Goal: Task Accomplishment & Management: Complete application form

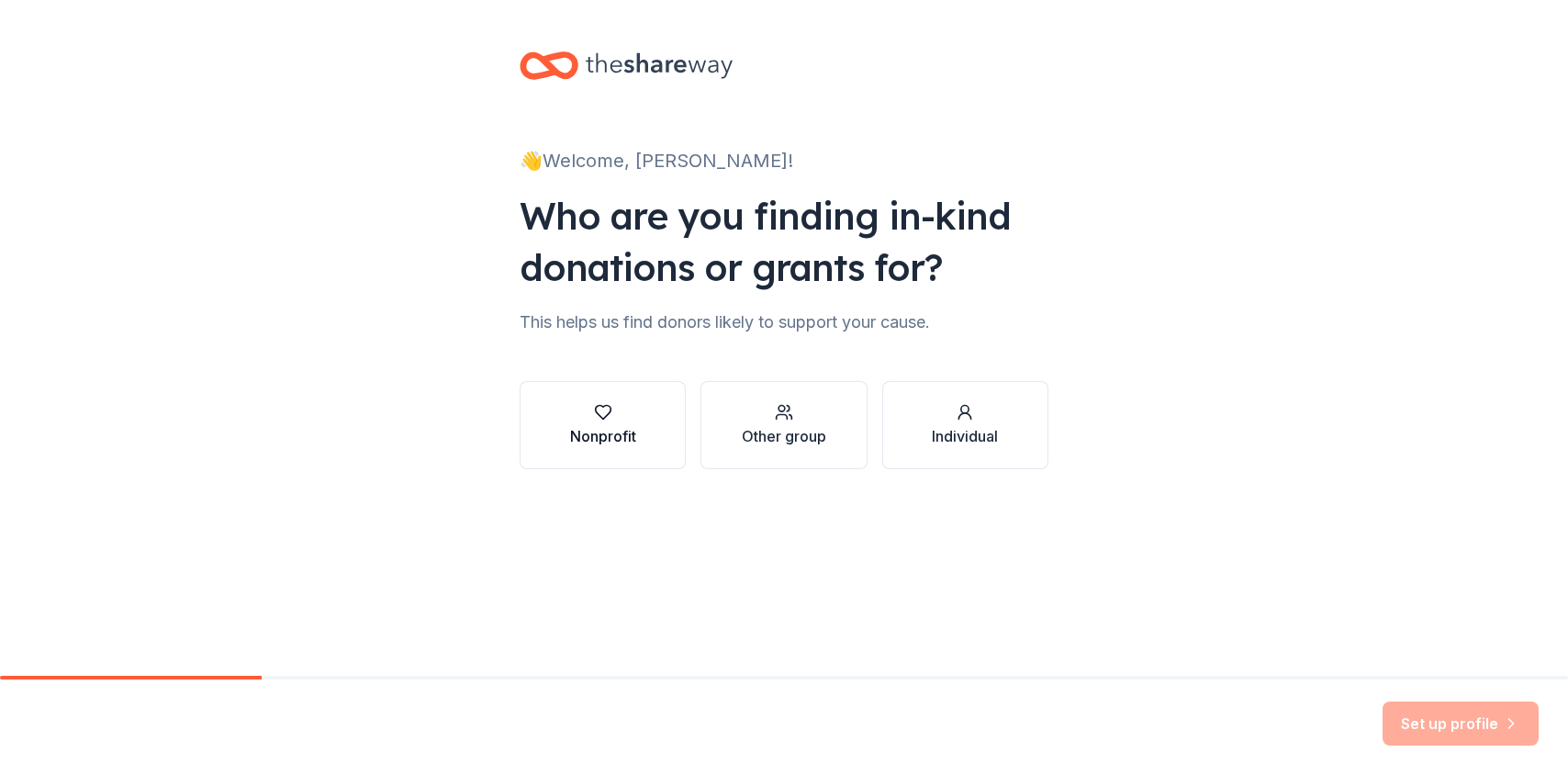
click at [655, 433] on button "Nonprofit" at bounding box center [603, 424] width 166 height 88
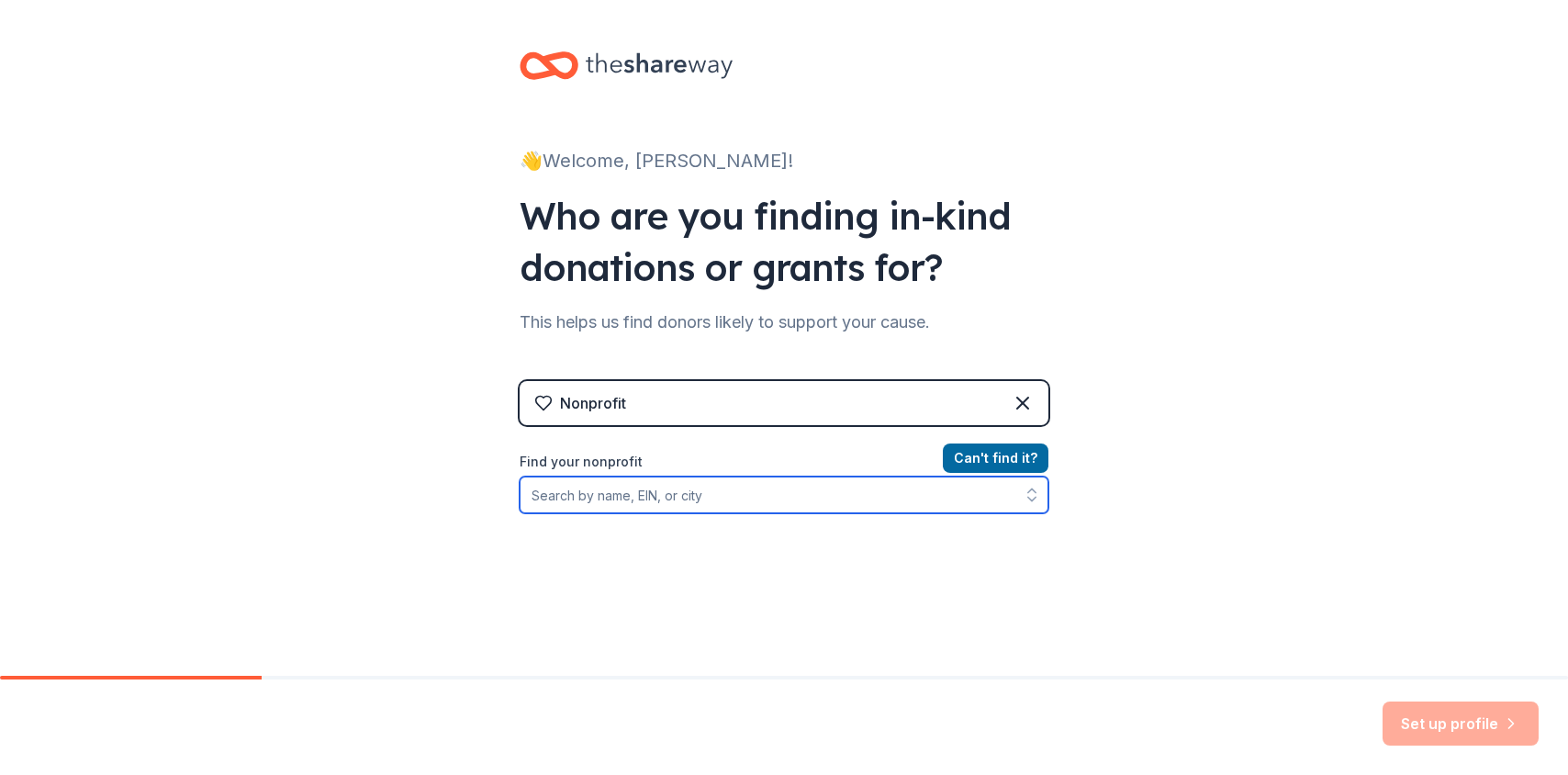
click at [674, 483] on input "Find your nonprofit" at bounding box center [784, 494] width 529 height 37
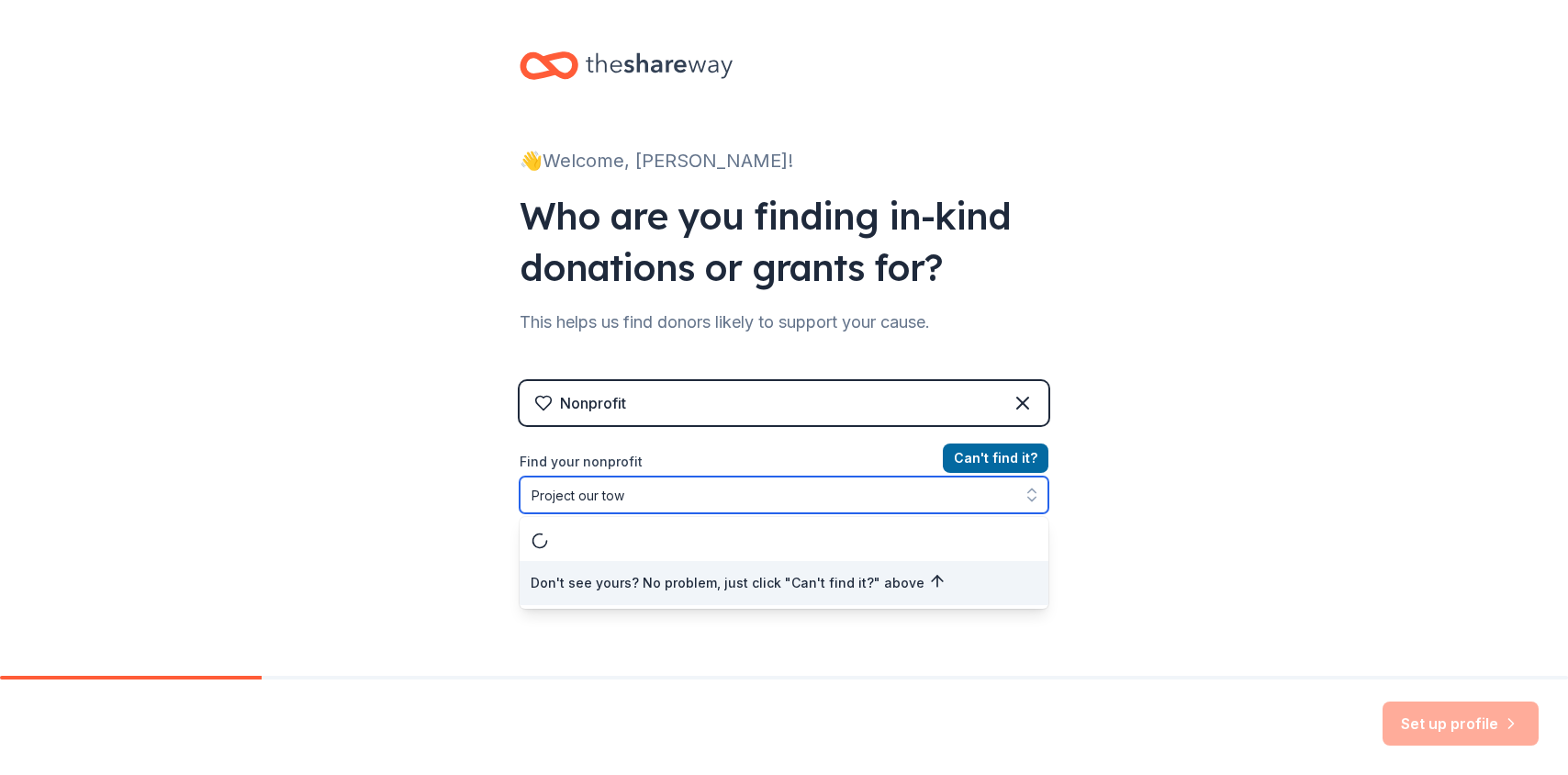
type input "Project our town"
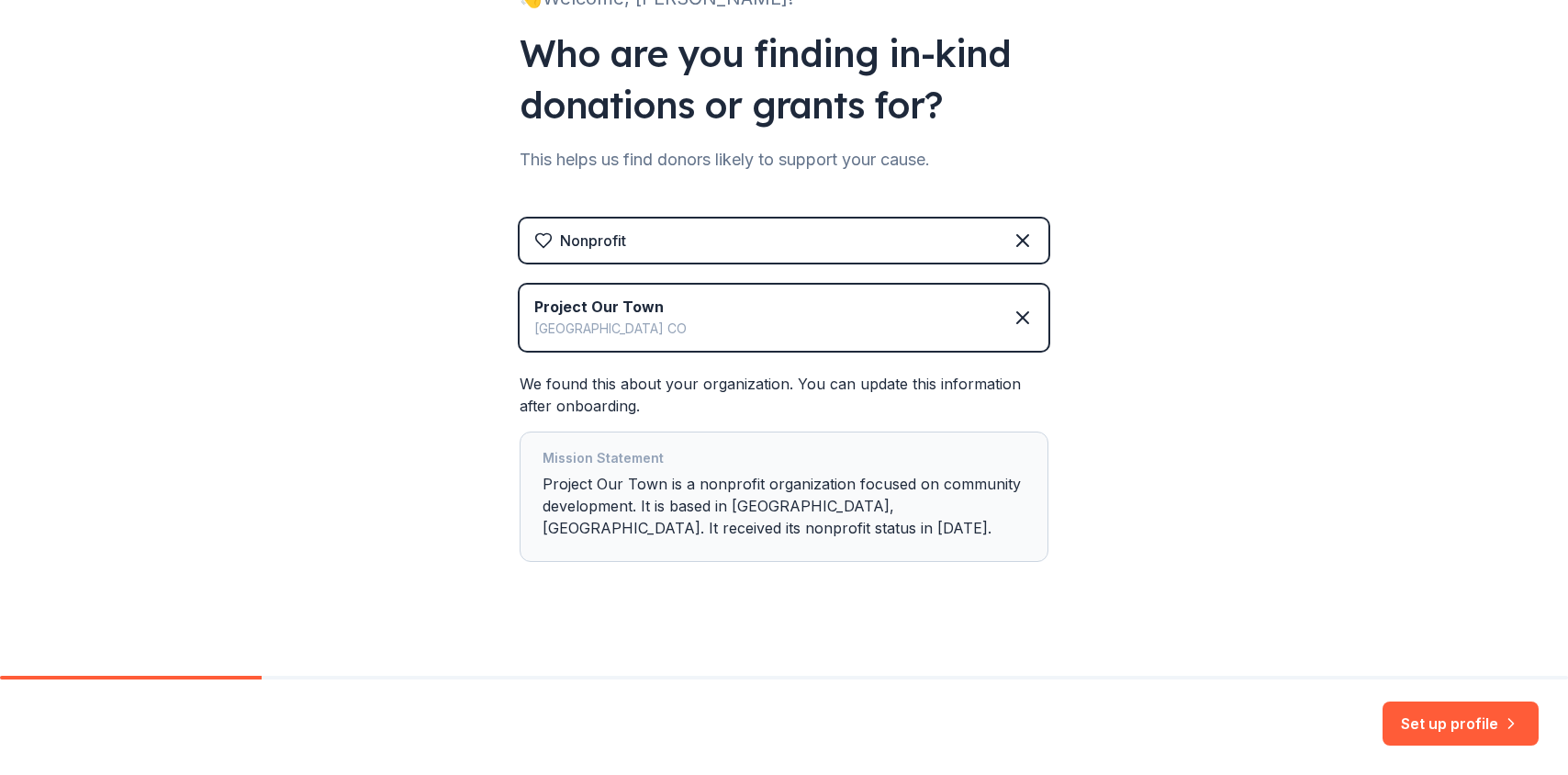
scroll to position [174, 0]
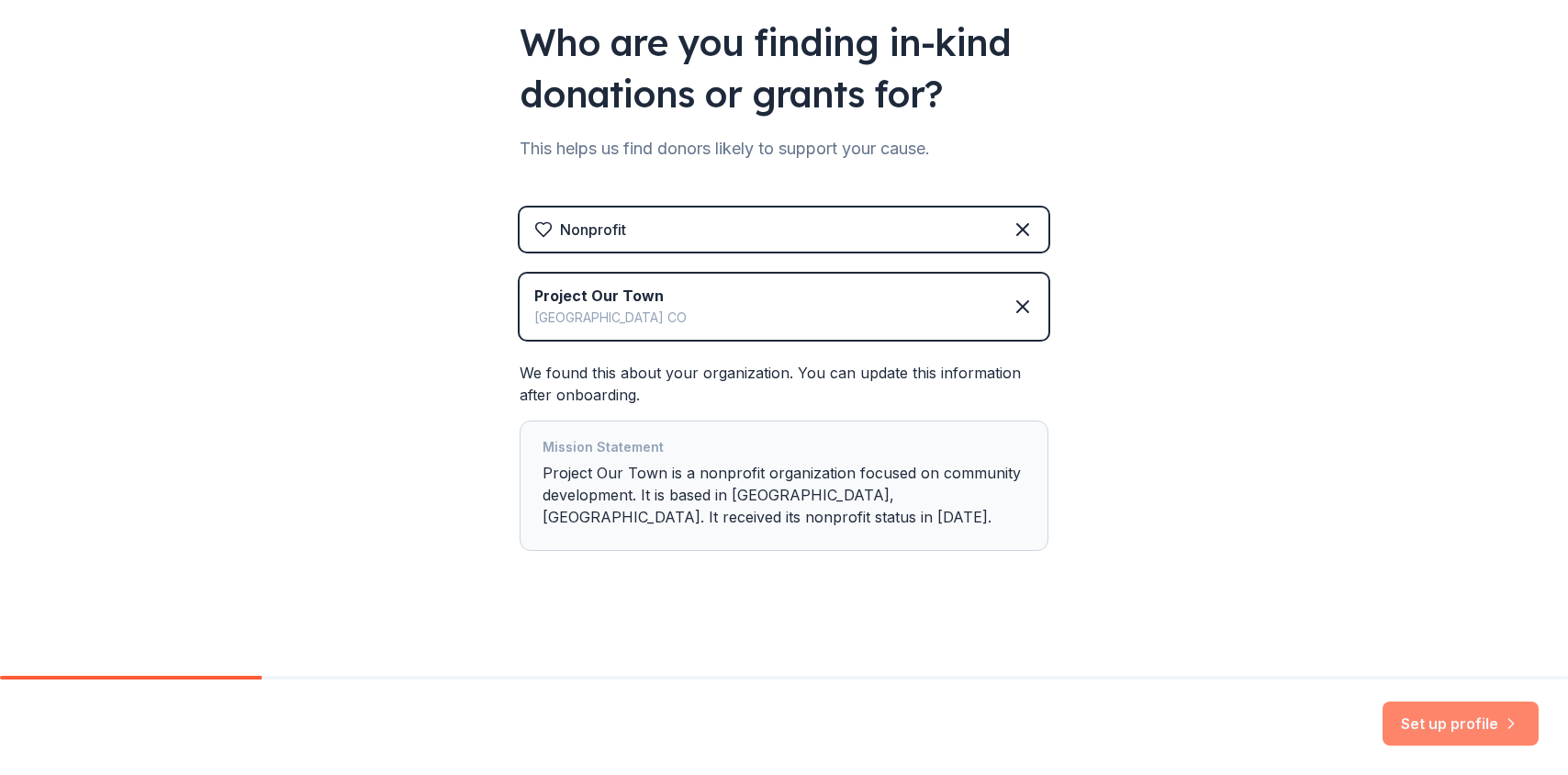
click at [1440, 724] on button "Set up profile" at bounding box center [1460, 723] width 156 height 44
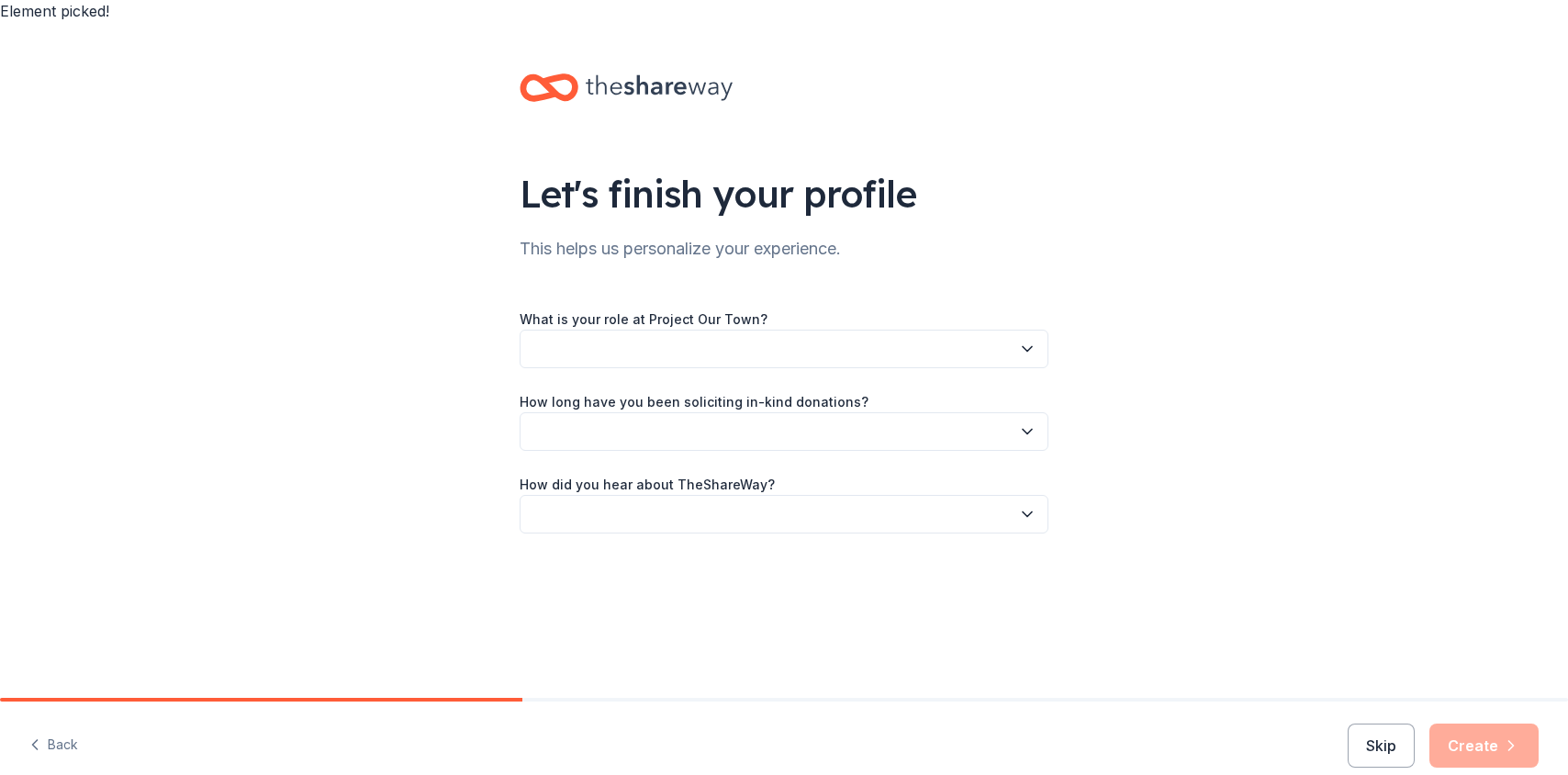
click at [644, 330] on button "button" at bounding box center [784, 349] width 529 height 39
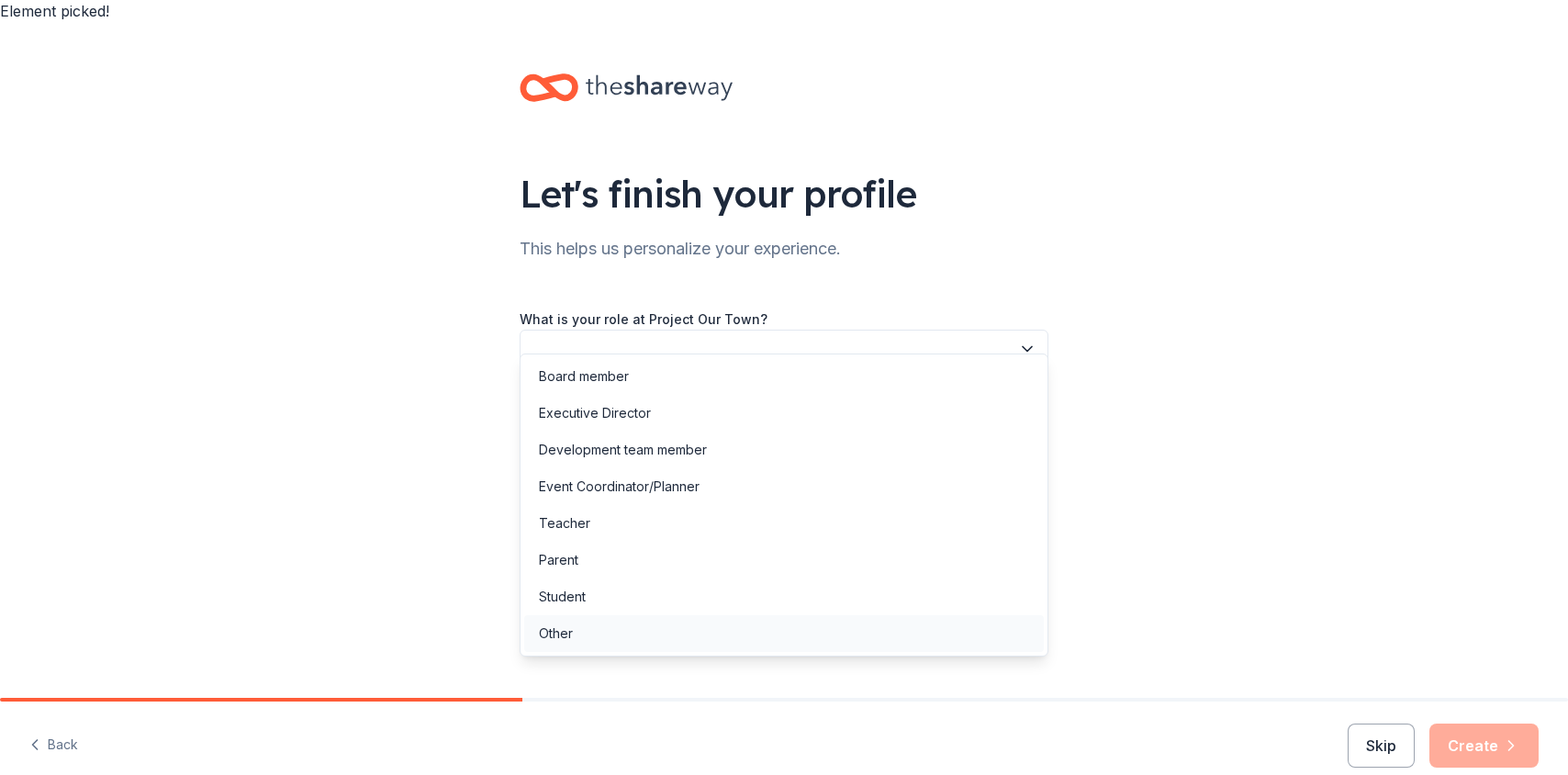
click at [588, 628] on div "Other" at bounding box center [784, 633] width 520 height 37
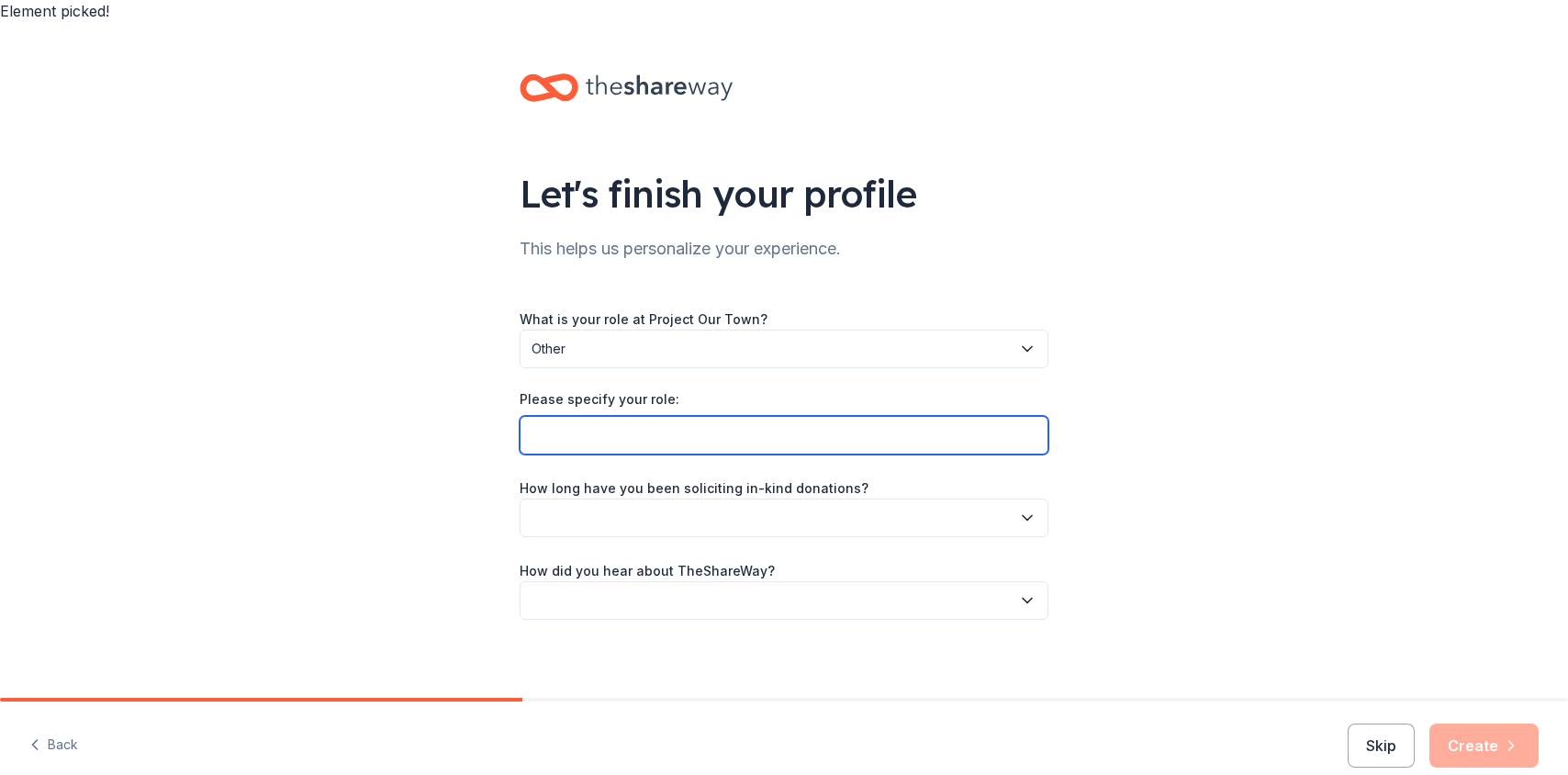
click at [602, 416] on input "Please specify your role:" at bounding box center [784, 435] width 529 height 39
type input "Volunteer"
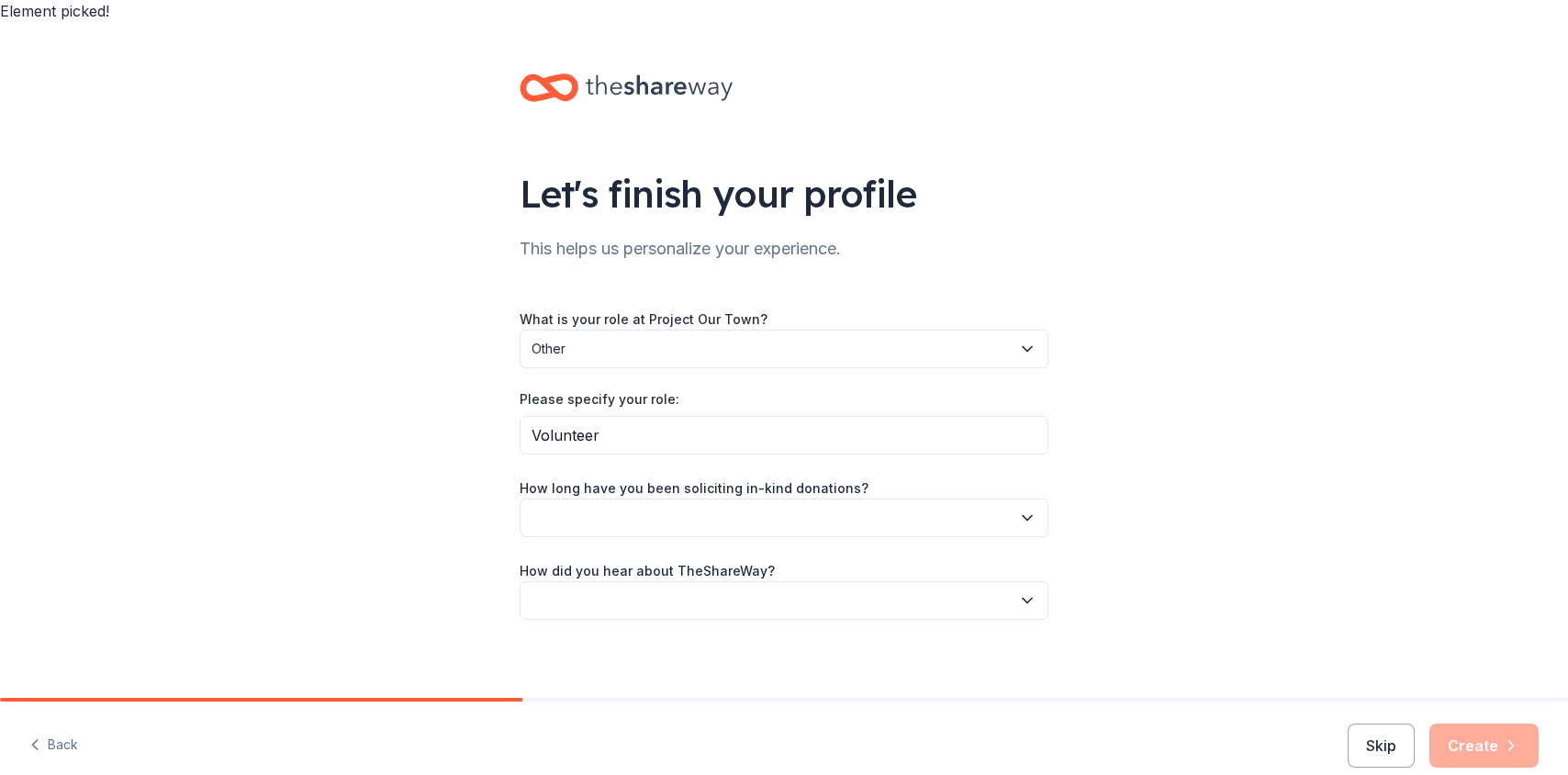
click at [668, 512] on button "button" at bounding box center [784, 518] width 529 height 39
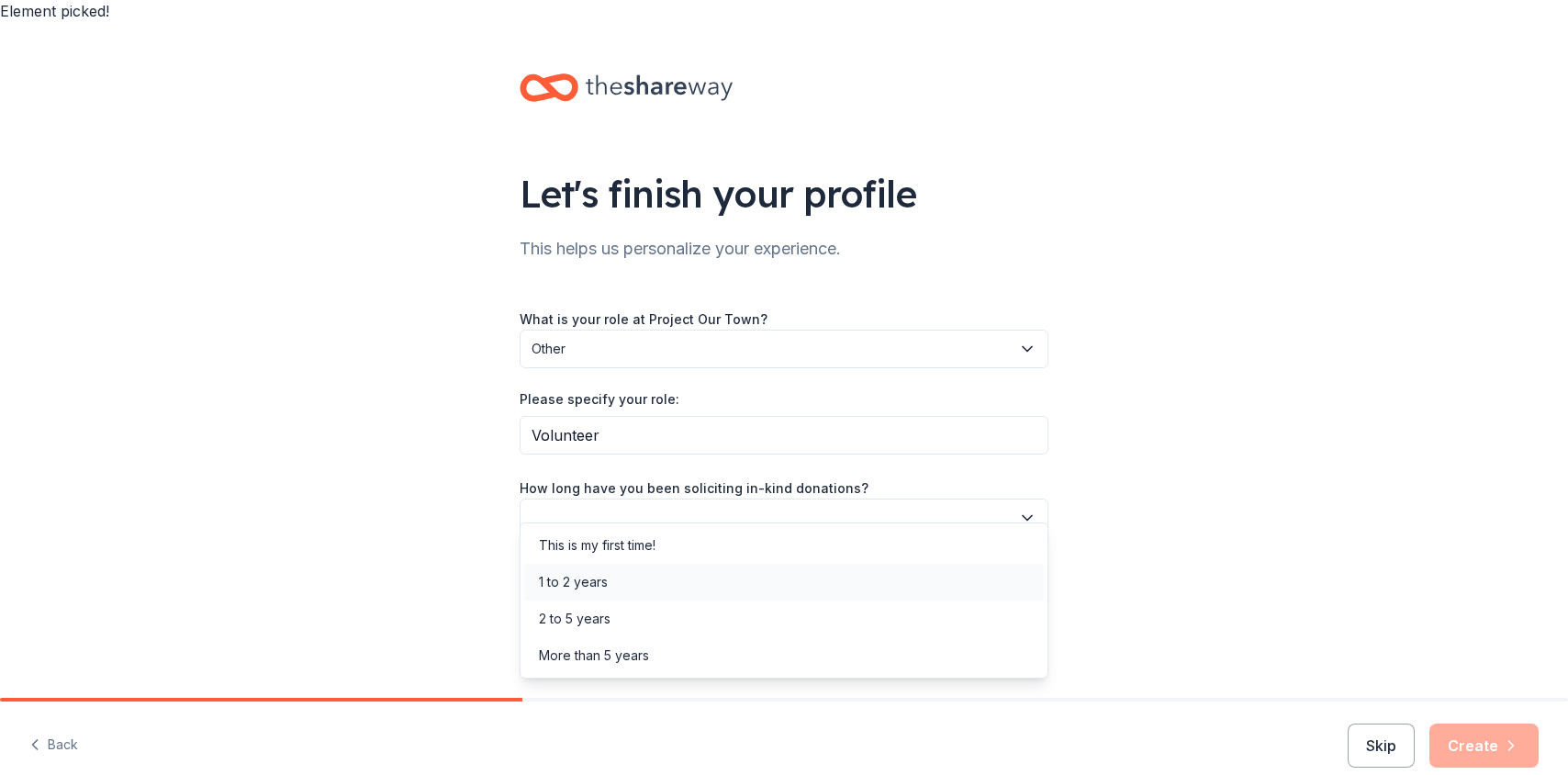
click at [644, 578] on div "1 to 2 years" at bounding box center [784, 581] width 520 height 37
click at [638, 507] on span "1 to 2 years" at bounding box center [770, 517] width 479 height 22
click at [603, 576] on div "1 to 2 years" at bounding box center [573, 581] width 69 height 22
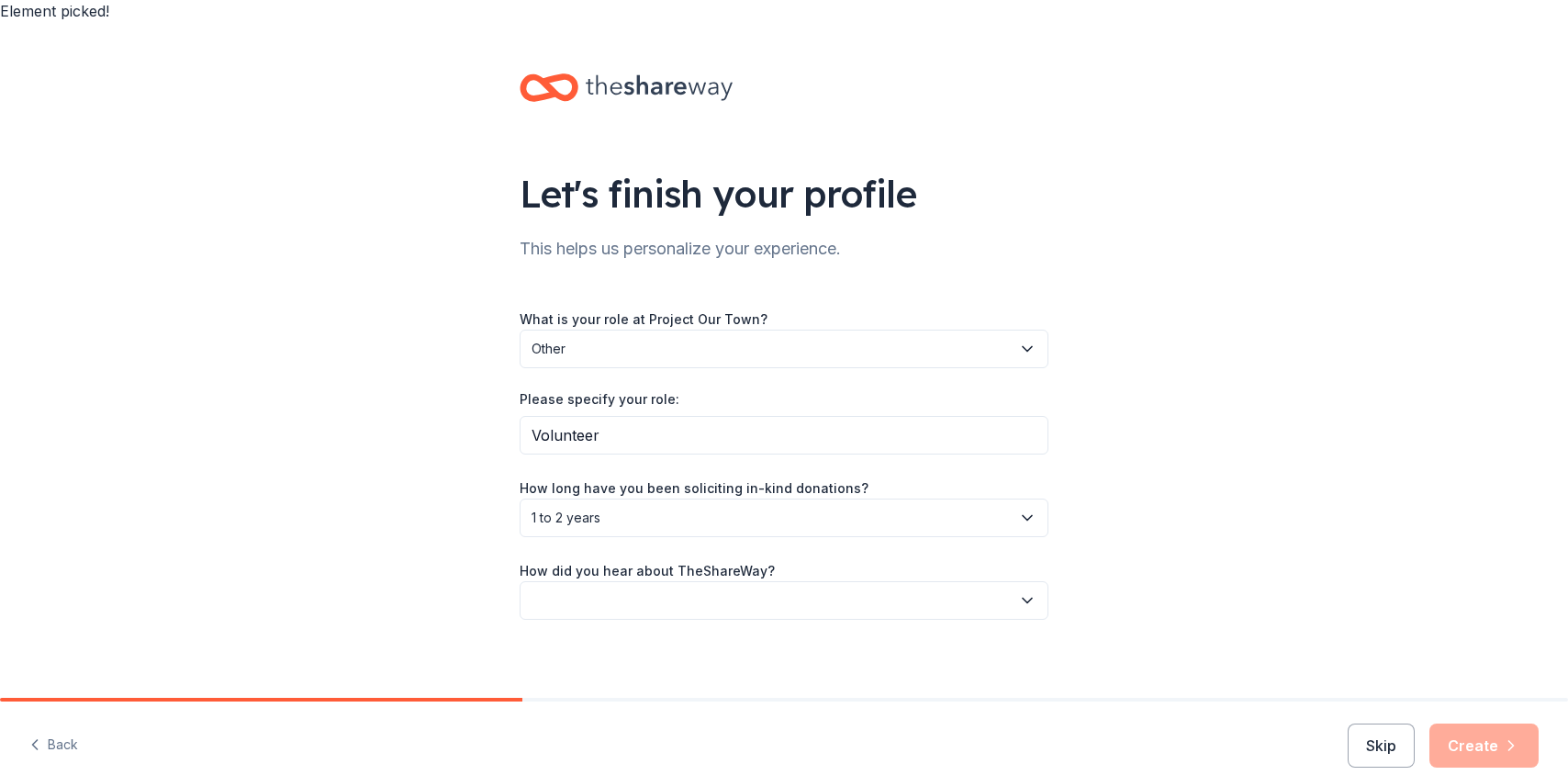
click at [609, 593] on button "button" at bounding box center [784, 600] width 529 height 39
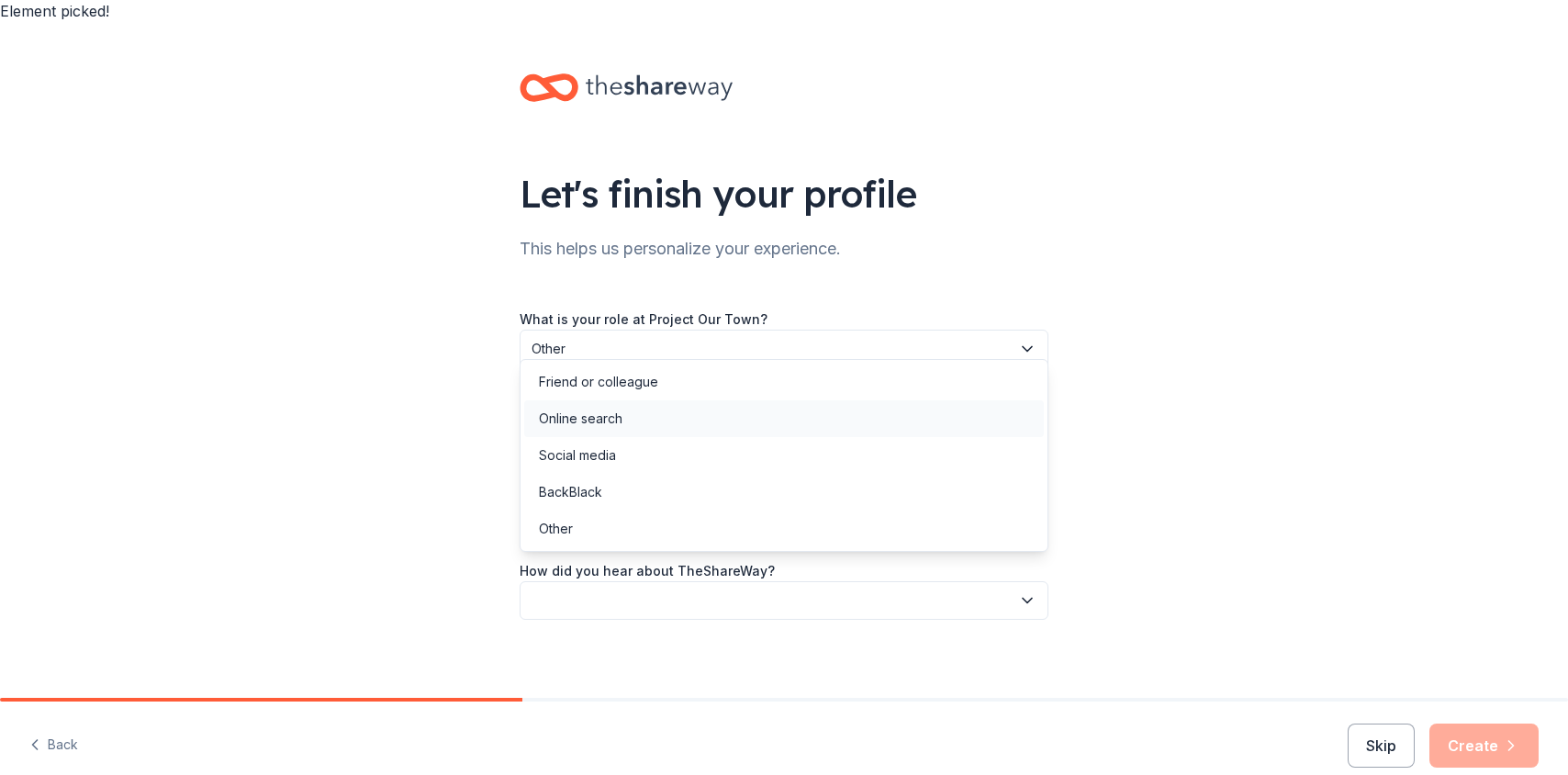
click at [618, 422] on div "Online search" at bounding box center [580, 418] width 83 height 22
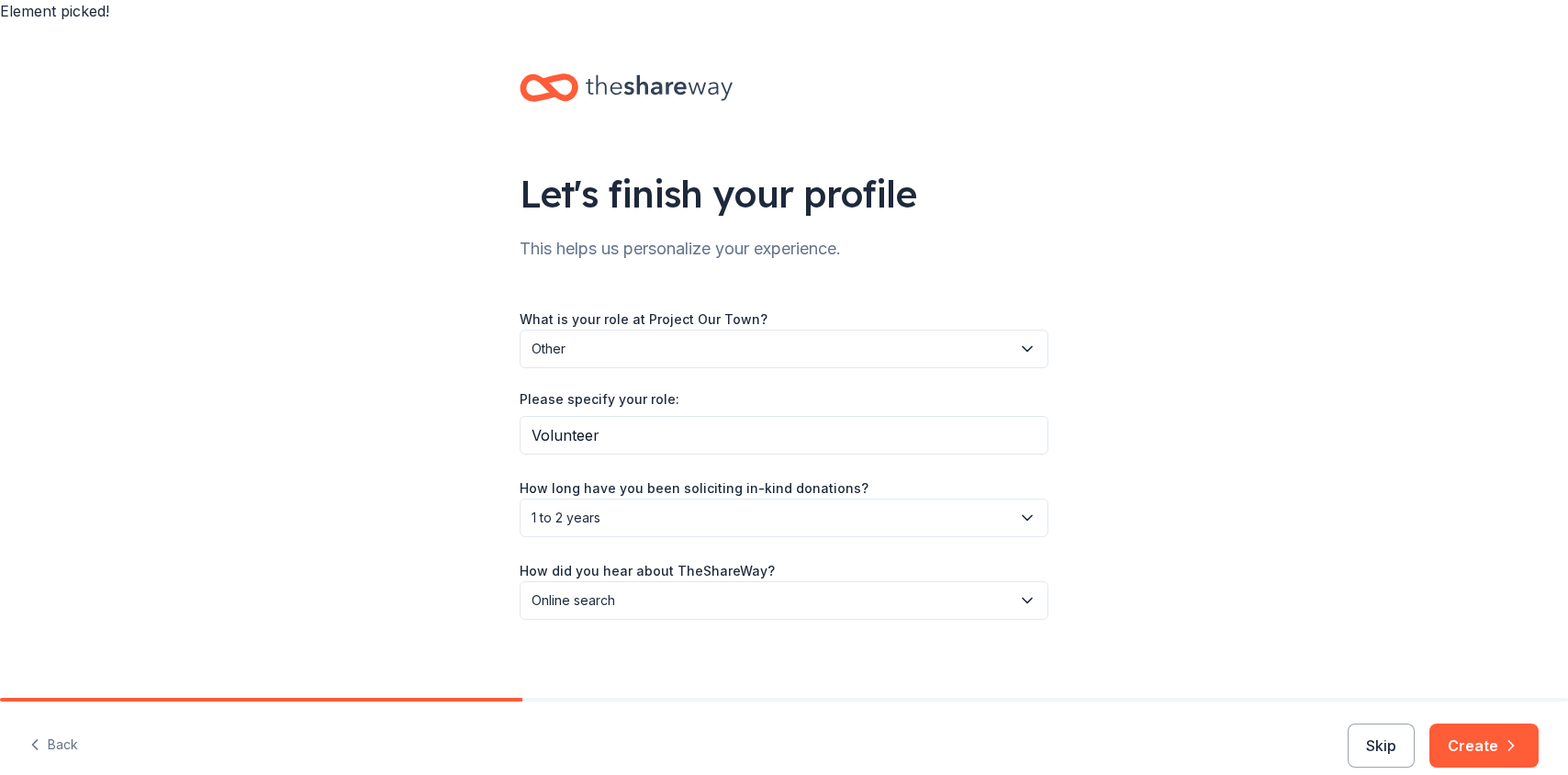
scroll to position [9, 0]
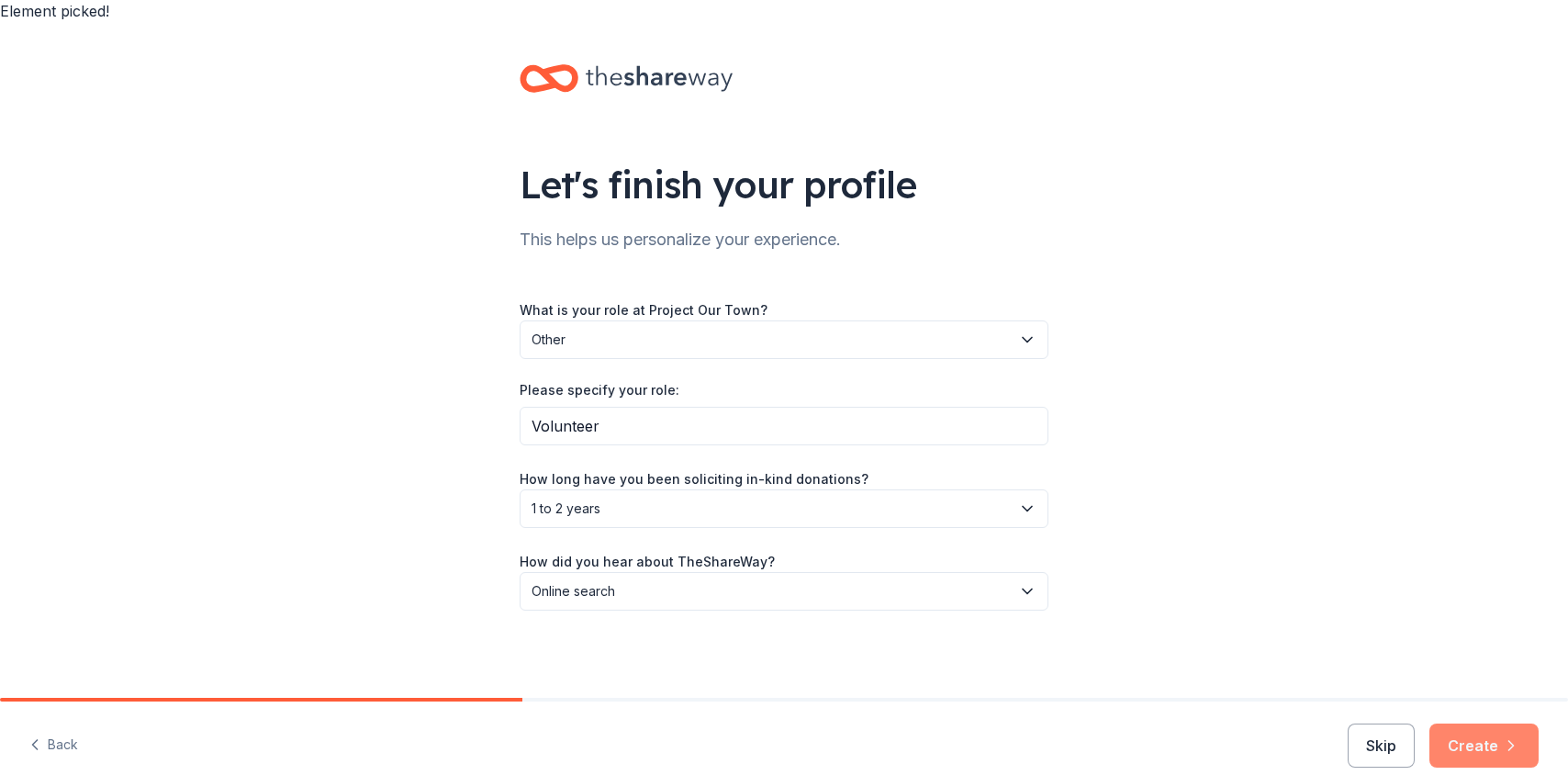
click at [1458, 724] on button "Create" at bounding box center [1485, 746] width 110 height 44
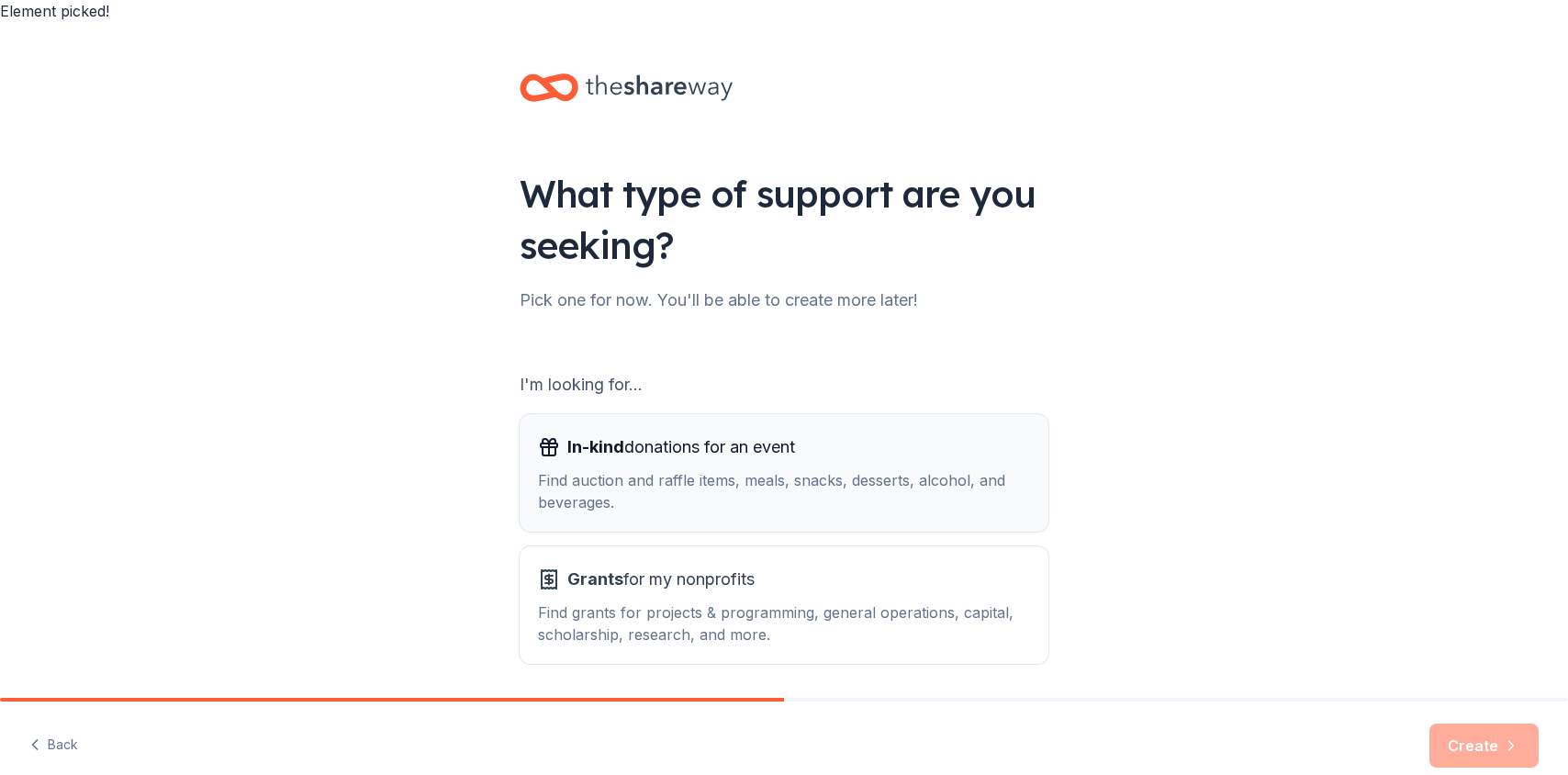
click at [784, 469] on div "Find auction and raffle items, meals, snacks, desserts, alcohol, and beverages." at bounding box center [784, 491] width 492 height 44
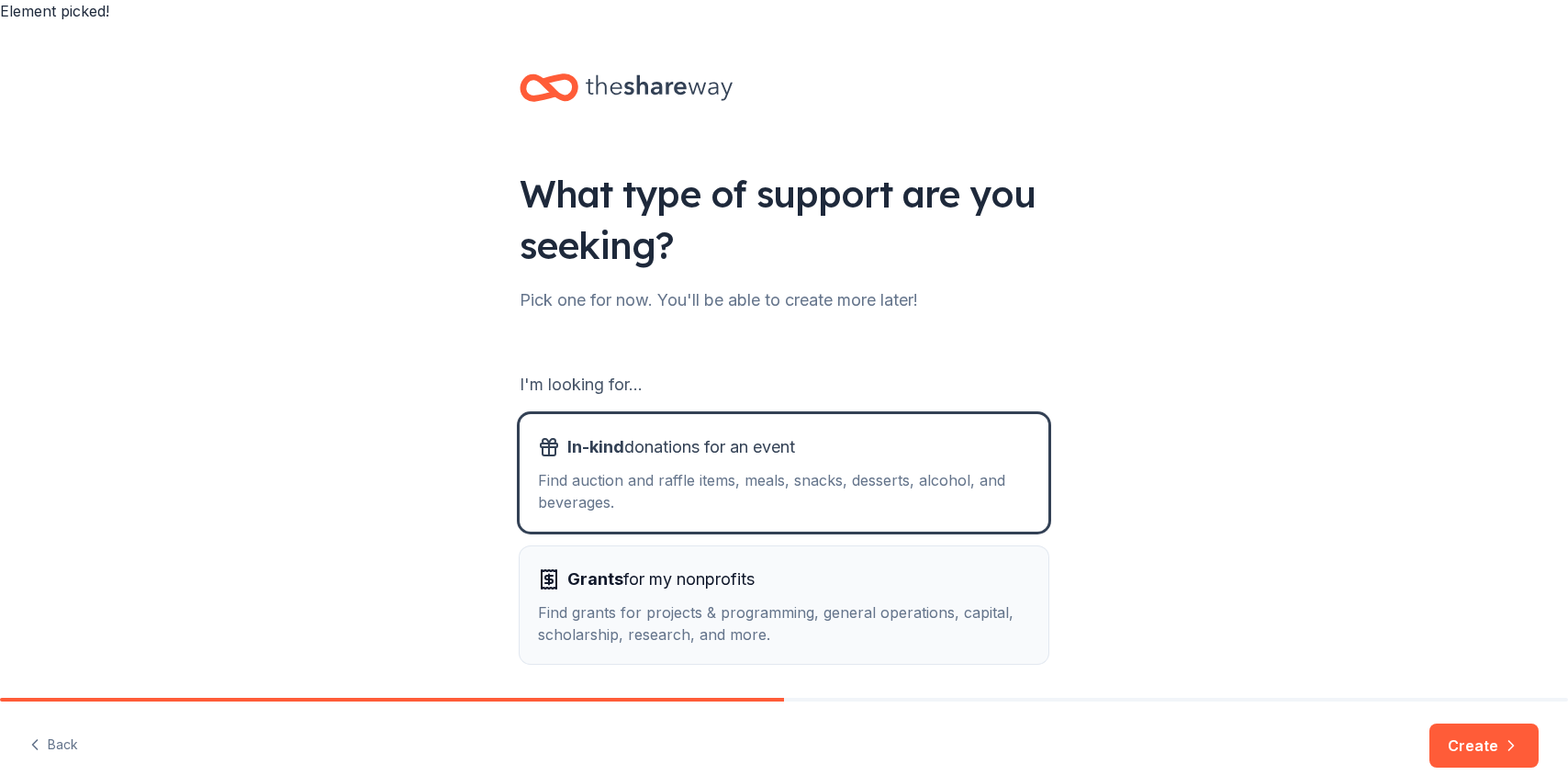
click at [772, 601] on div "Find grants for projects & programming, general operations, capital, scholarshi…" at bounding box center [784, 623] width 492 height 44
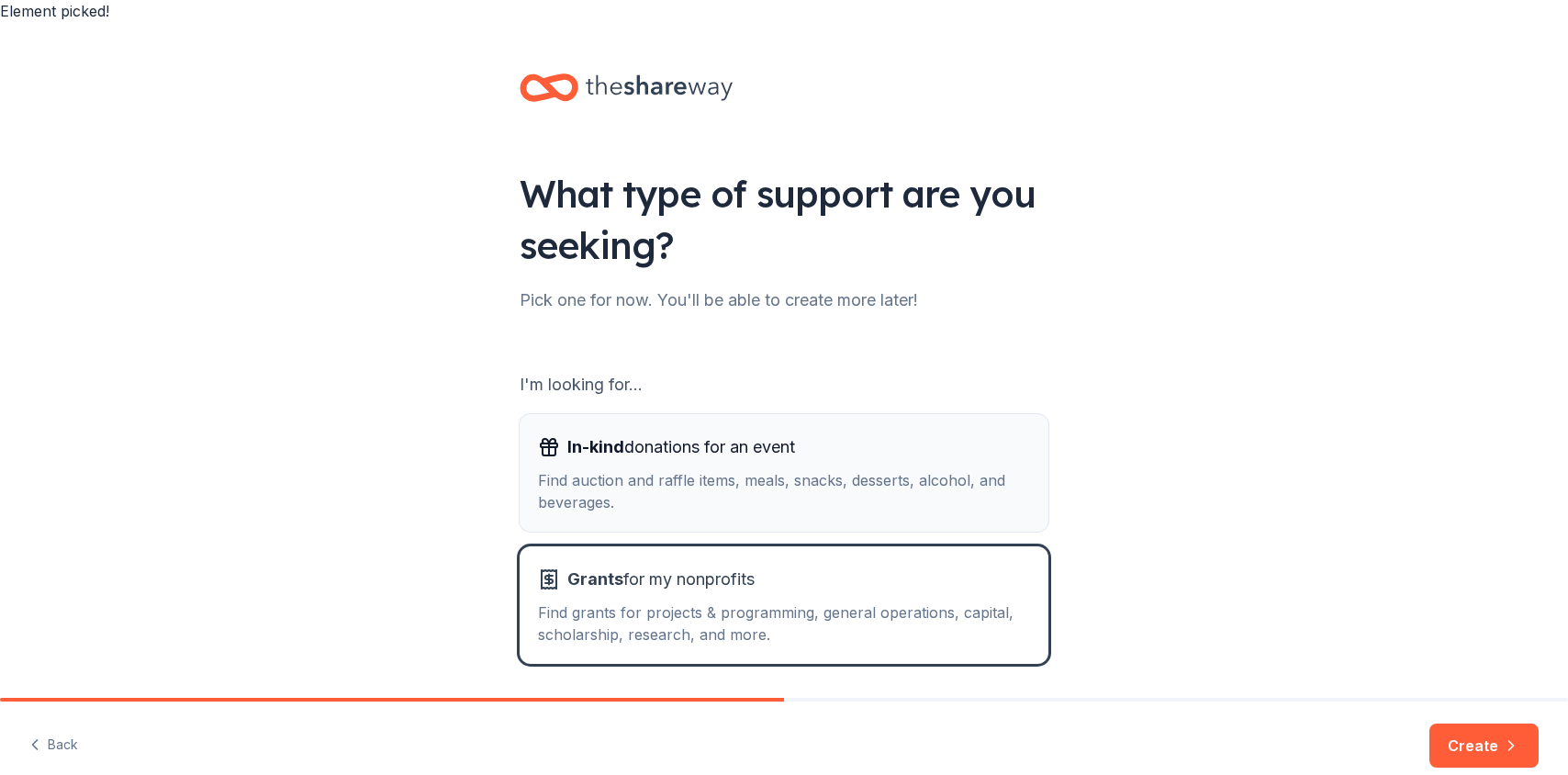
click at [859, 479] on div "Find auction and raffle items, meals, snacks, desserts, alcohol, and beverages." at bounding box center [784, 491] width 492 height 44
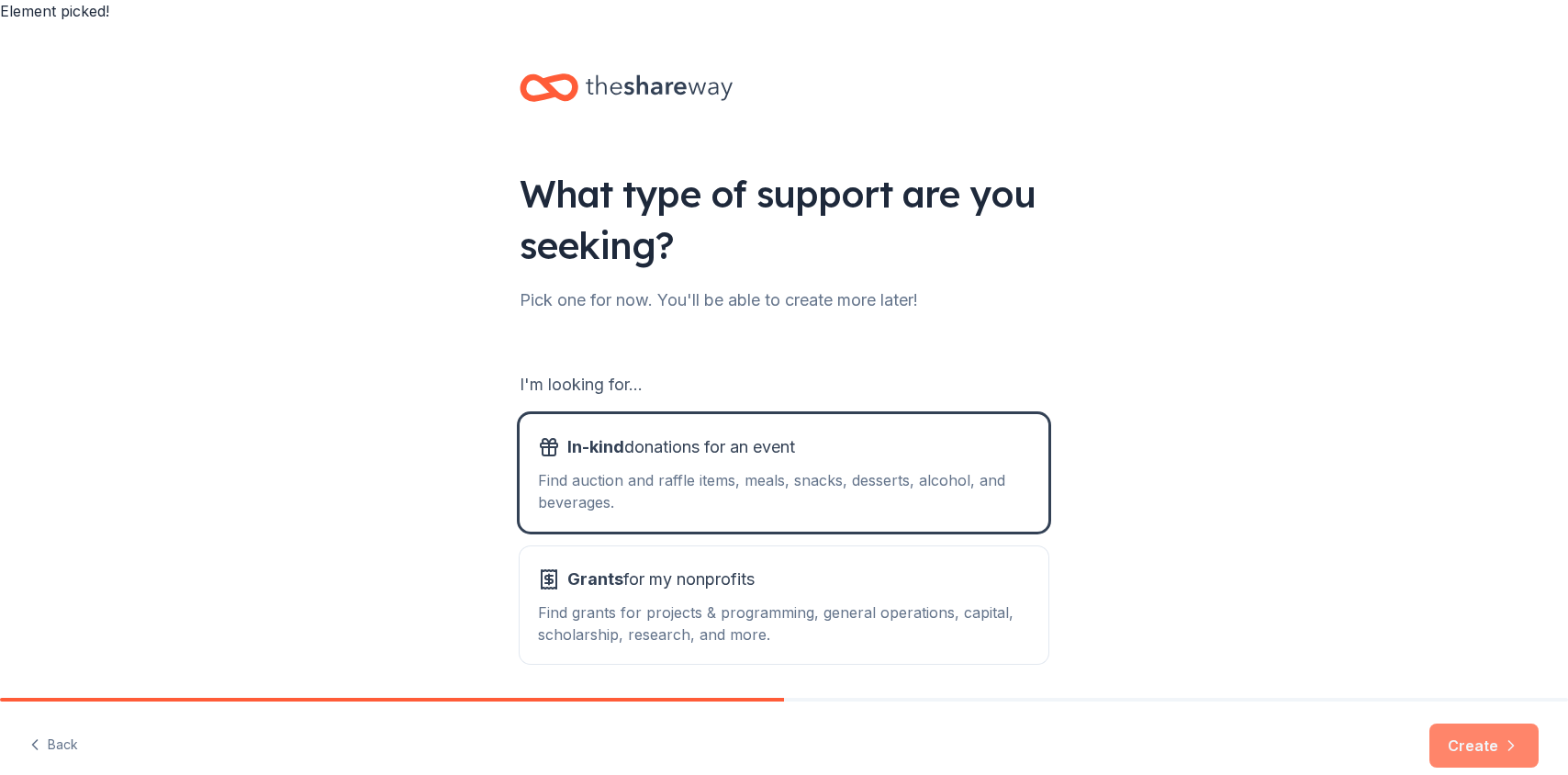
click at [1501, 724] on button "Create" at bounding box center [1485, 746] width 110 height 44
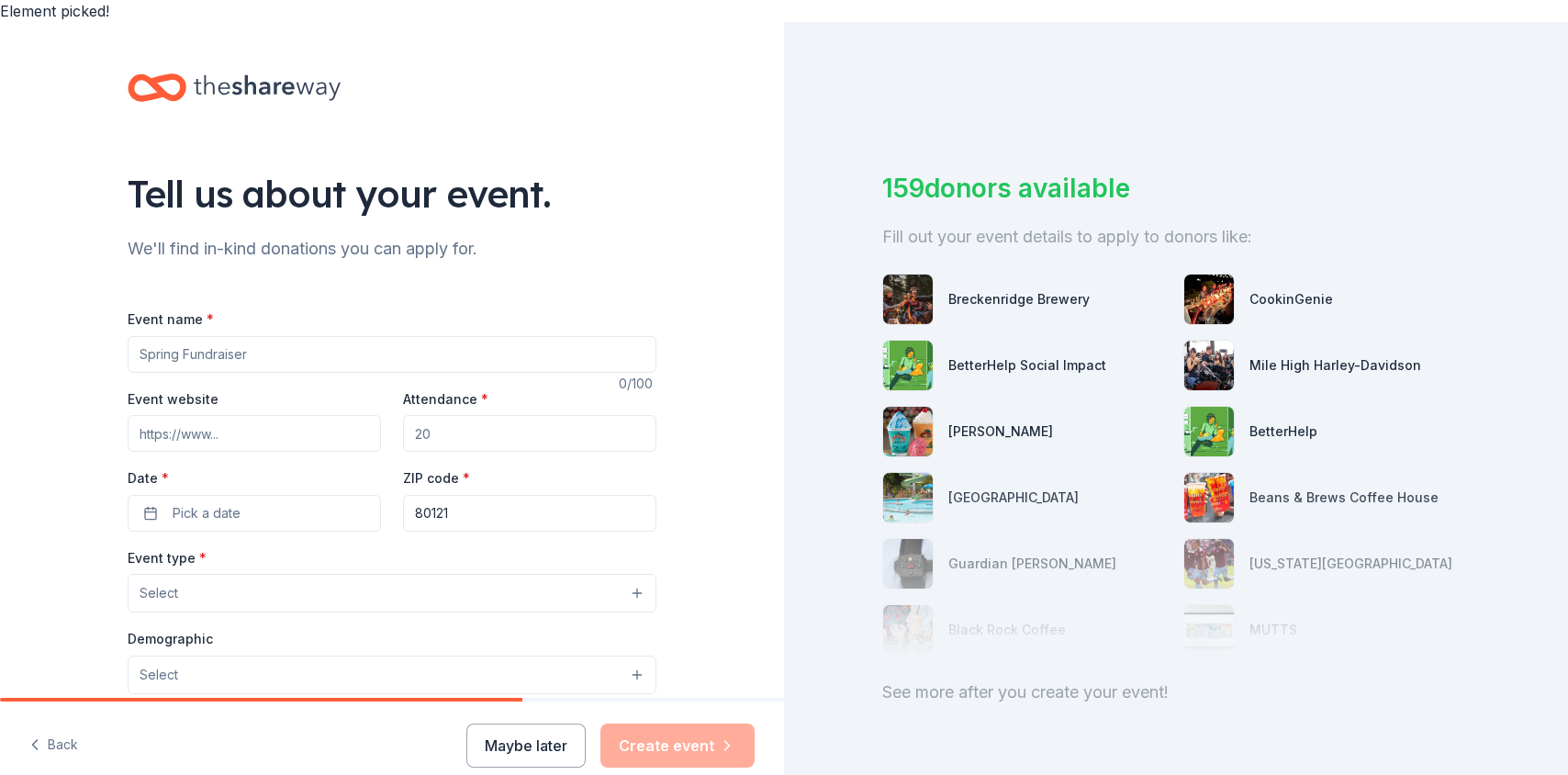
click at [313, 336] on input "Event name *" at bounding box center [392, 354] width 529 height 37
type input "Weekend of Action"
click at [287, 415] on input "Event website" at bounding box center [254, 433] width 253 height 37
paste input "https://www.projectourtown.org/"
type input "https://www.projectourtown.org/"
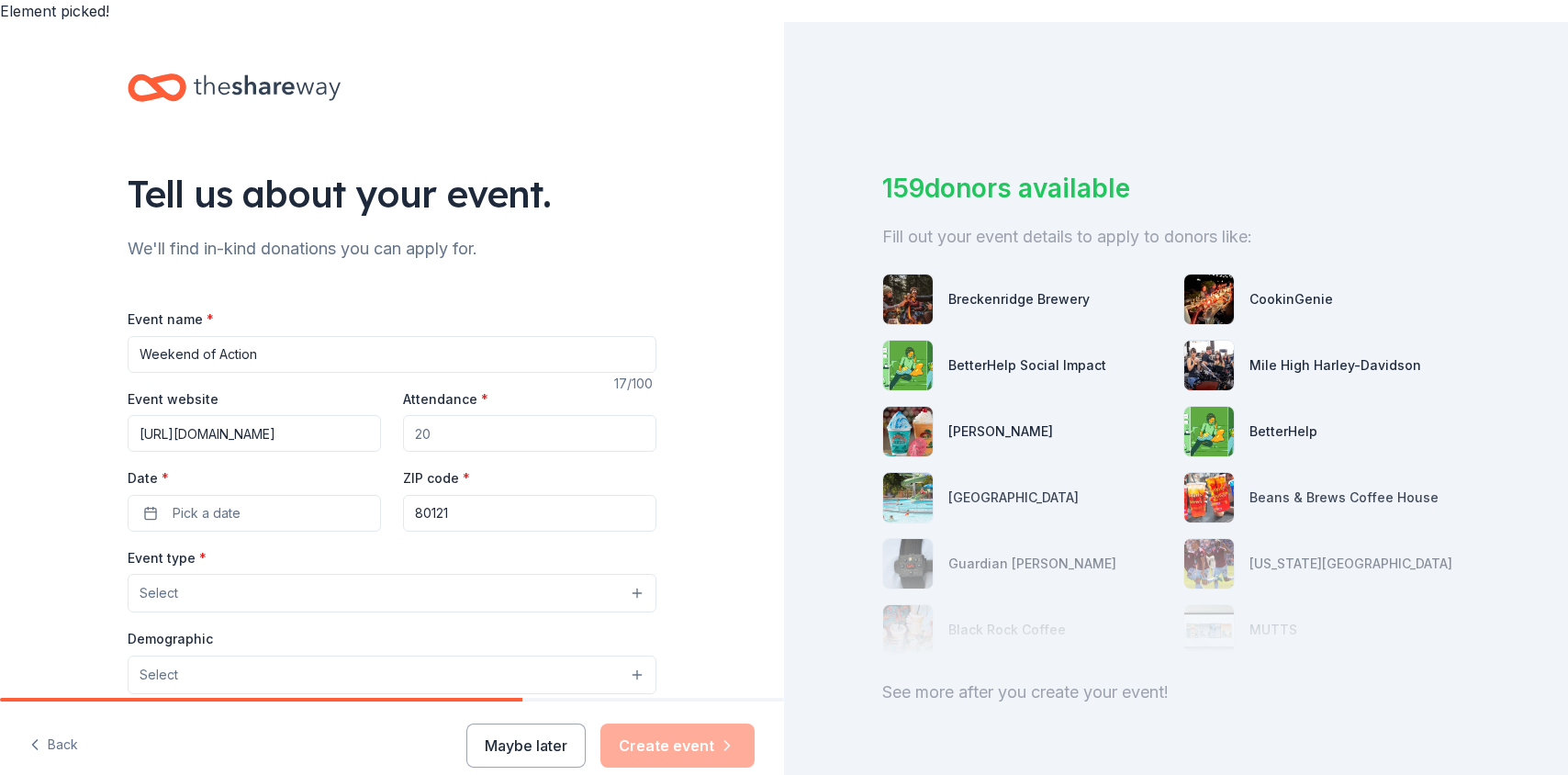
click at [459, 416] on input "Attendance *" at bounding box center [529, 433] width 253 height 37
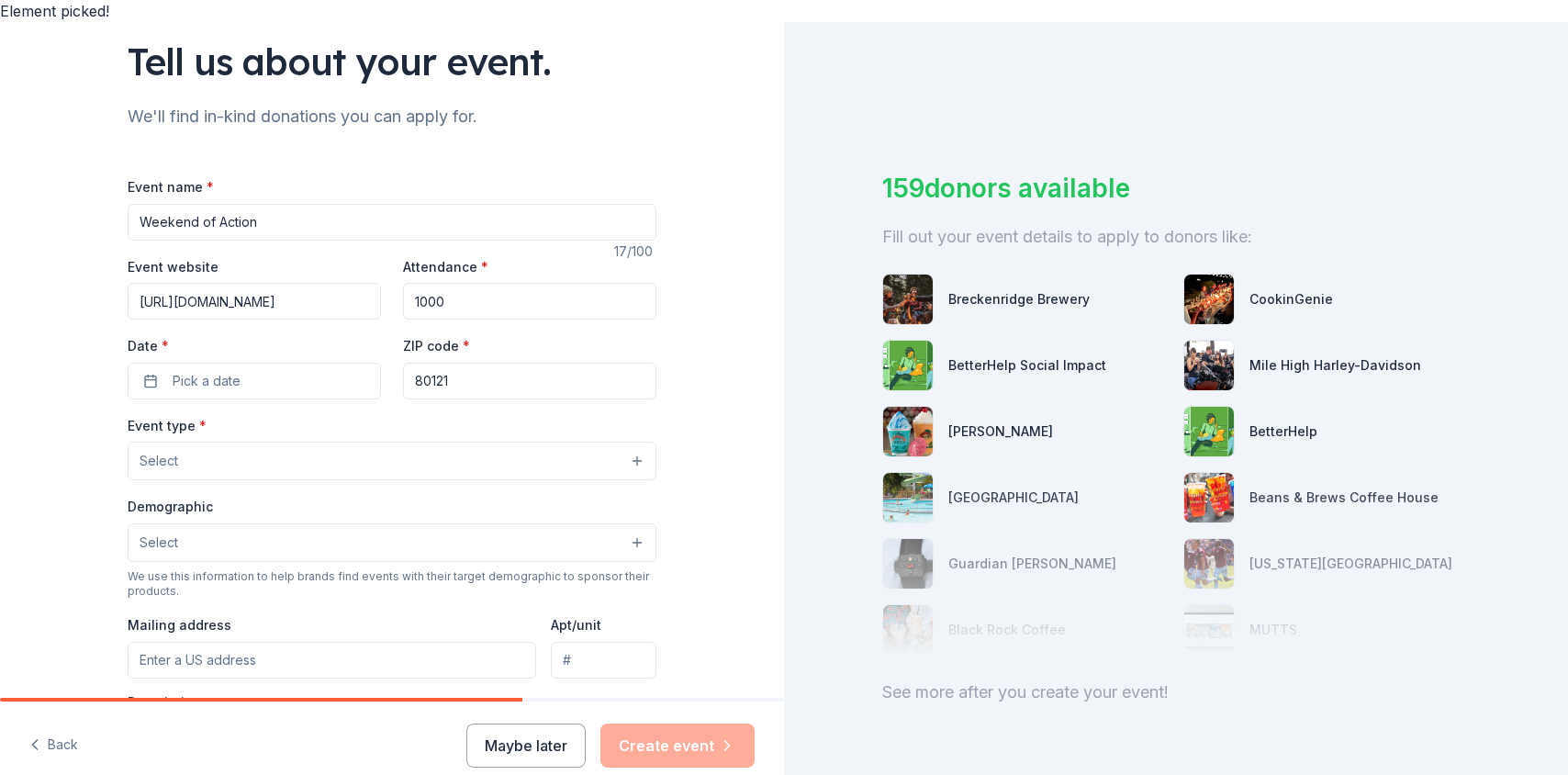
scroll to position [133, 0]
type input "1000"
click at [319, 362] on button "Pick a date" at bounding box center [254, 380] width 253 height 37
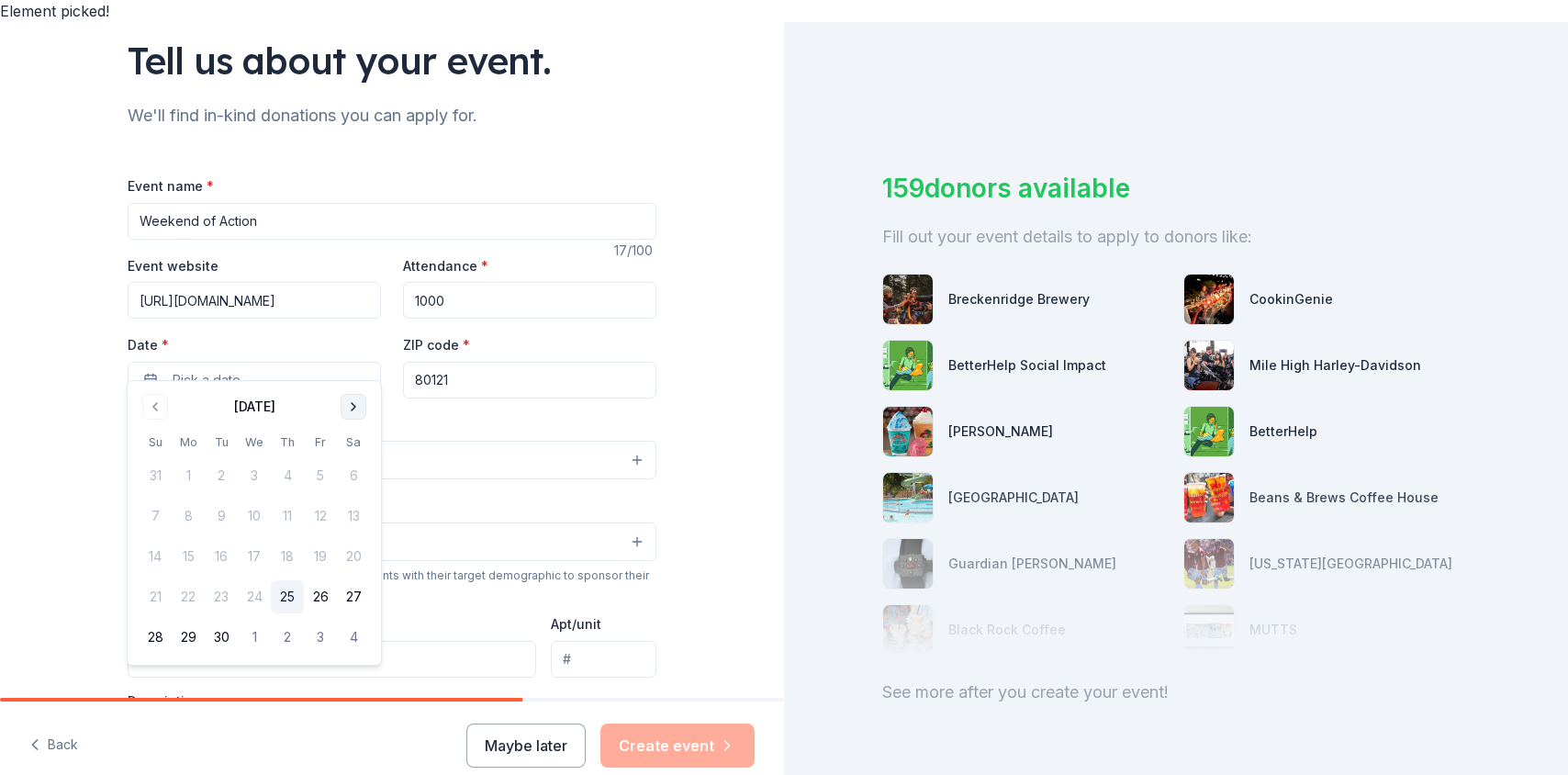
click at [355, 410] on button "Go to next month" at bounding box center [353, 406] width 26 height 26
click at [283, 520] on button "6" at bounding box center [287, 515] width 33 height 33
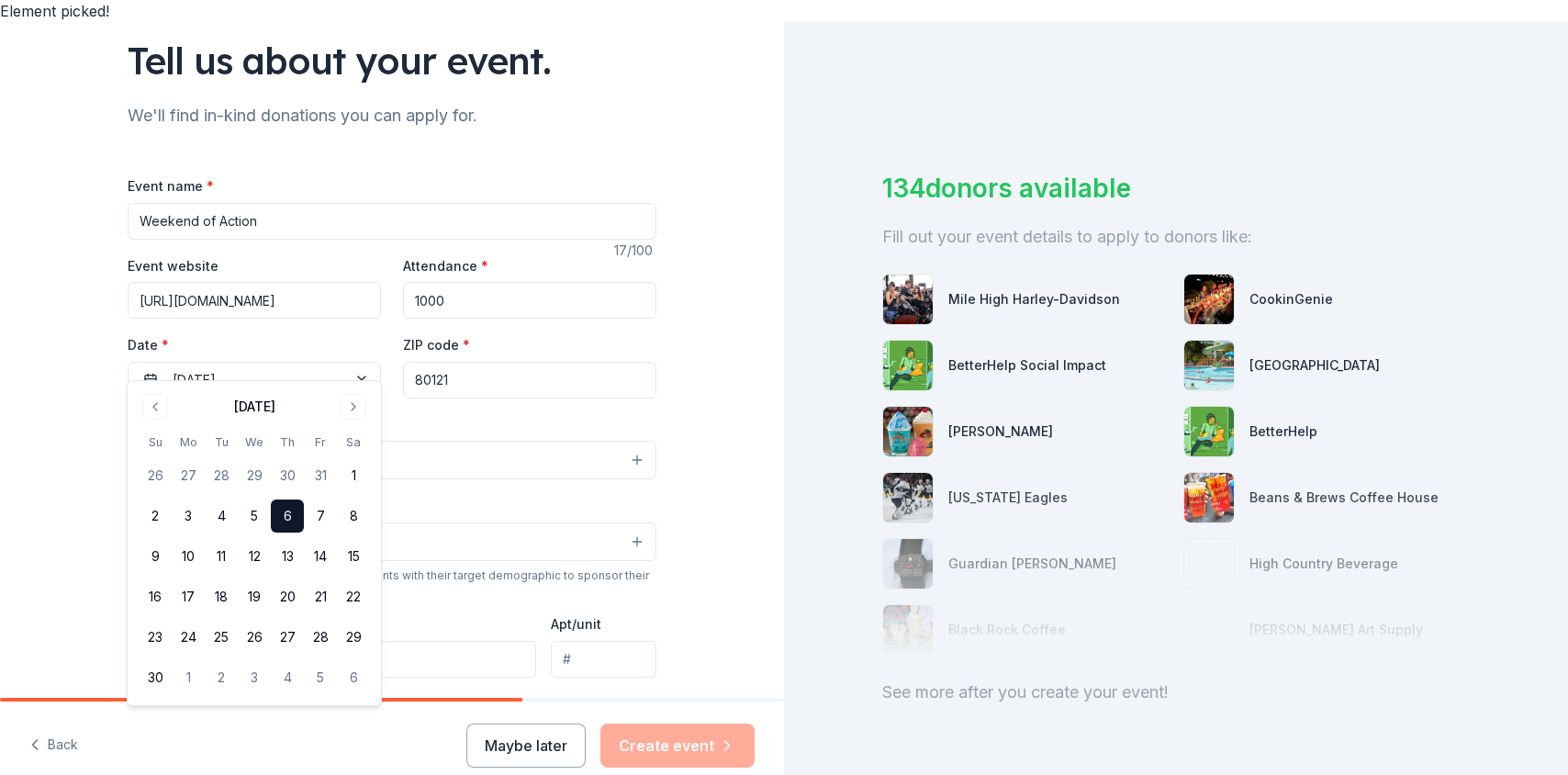
click at [396, 459] on div "Event type * Select Demographic Select We use this information to help brands f…" at bounding box center [392, 606] width 529 height 387
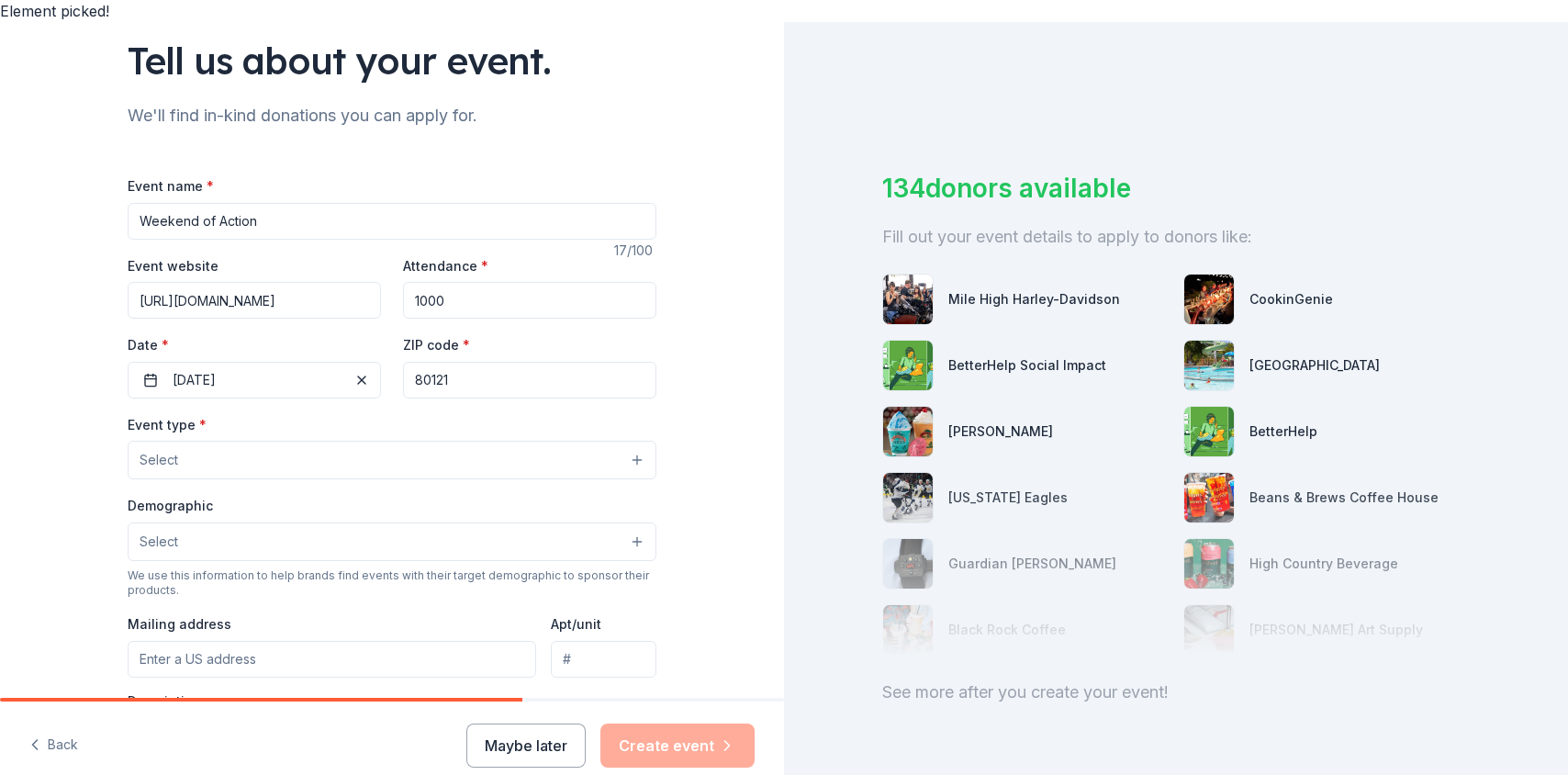
click at [383, 440] on button "Select" at bounding box center [392, 459] width 529 height 39
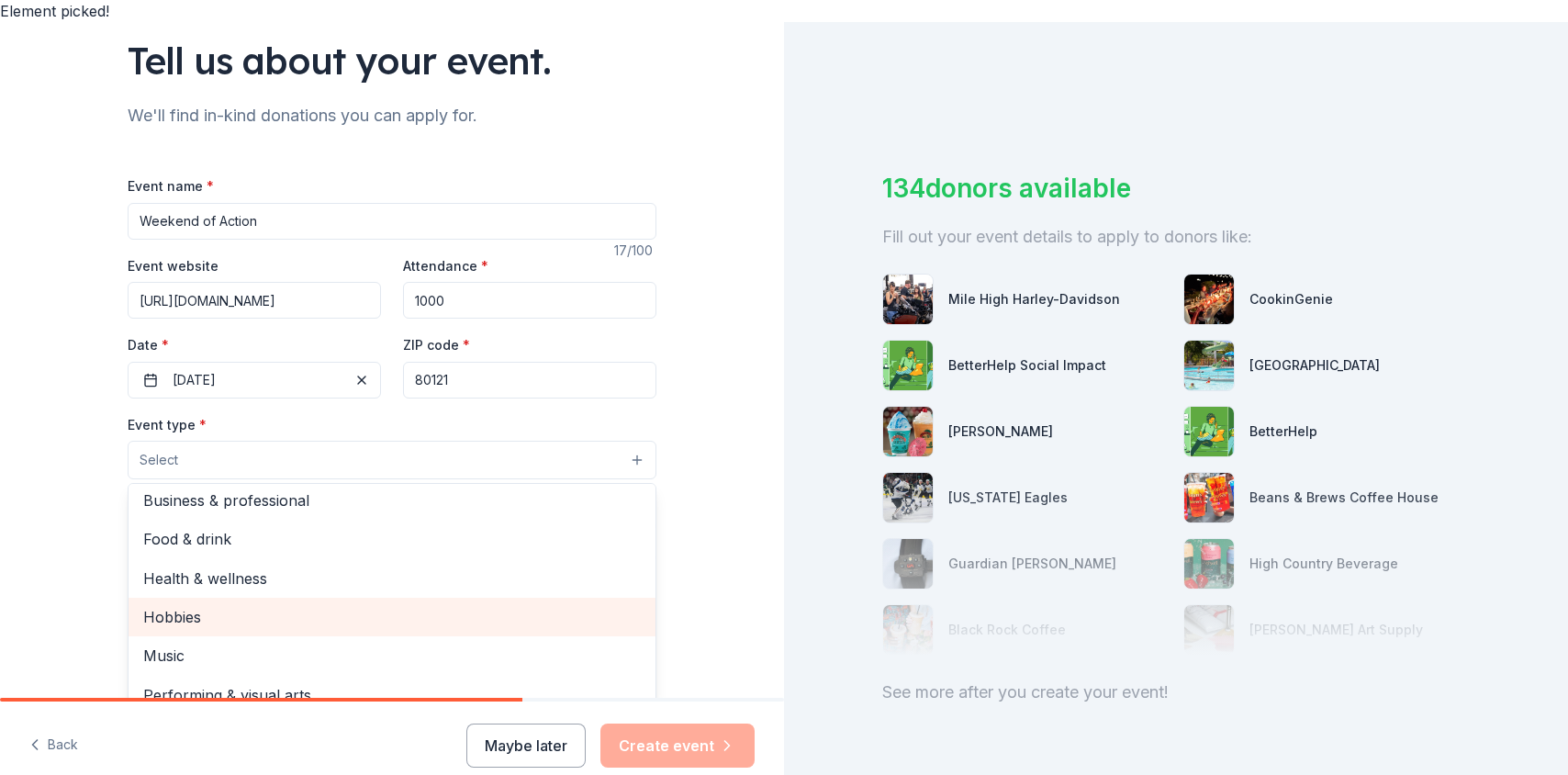
scroll to position [0, 0]
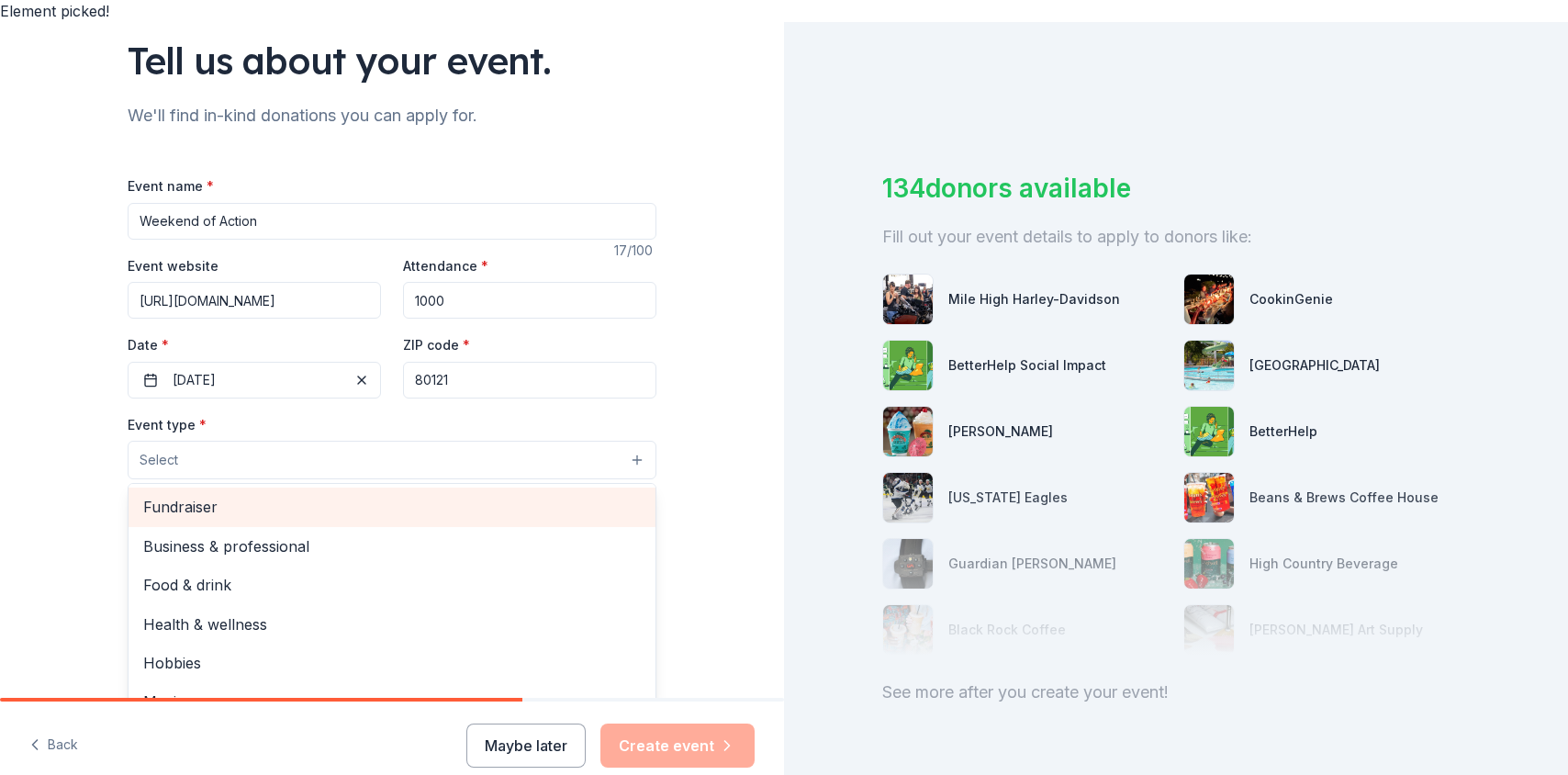
click at [261, 495] on span "Fundraiser" at bounding box center [392, 507] width 498 height 24
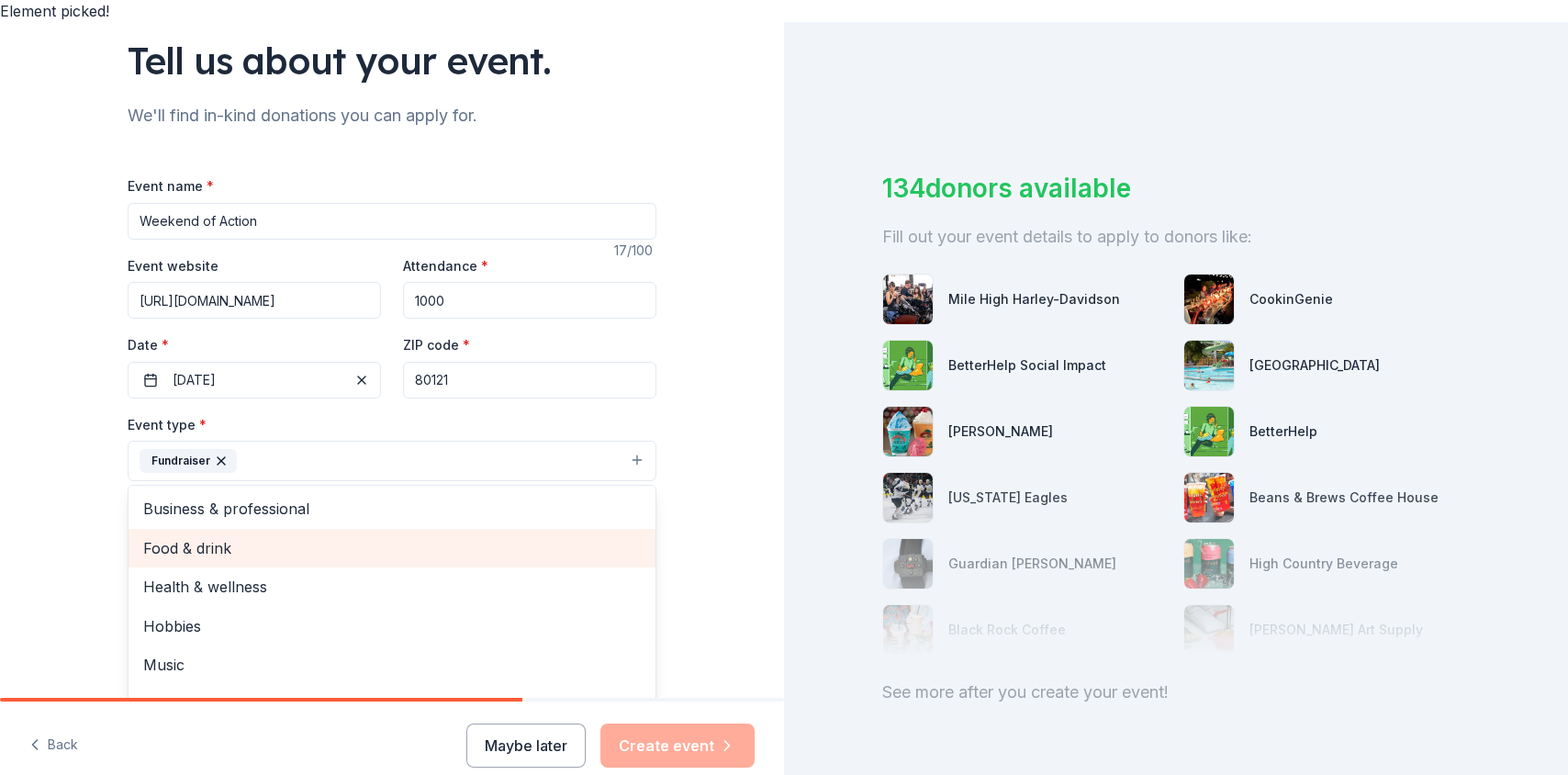
scroll to position [22, 0]
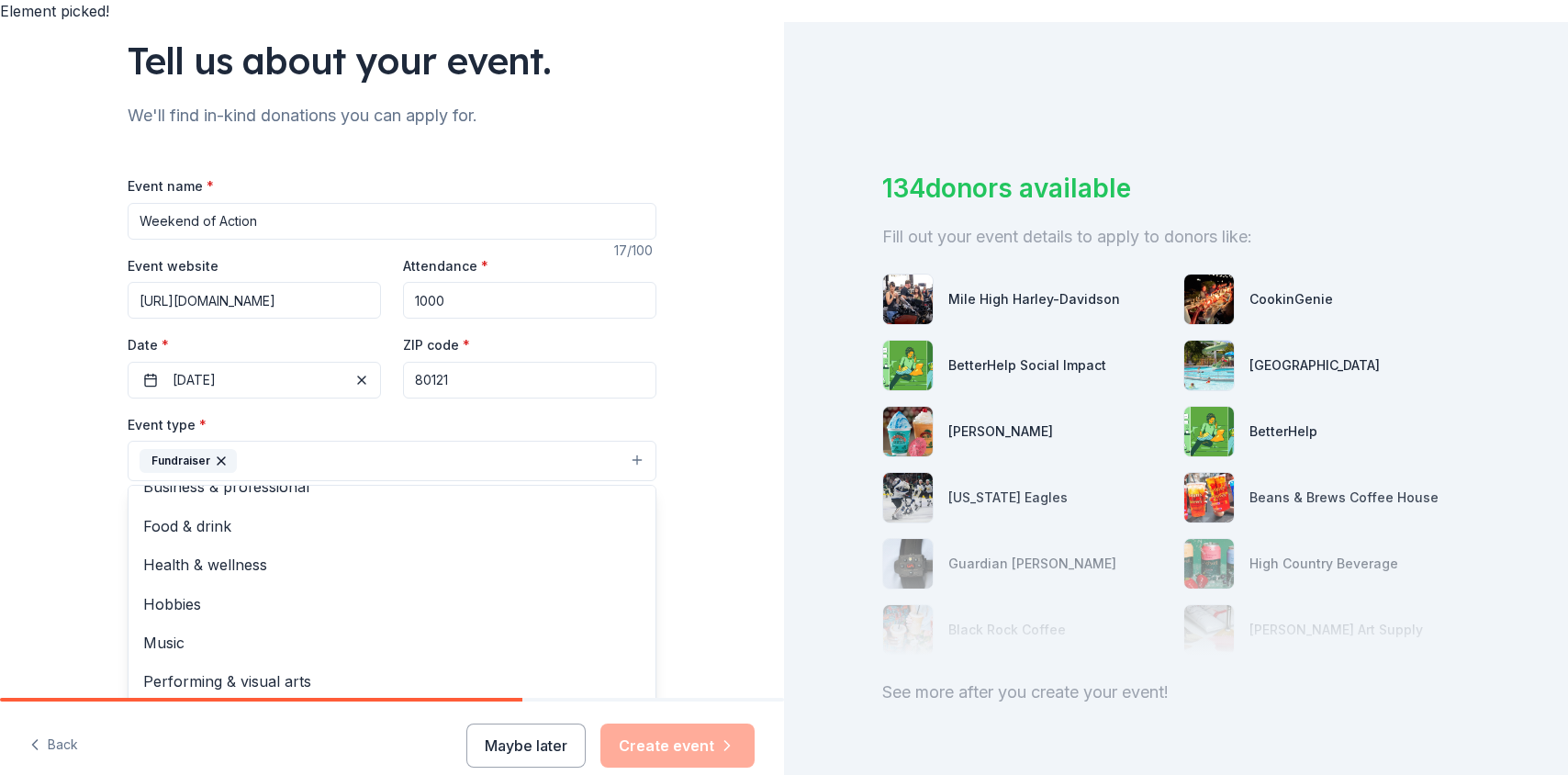
click at [81, 500] on div "Tell us about your event. We'll find in-kind donations you can apply for. Event…" at bounding box center [392, 500] width 784 height 1224
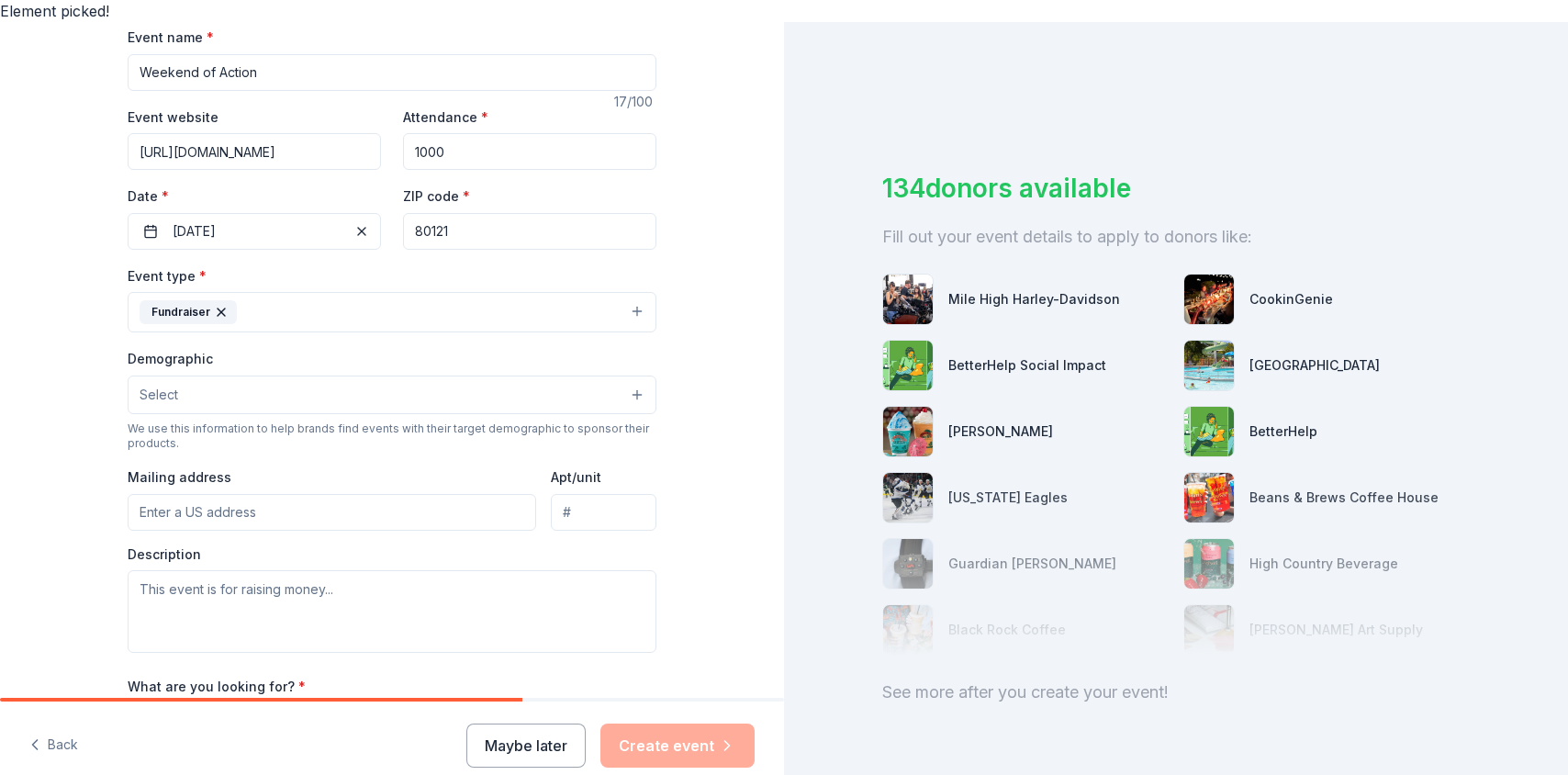
scroll to position [284, 0]
click at [545, 373] on button "Select" at bounding box center [392, 392] width 529 height 39
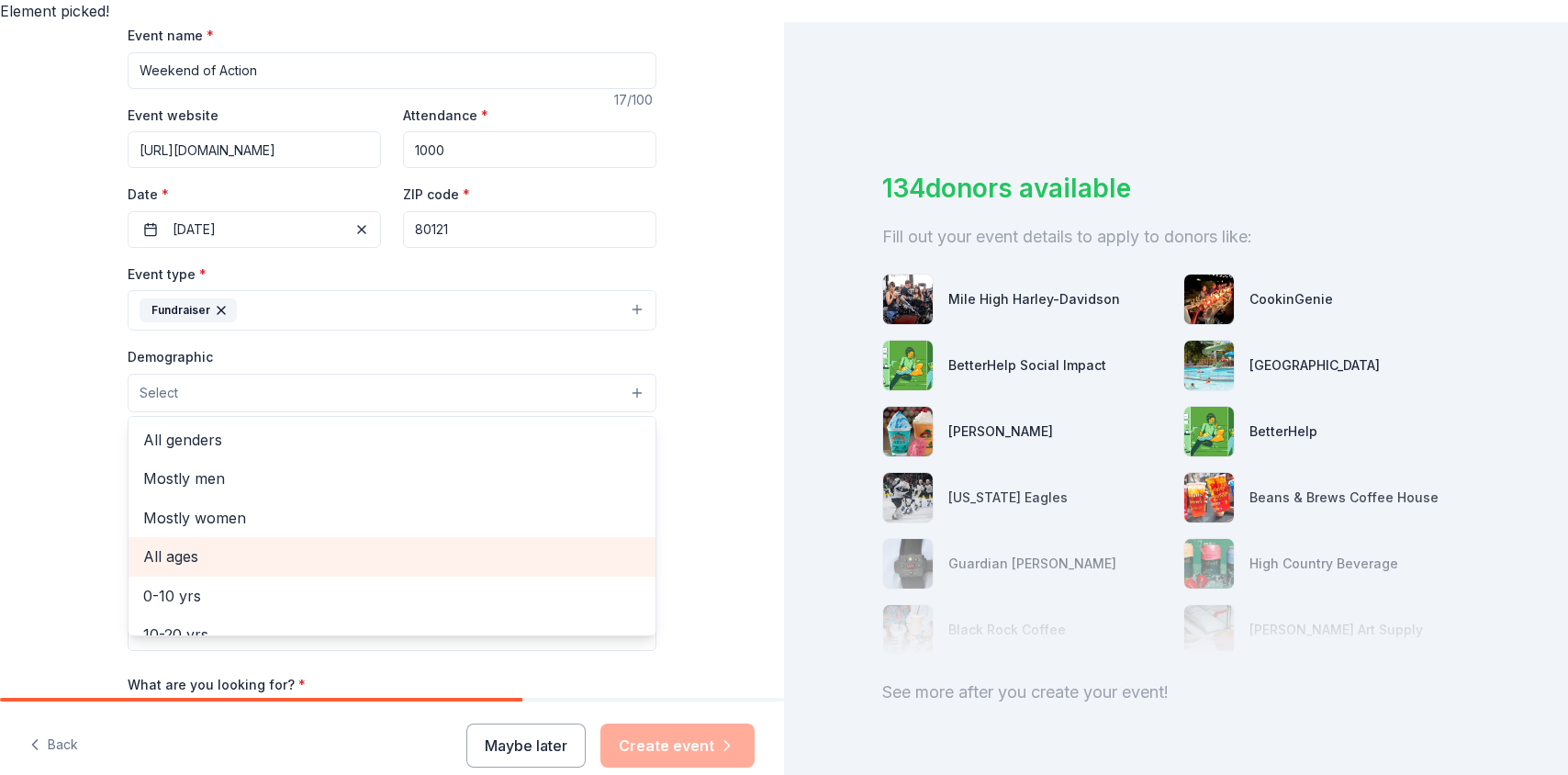
click at [337, 544] on span "All ages" at bounding box center [392, 556] width 498 height 24
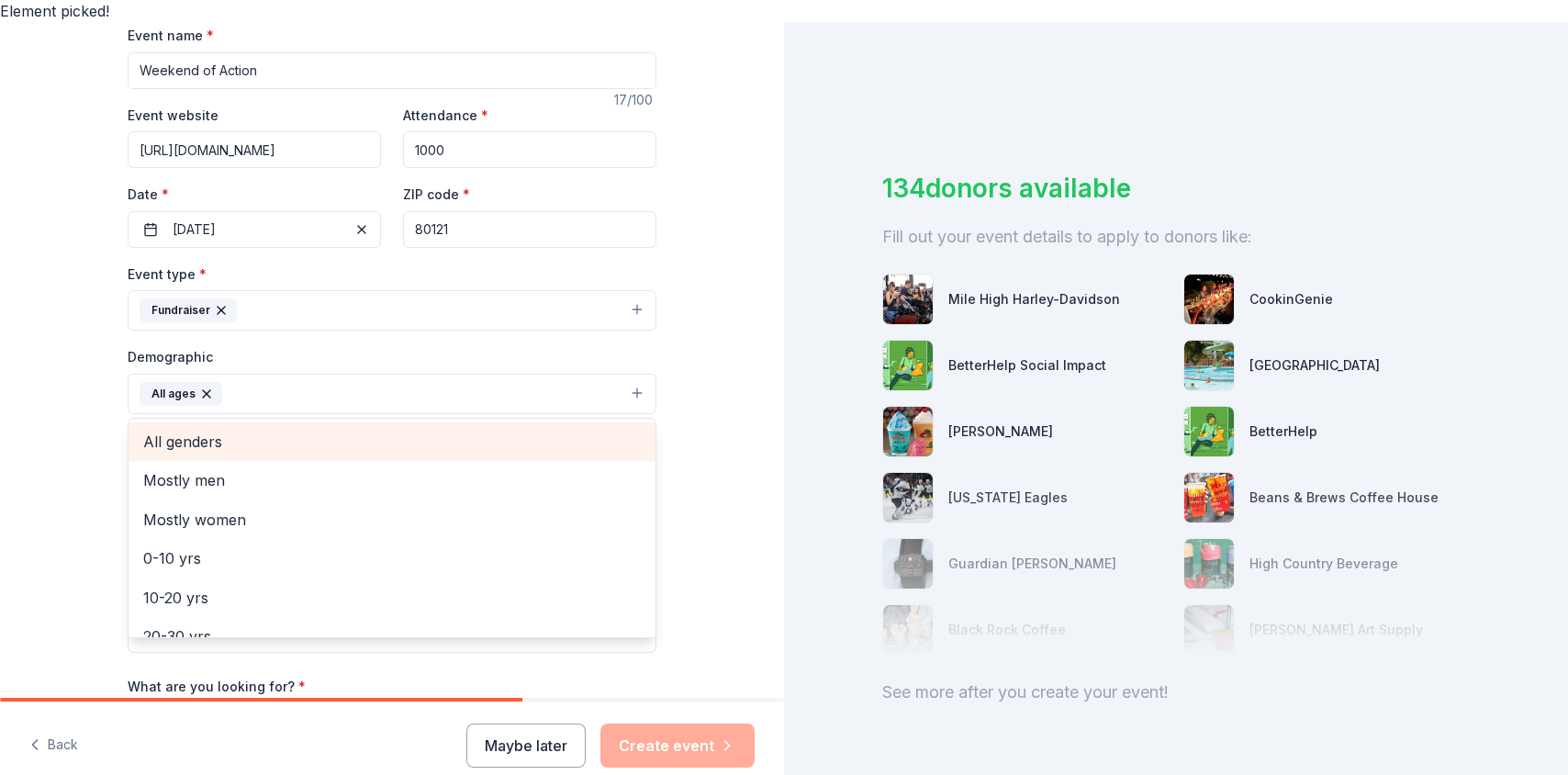
click at [353, 433] on div "All genders" at bounding box center [392, 441] width 527 height 39
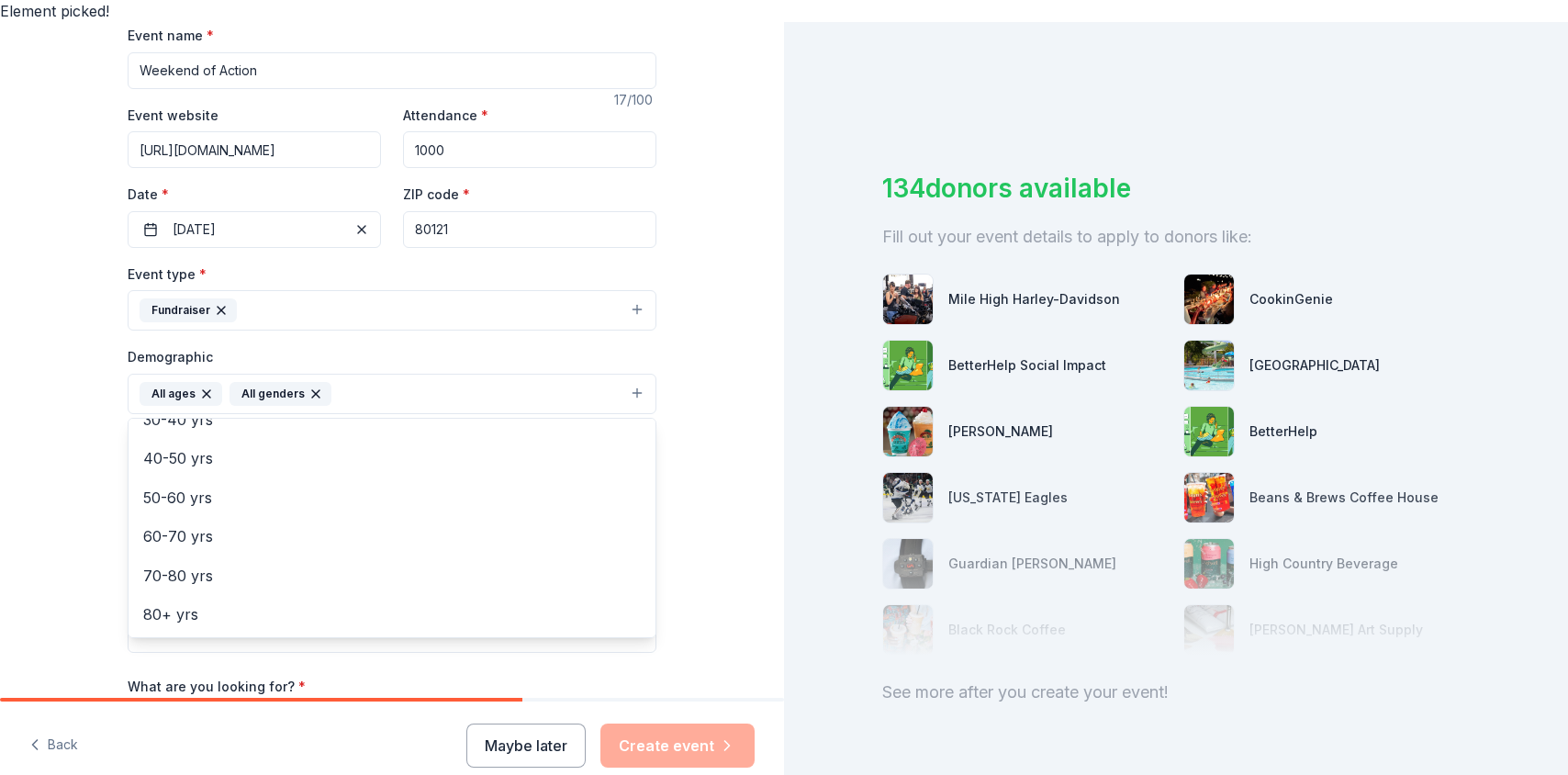
click at [76, 489] on div "Tell us about your event. We'll find in-kind donations you can apply for. Event…" at bounding box center [392, 351] width 784 height 1226
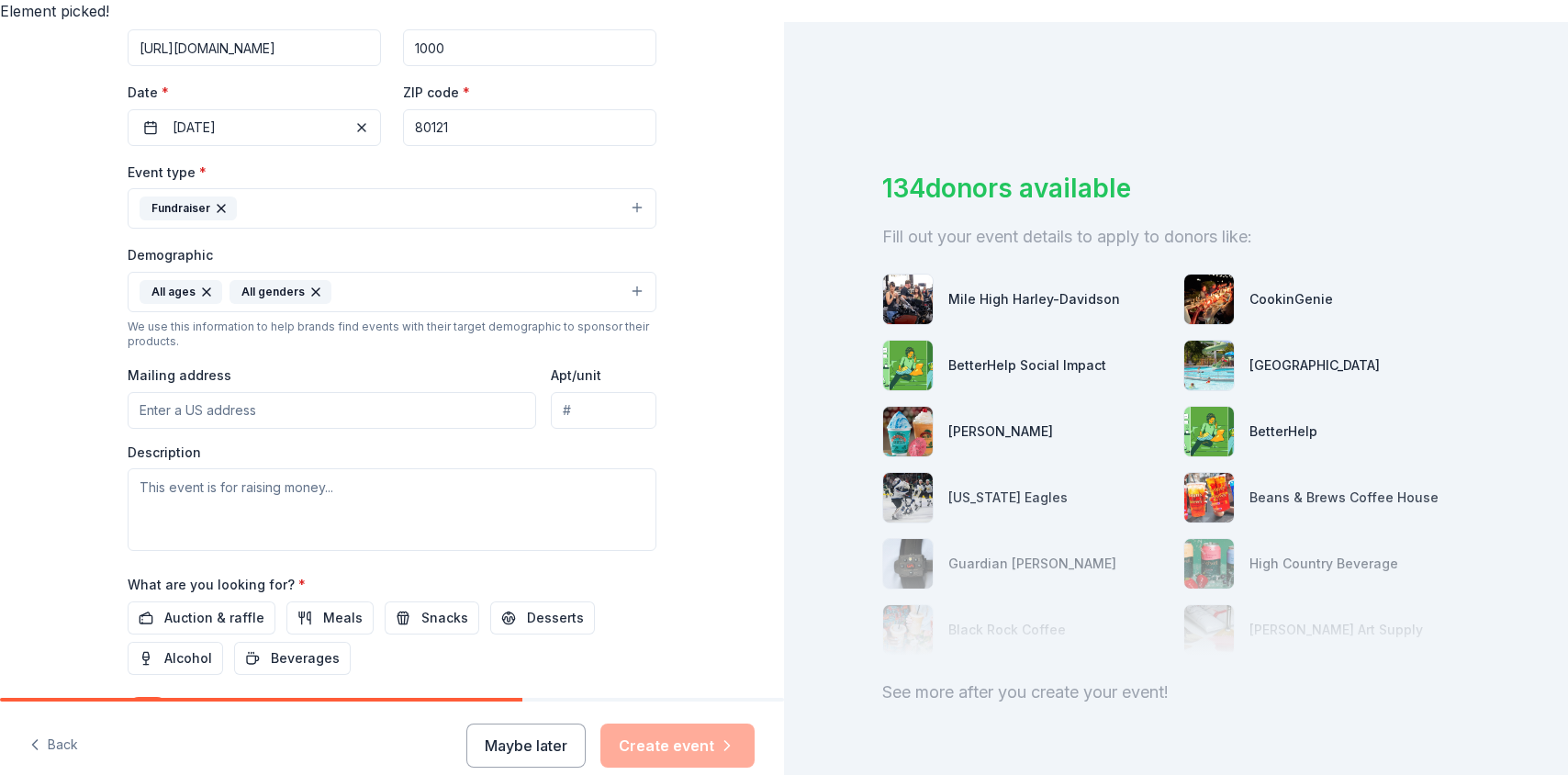
scroll to position [394, 0]
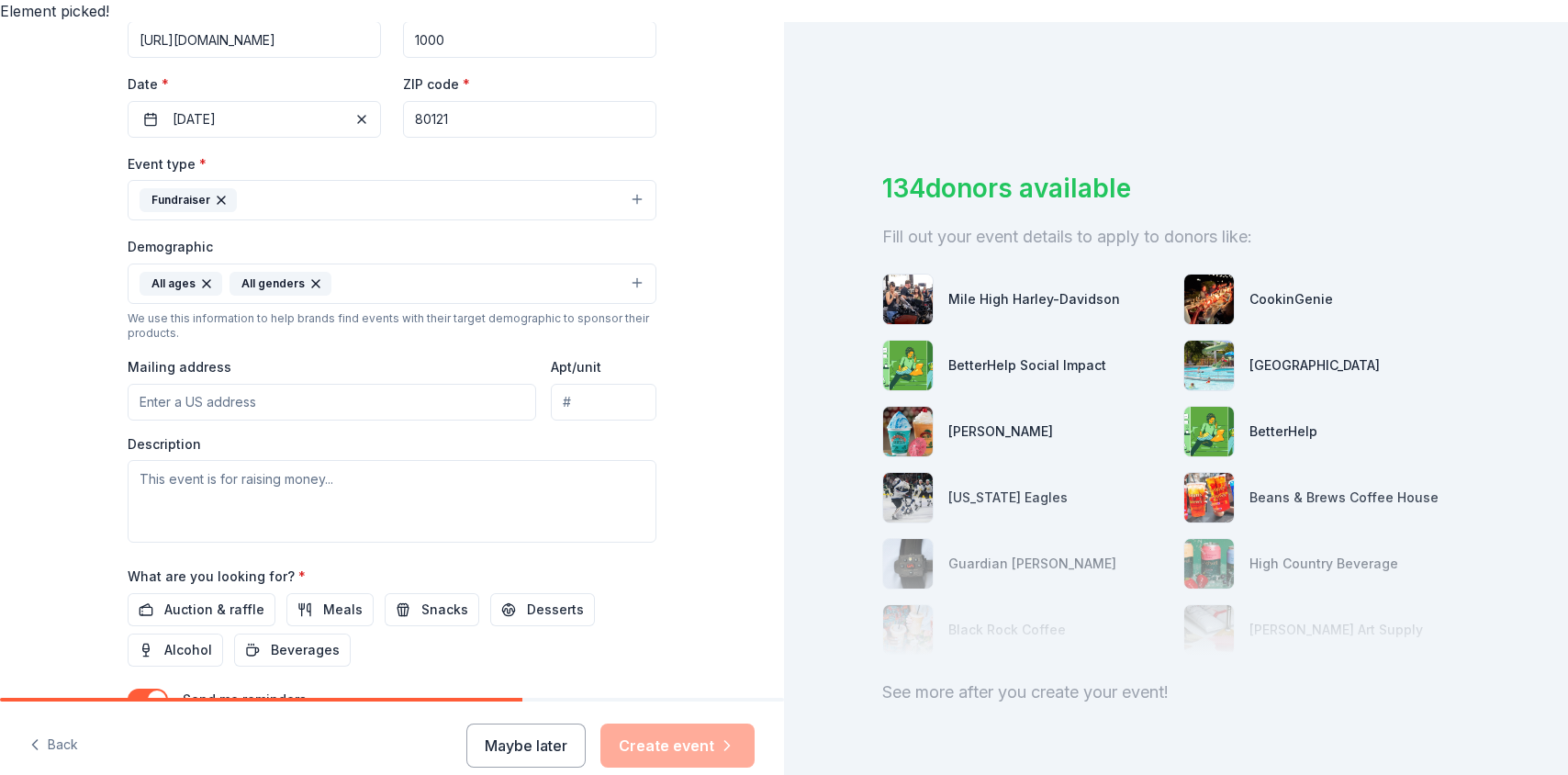
click at [248, 384] on input "Mailing address" at bounding box center [332, 402] width 408 height 37
paste input "5910 S. University Blvd, Ste. C-18 #121 Greenwood Village, CO 80121"
click at [239, 460] on textarea at bounding box center [392, 501] width 529 height 82
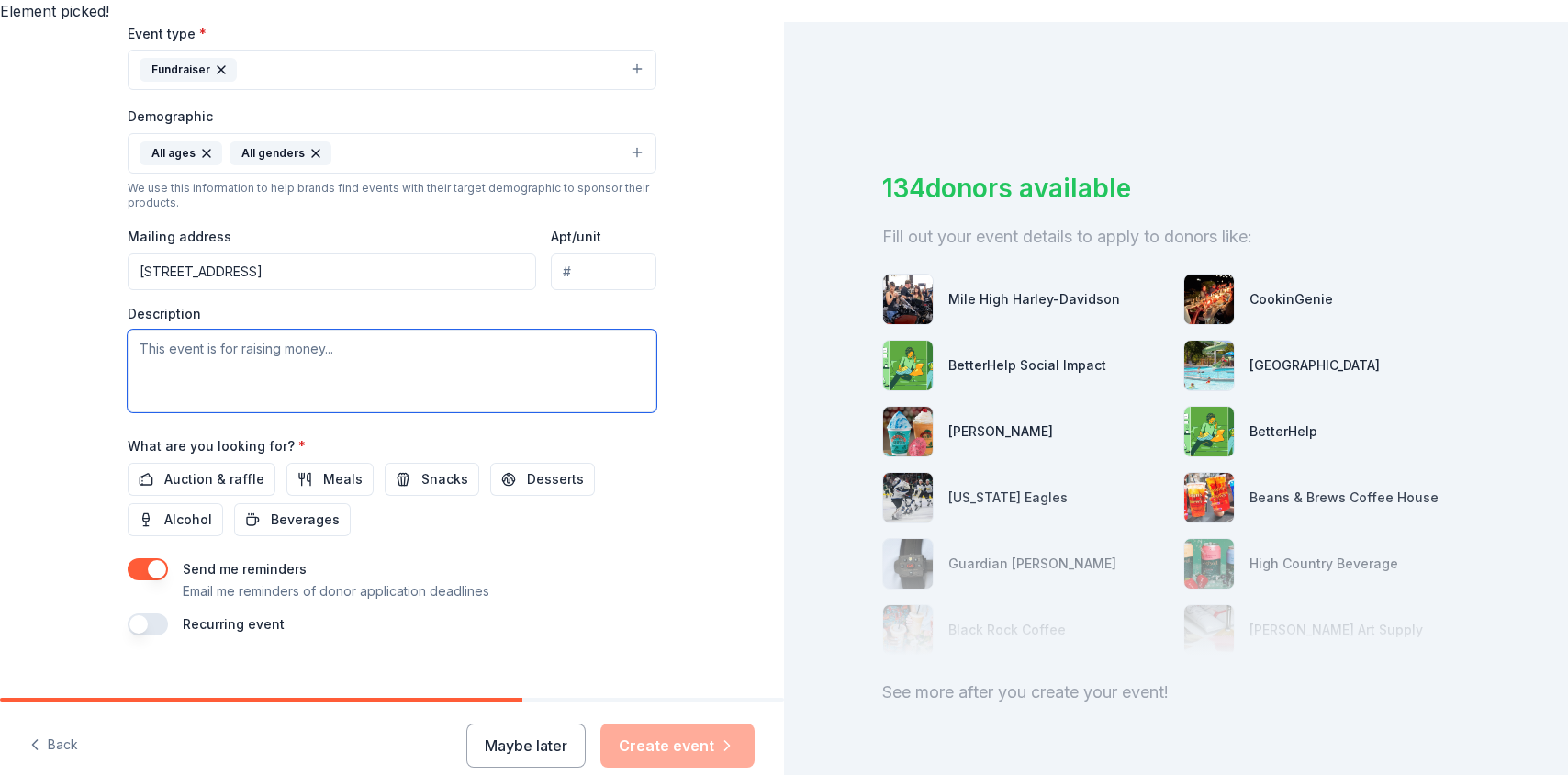
scroll to position [550, 0]
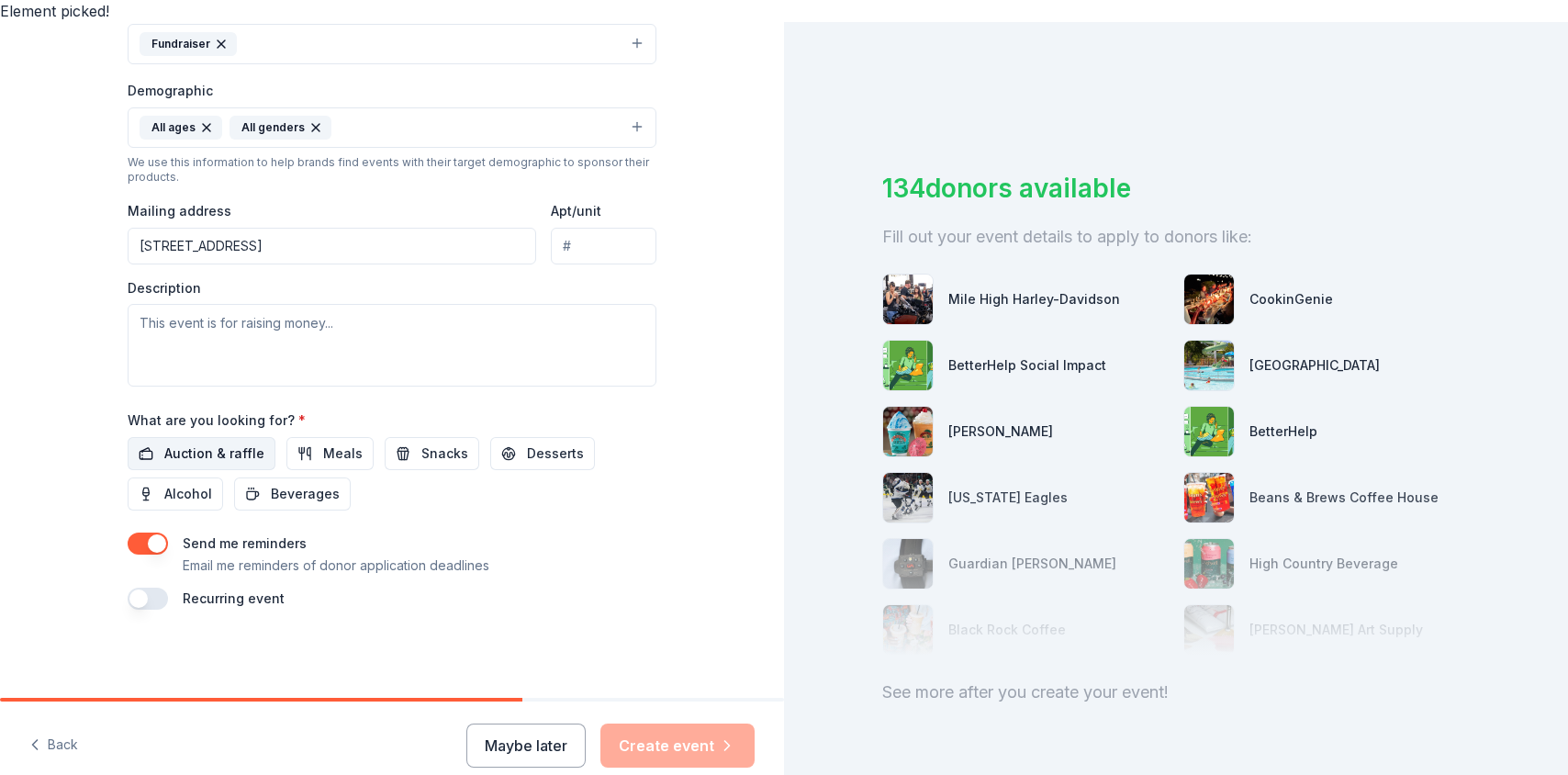
click at [238, 442] on span "Auction & raffle" at bounding box center [215, 453] width 100 height 22
click at [145, 588] on button "button" at bounding box center [147, 598] width 41 height 22
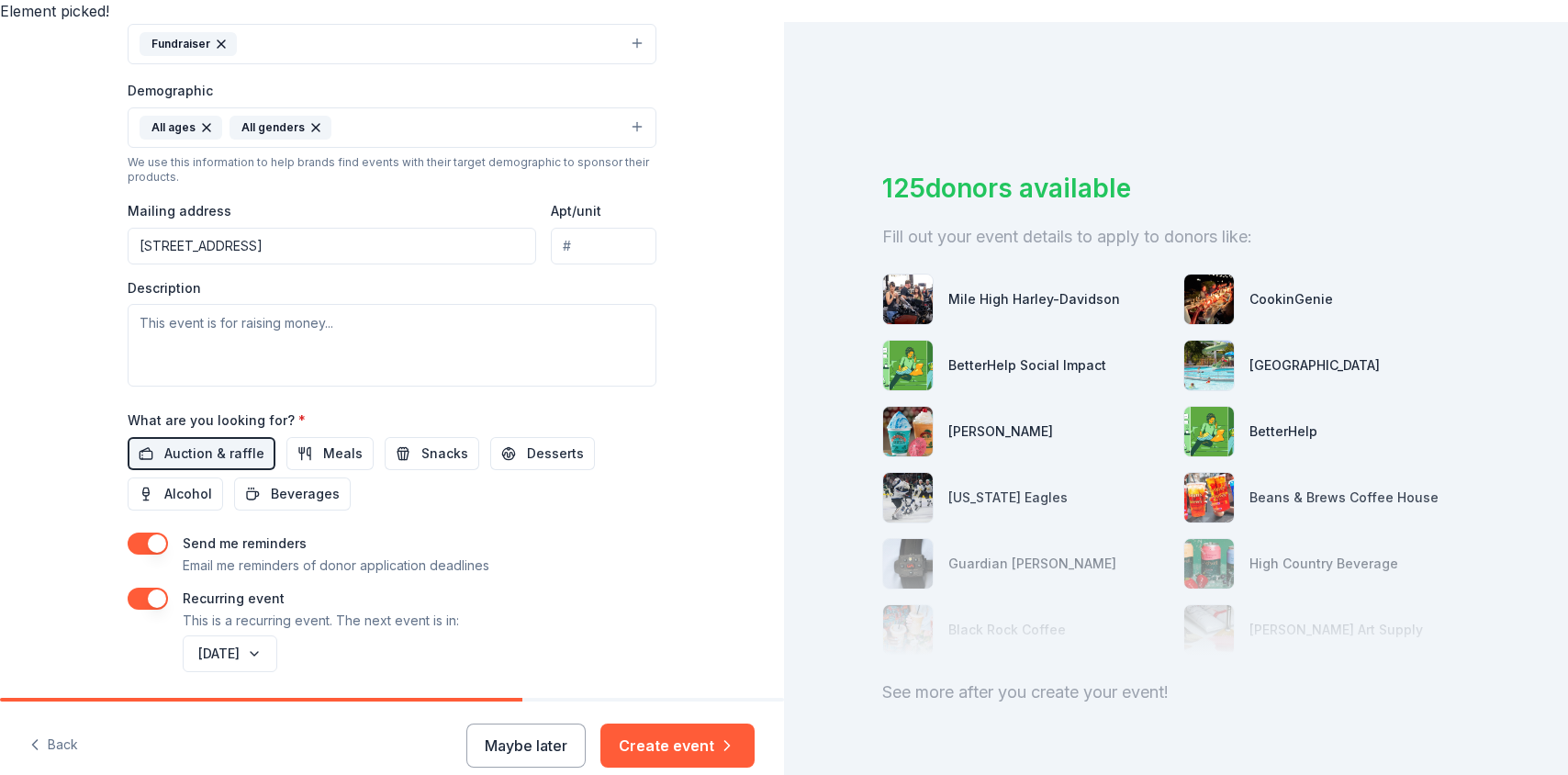
click at [151, 532] on button "button" at bounding box center [147, 542] width 41 height 22
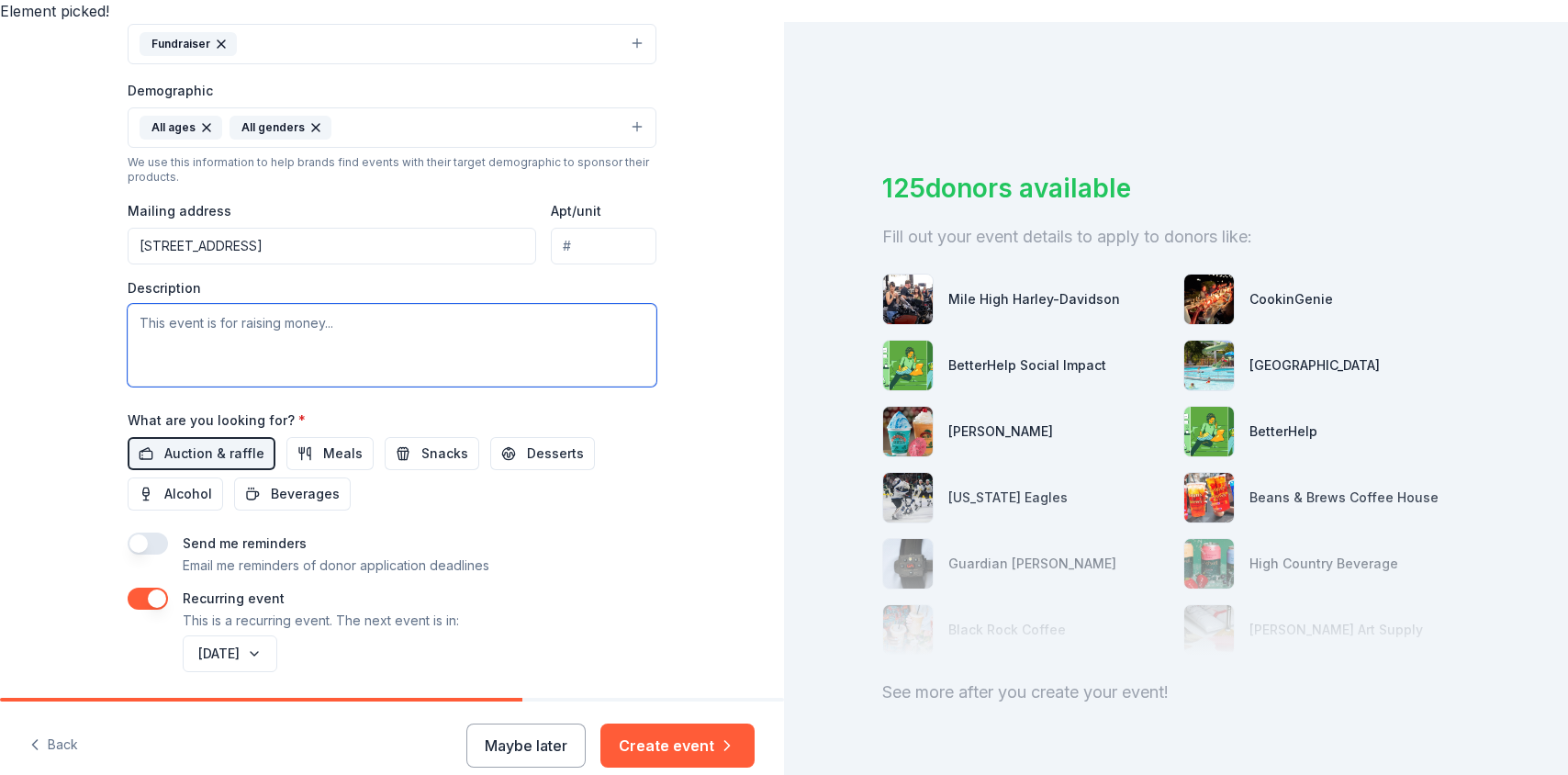
click at [322, 331] on textarea at bounding box center [392, 345] width 529 height 82
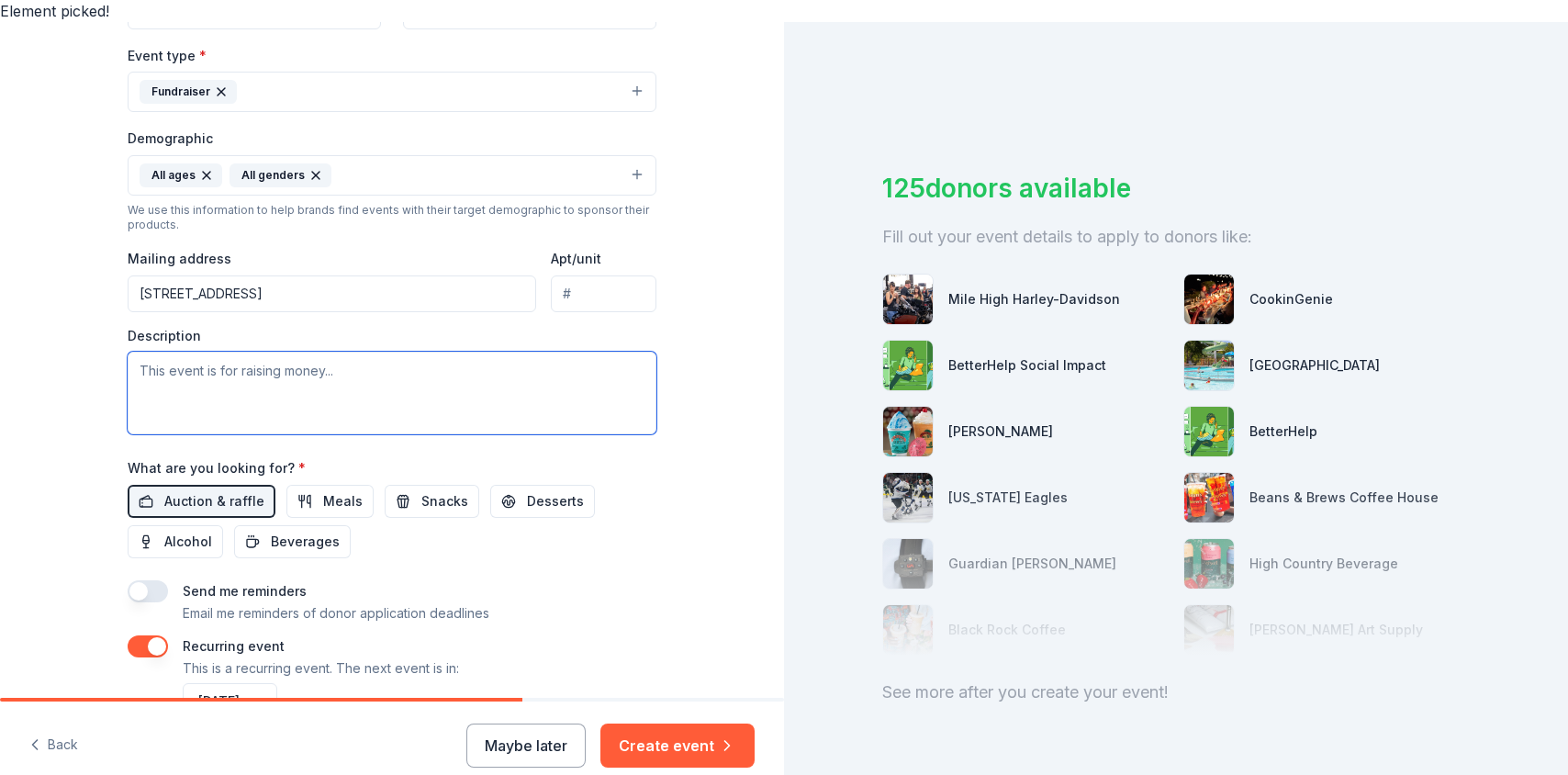
scroll to position [500, 0]
click at [228, 277] on input "5910 S. University Blvd, Ste. C-18 #121 Greenwood Village, CO 80121" at bounding box center [332, 295] width 408 height 37
drag, startPoint x: 303, startPoint y: 274, endPoint x: 369, endPoint y: 273, distance: 66.0
click at [369, 277] on input "5910 S. University Blvd, Ste. C-18 #121 Greenwood Village, CO 80121" at bounding box center [332, 295] width 408 height 37
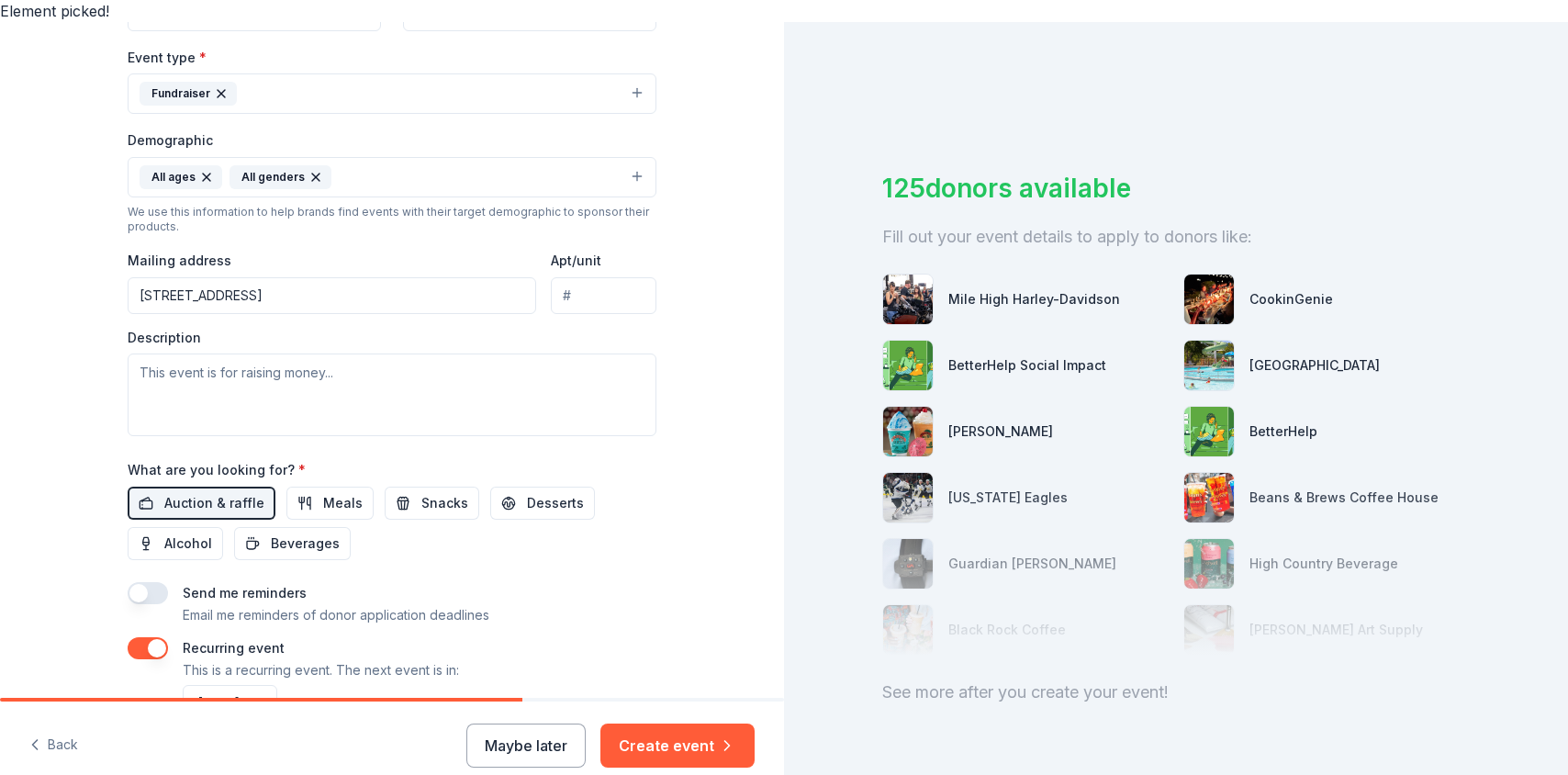
scroll to position [0, 0]
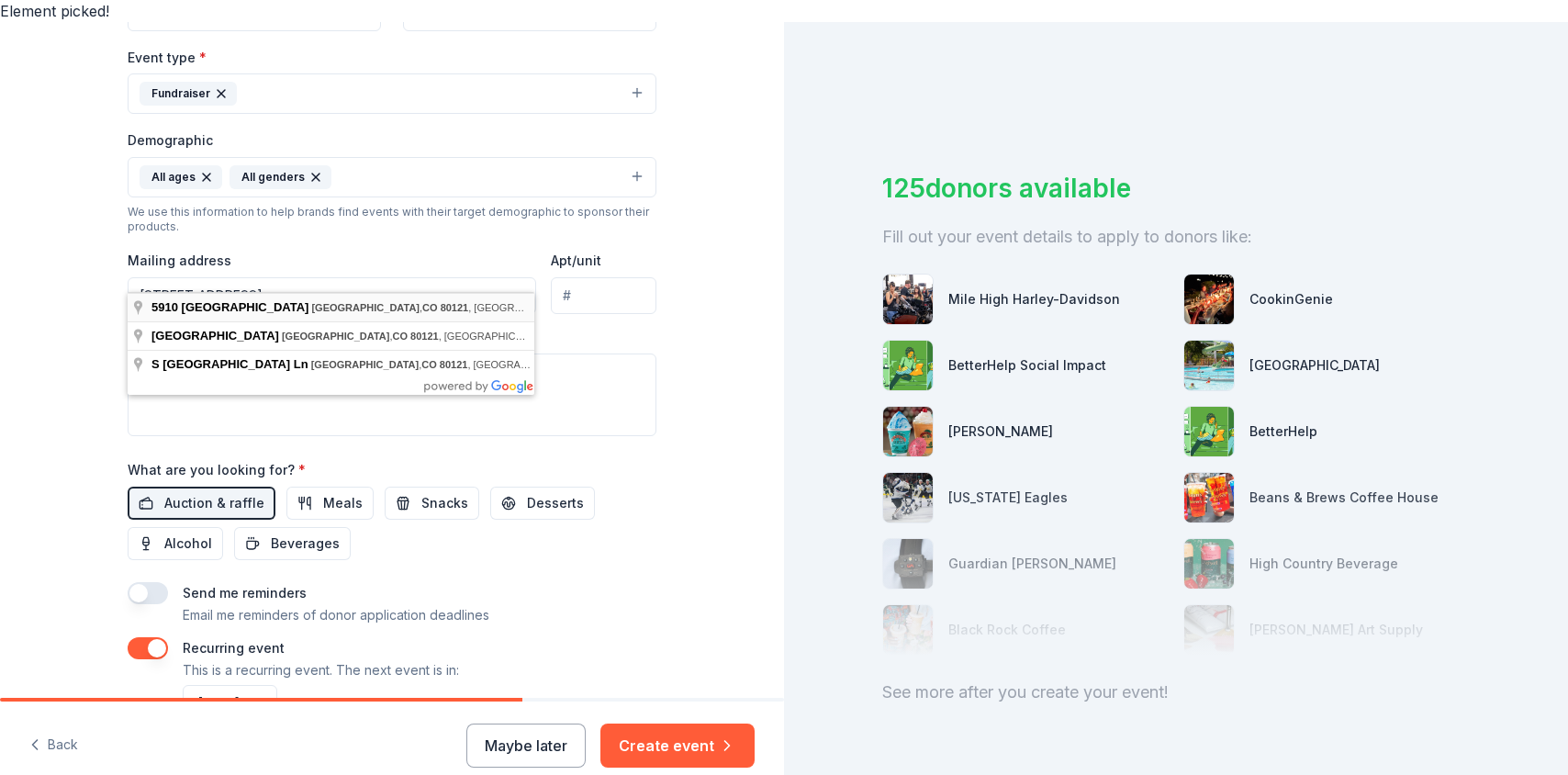
type input "5910 South University Boulevard, Greenwood Village, CO, 80121"
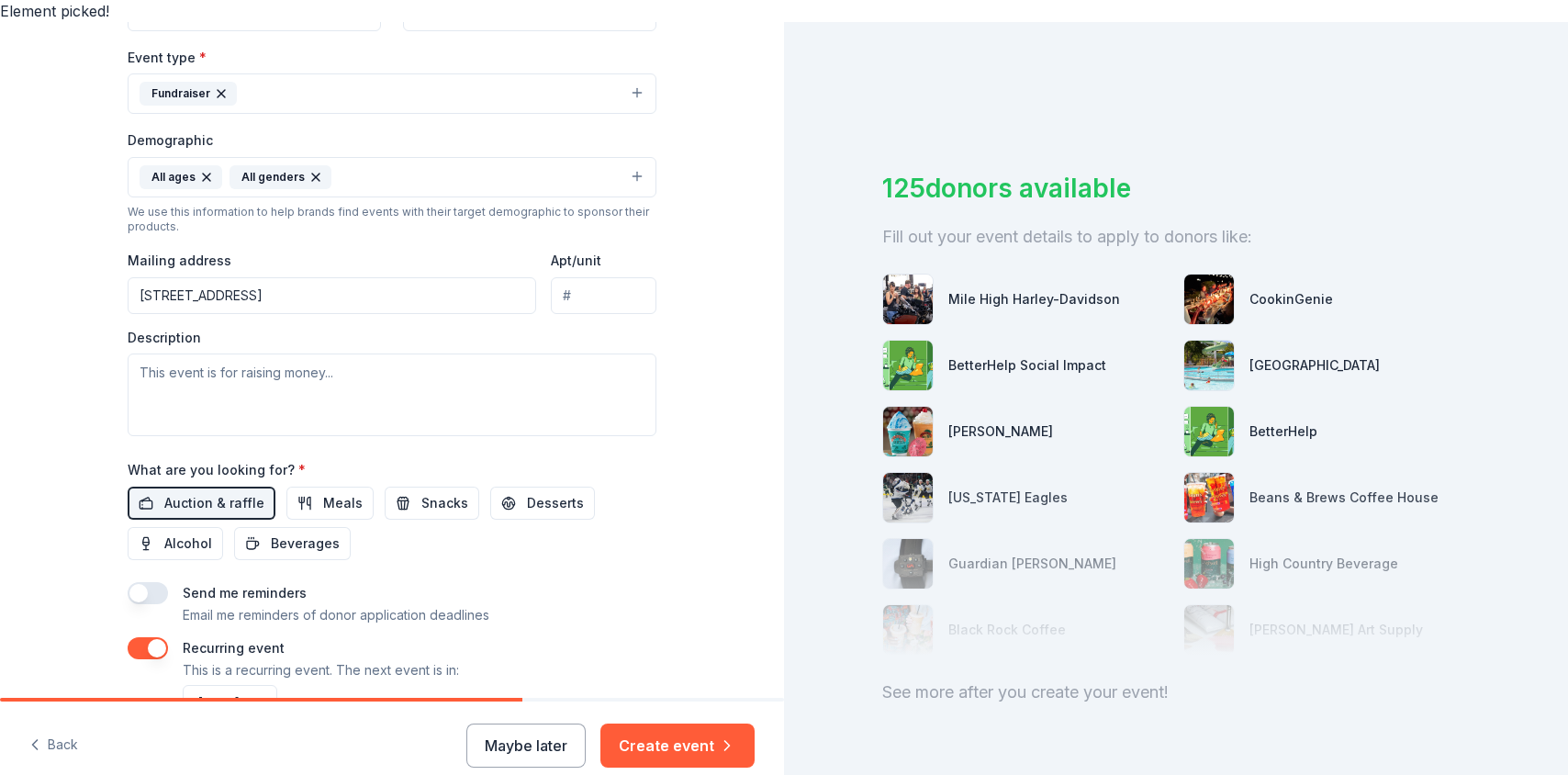
click at [601, 277] on input "Apt/unit" at bounding box center [604, 295] width 106 height 37
paste input "C-18 #121"
type input "C-18 #121"
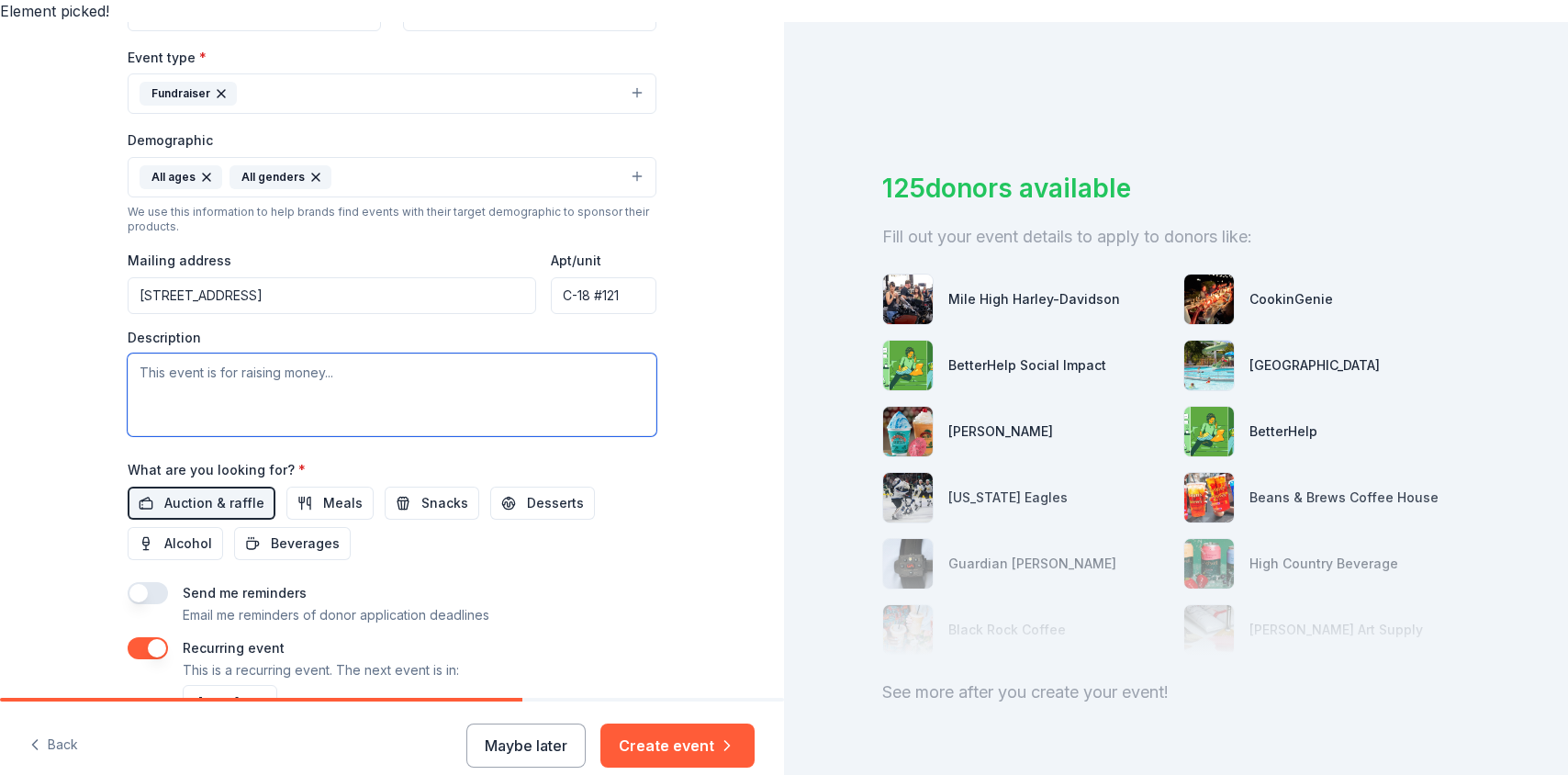
click at [404, 363] on textarea at bounding box center [392, 394] width 529 height 82
click at [372, 355] on textarea at bounding box center [392, 394] width 529 height 82
paste textarea "We are currently preparing for our largest annual initiative, the Weekend of Ac…"
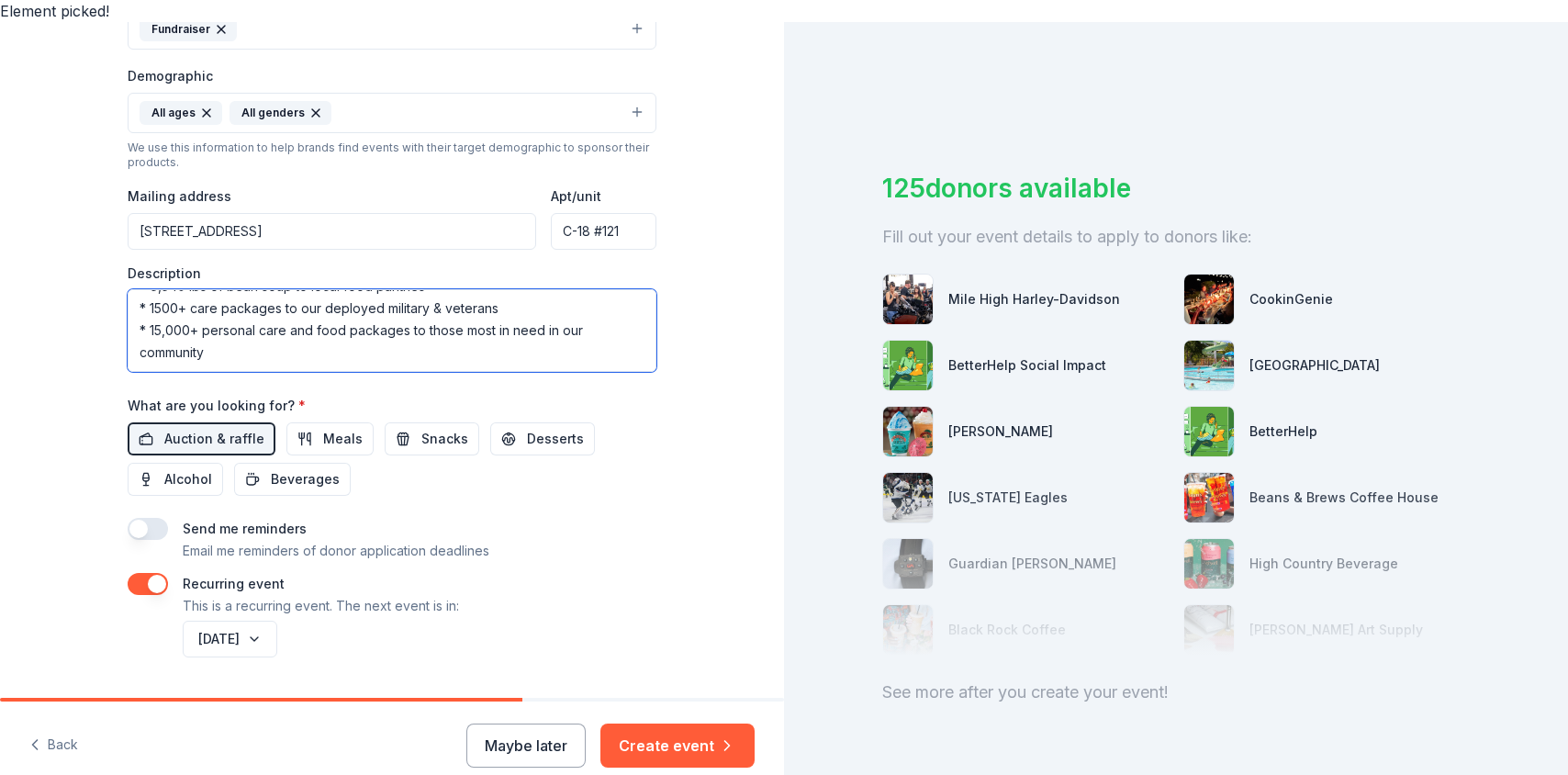
scroll to position [568, 0]
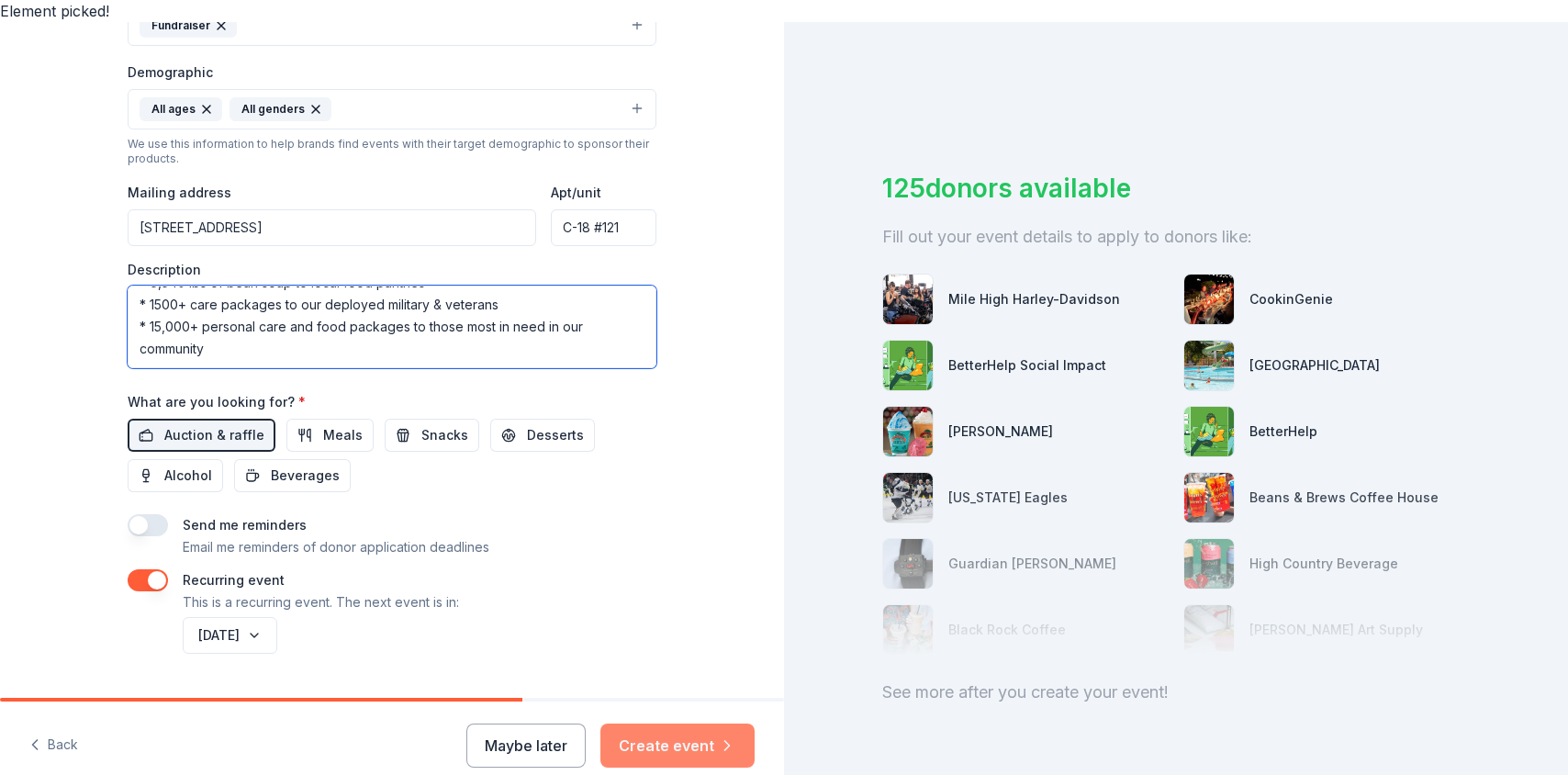
type textarea "We are currently preparing for our largest annual initiative, the Weekend of Ac…"
click at [692, 724] on button "Create event" at bounding box center [677, 746] width 154 height 44
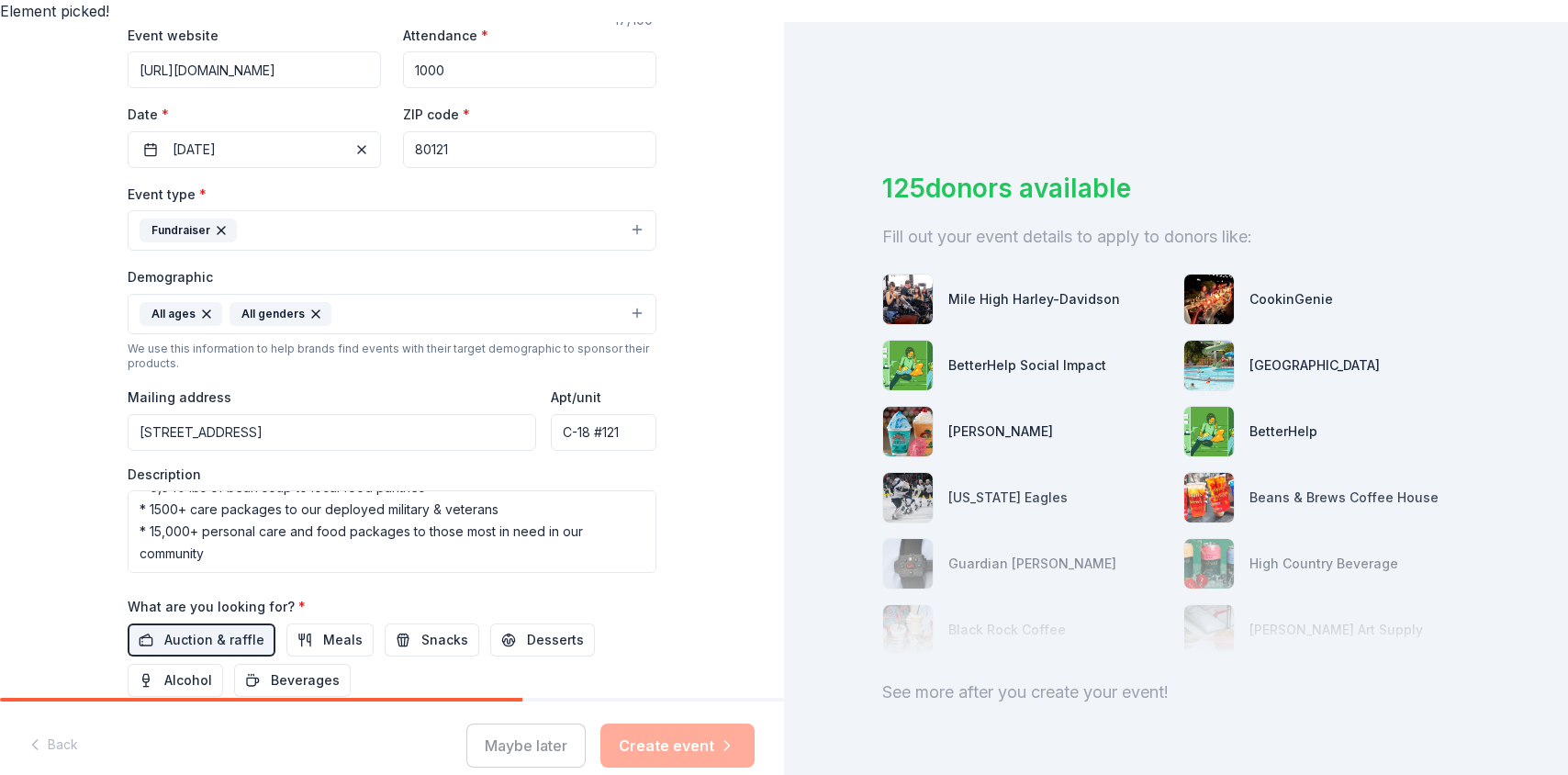
scroll to position [171, 0]
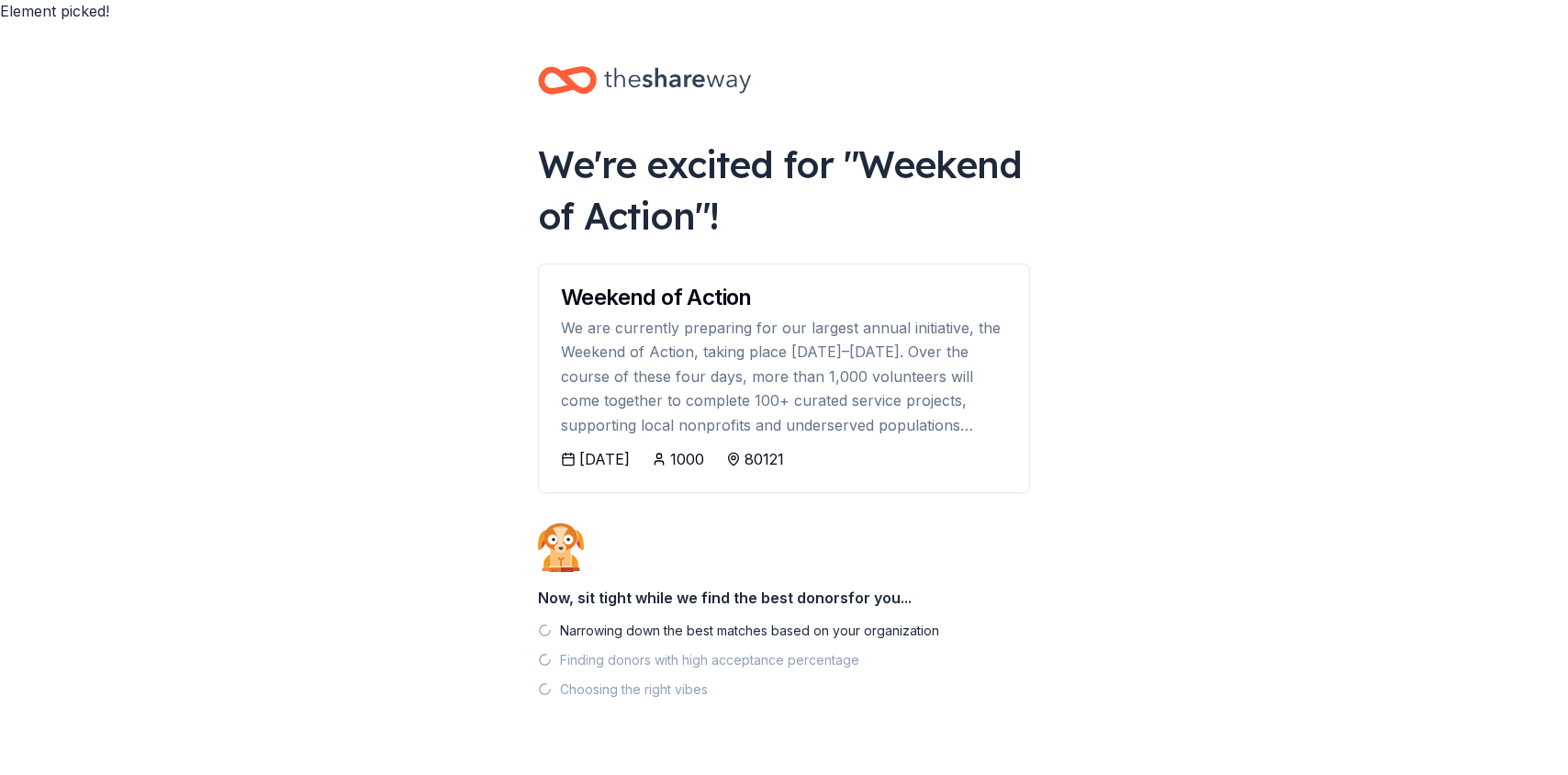
scroll to position [25, 0]
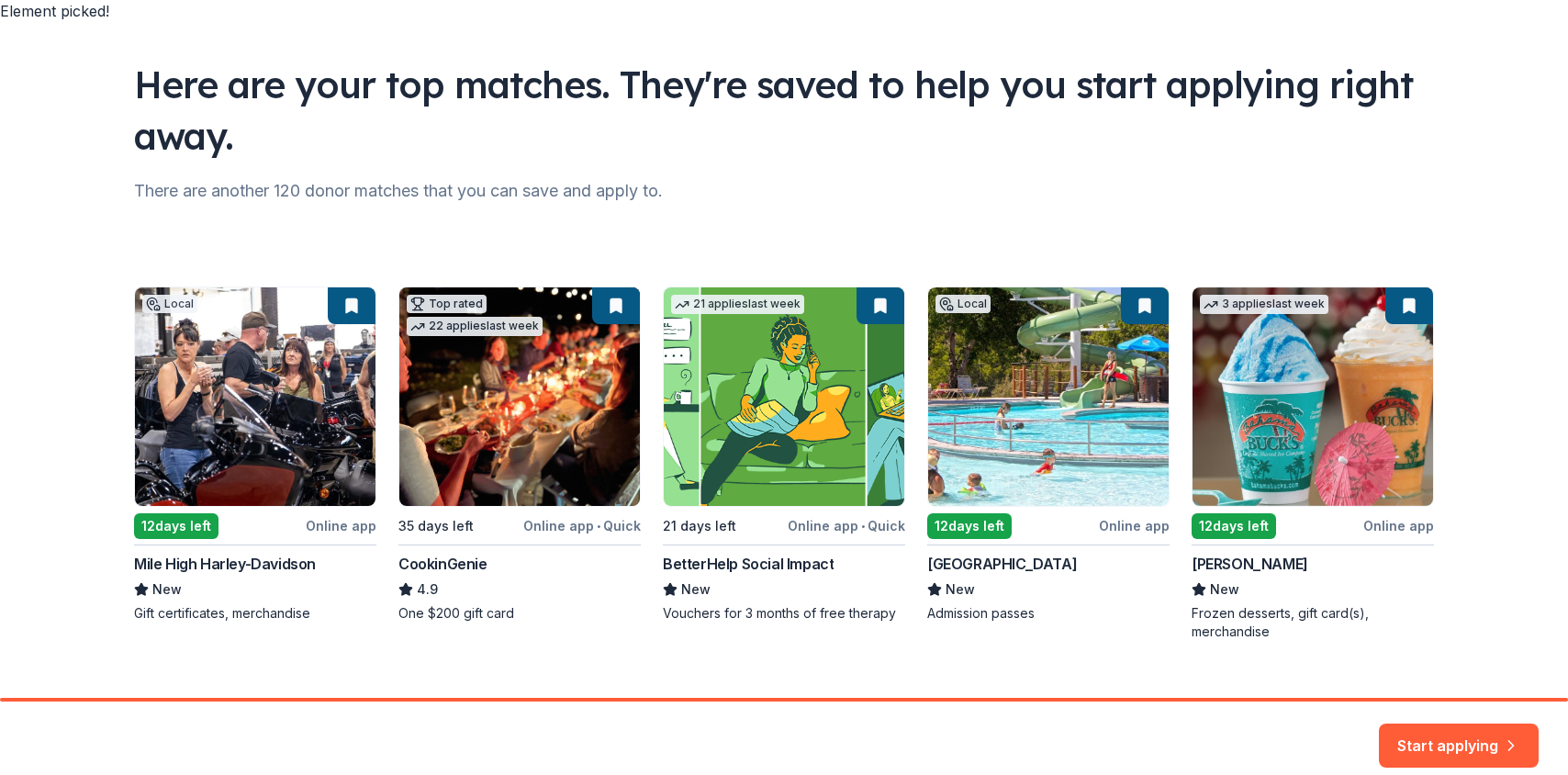
scroll to position [104, 0]
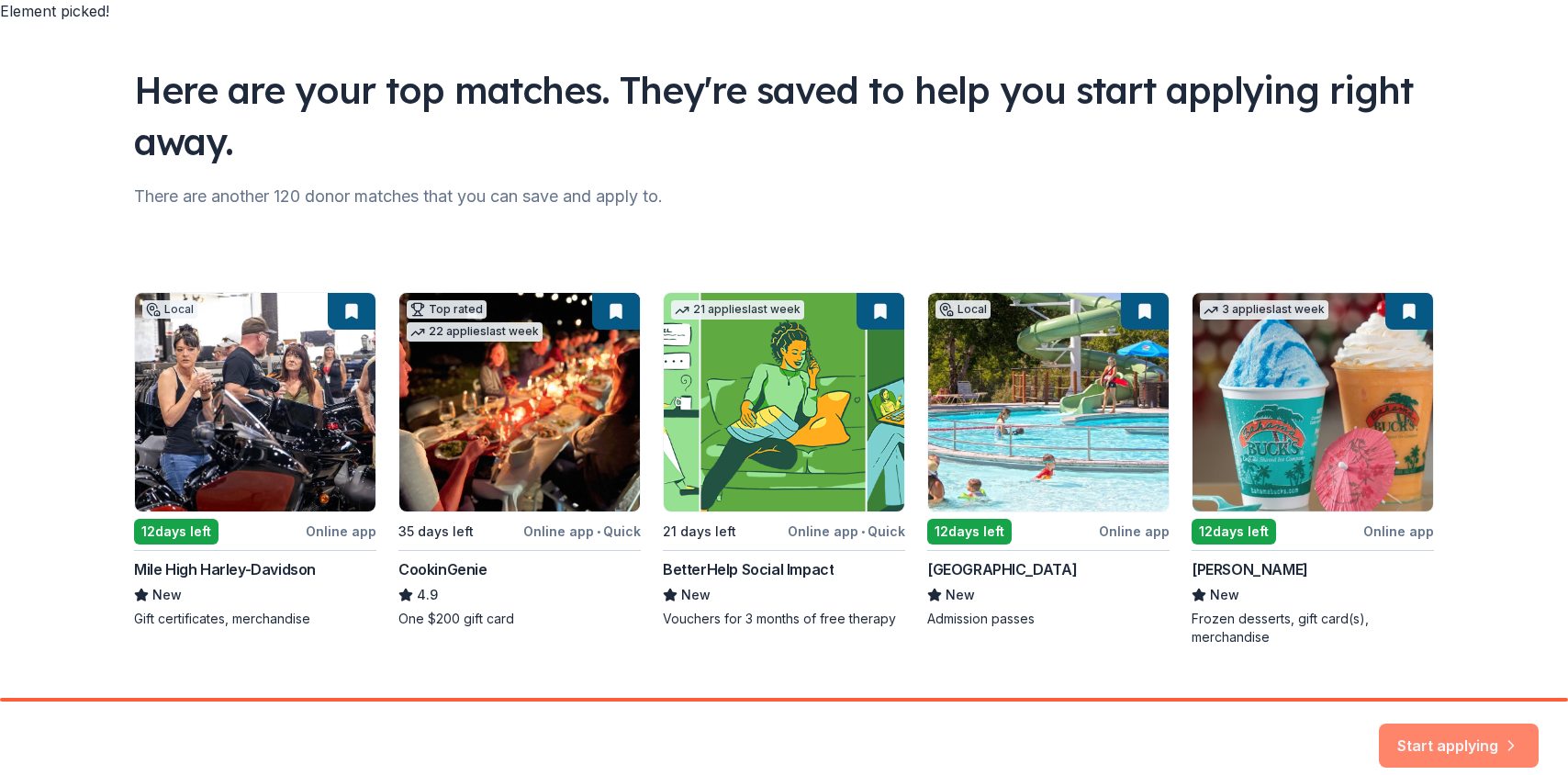
click at [1473, 713] on button "Start applying" at bounding box center [1458, 734] width 160 height 44
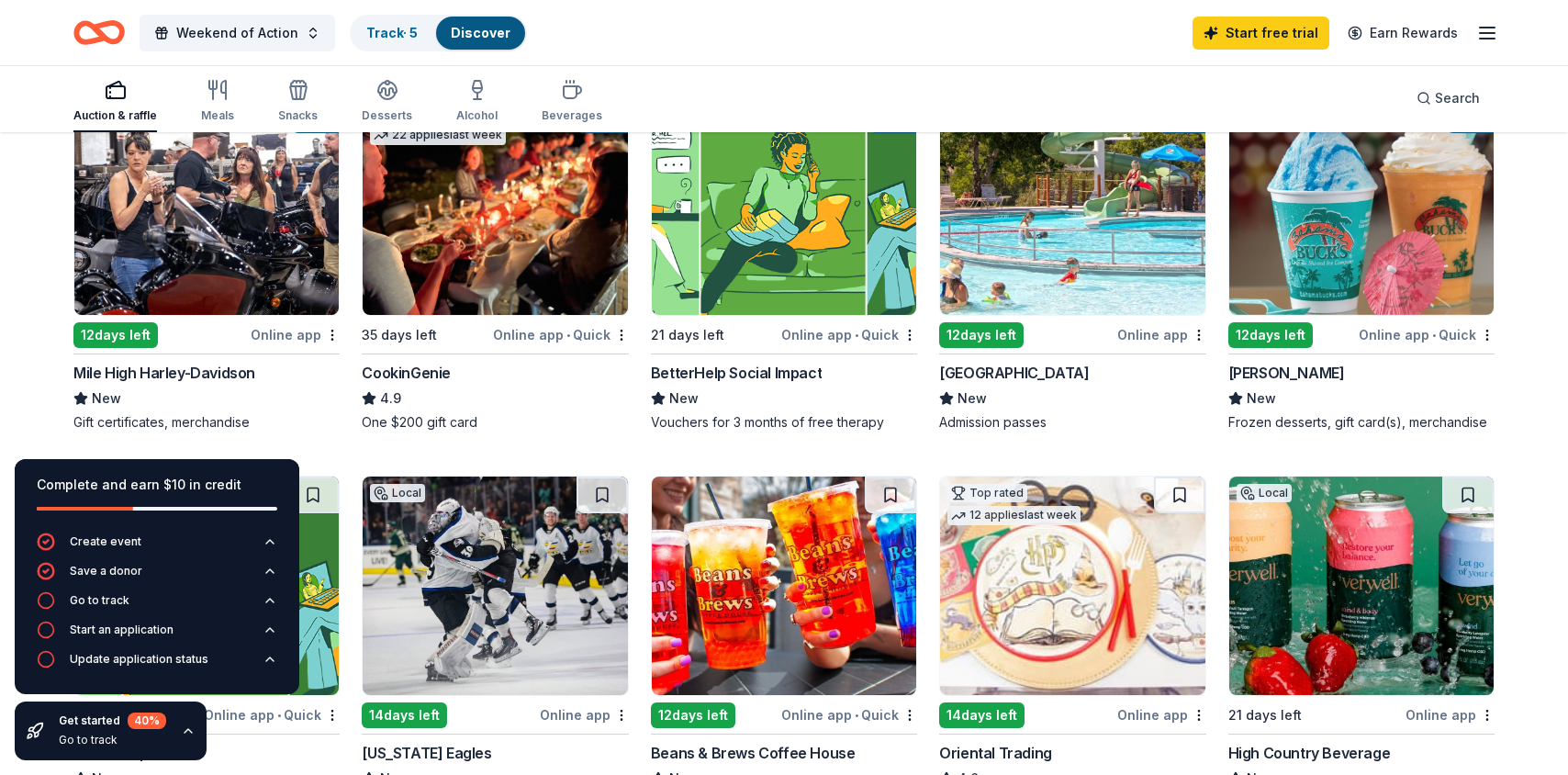
scroll to position [273, 0]
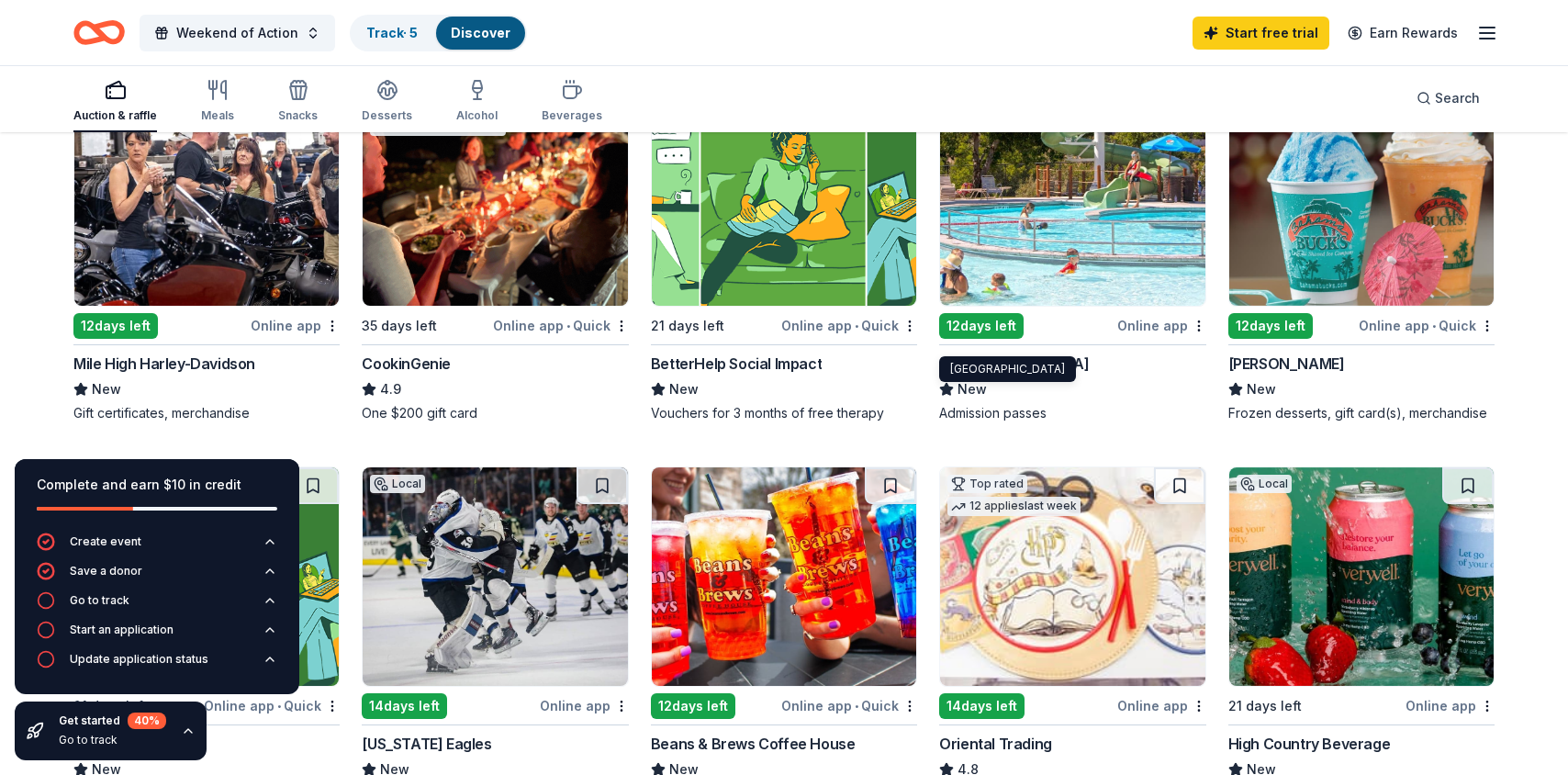
click at [1068, 353] on div "South Suburban Park & Recreation District" at bounding box center [1014, 363] width 149 height 22
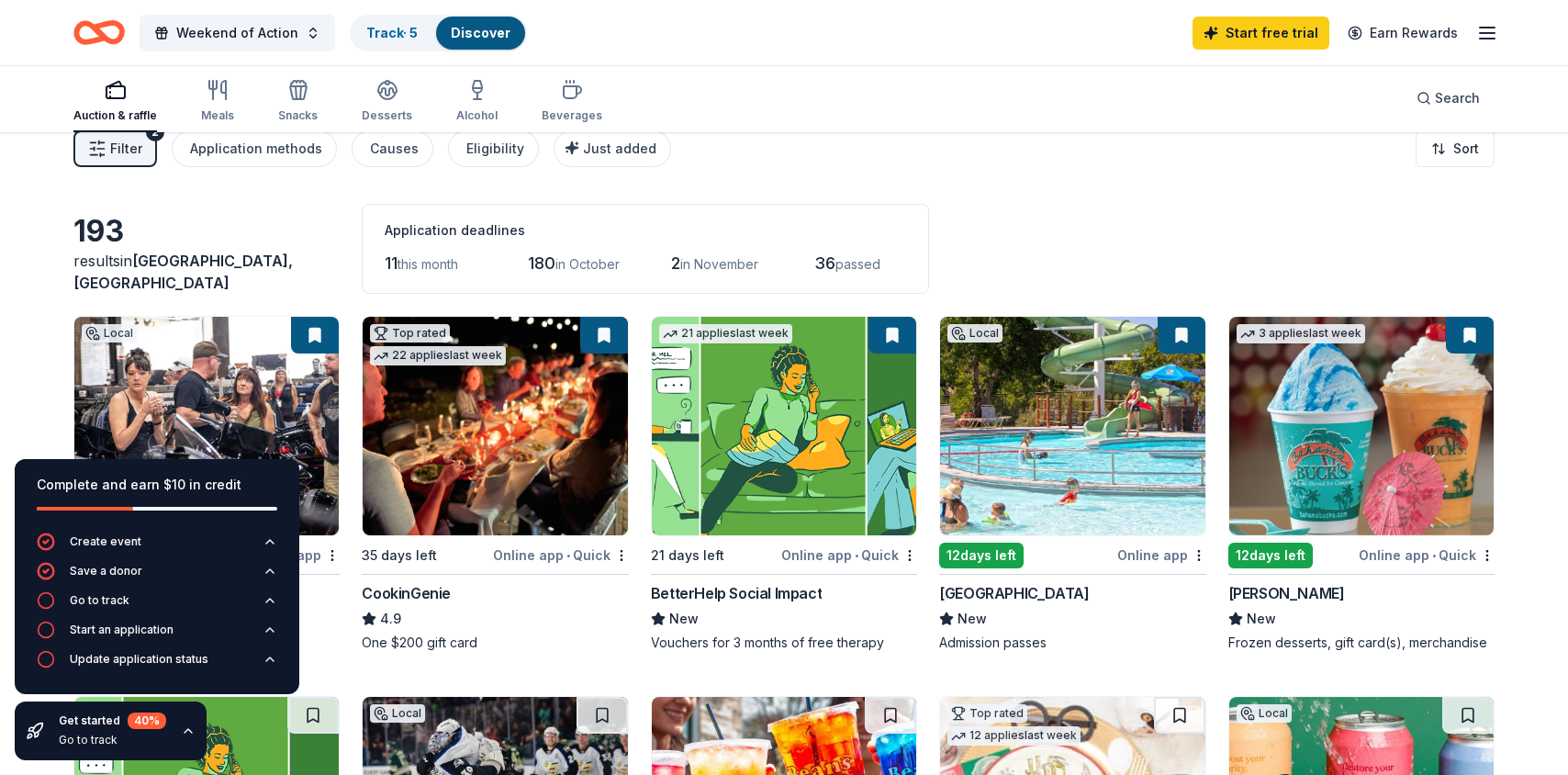
scroll to position [39, 0]
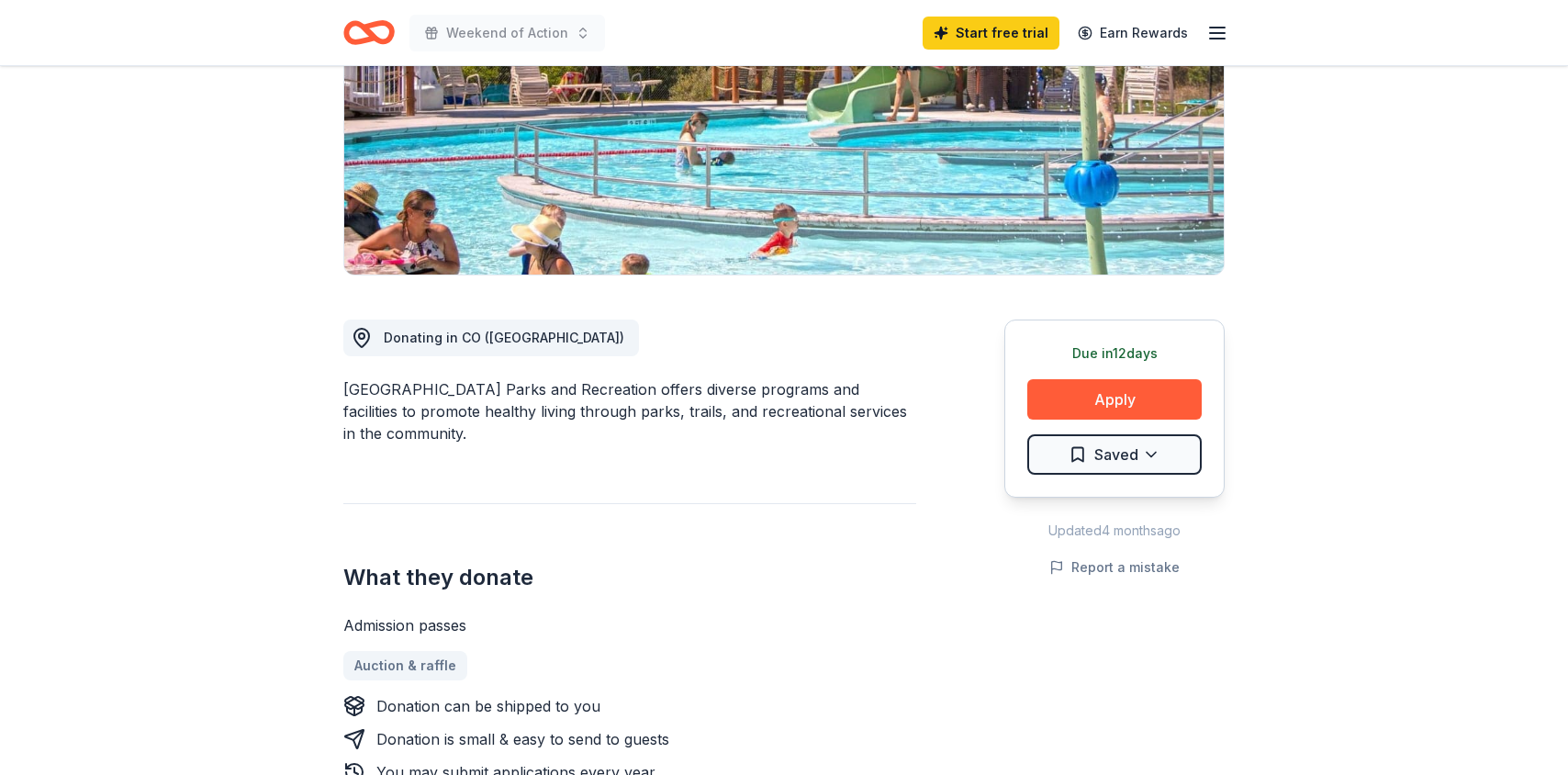
scroll to position [408, 0]
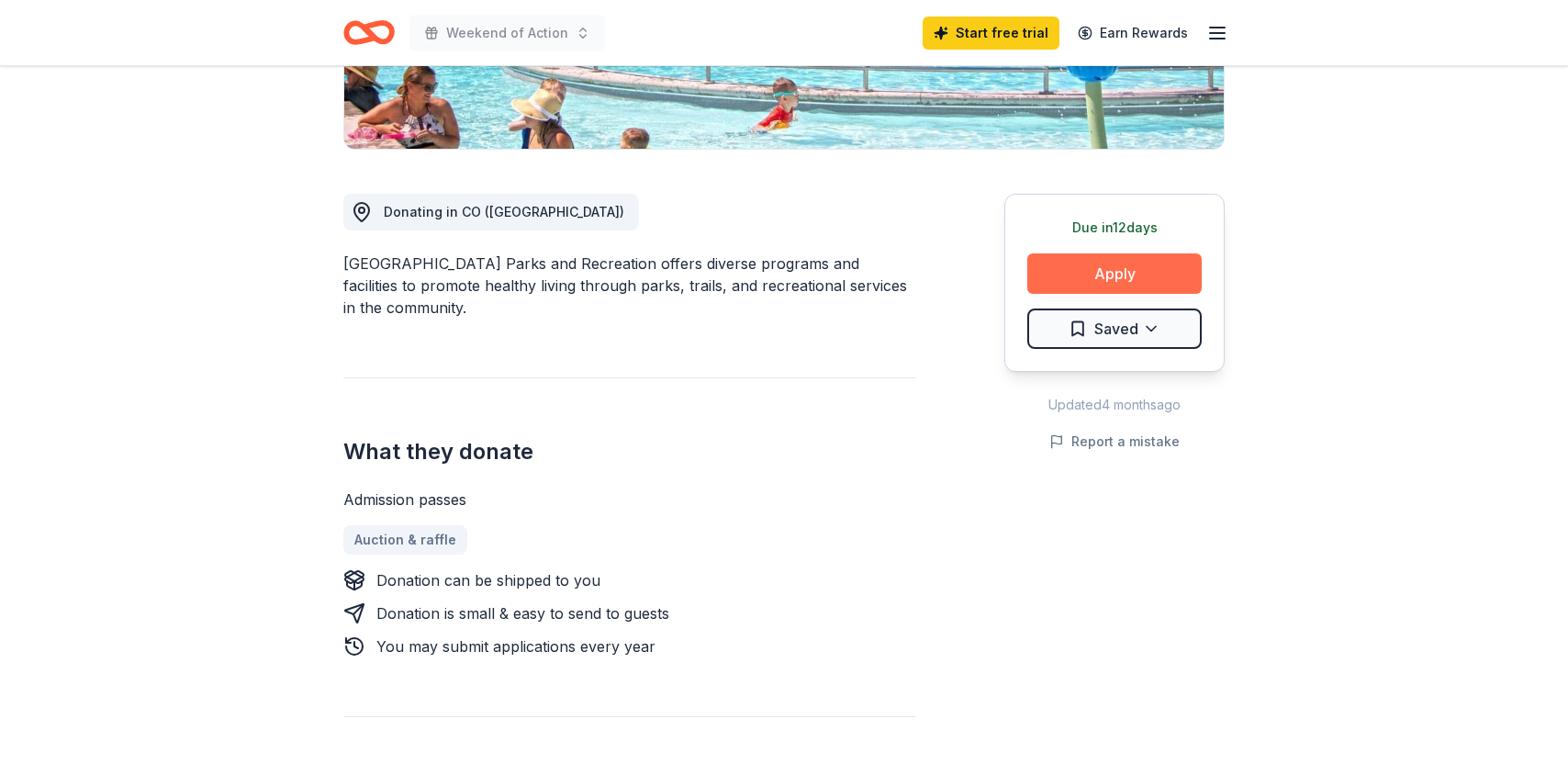
click at [1060, 280] on button "Apply" at bounding box center [1114, 273] width 175 height 41
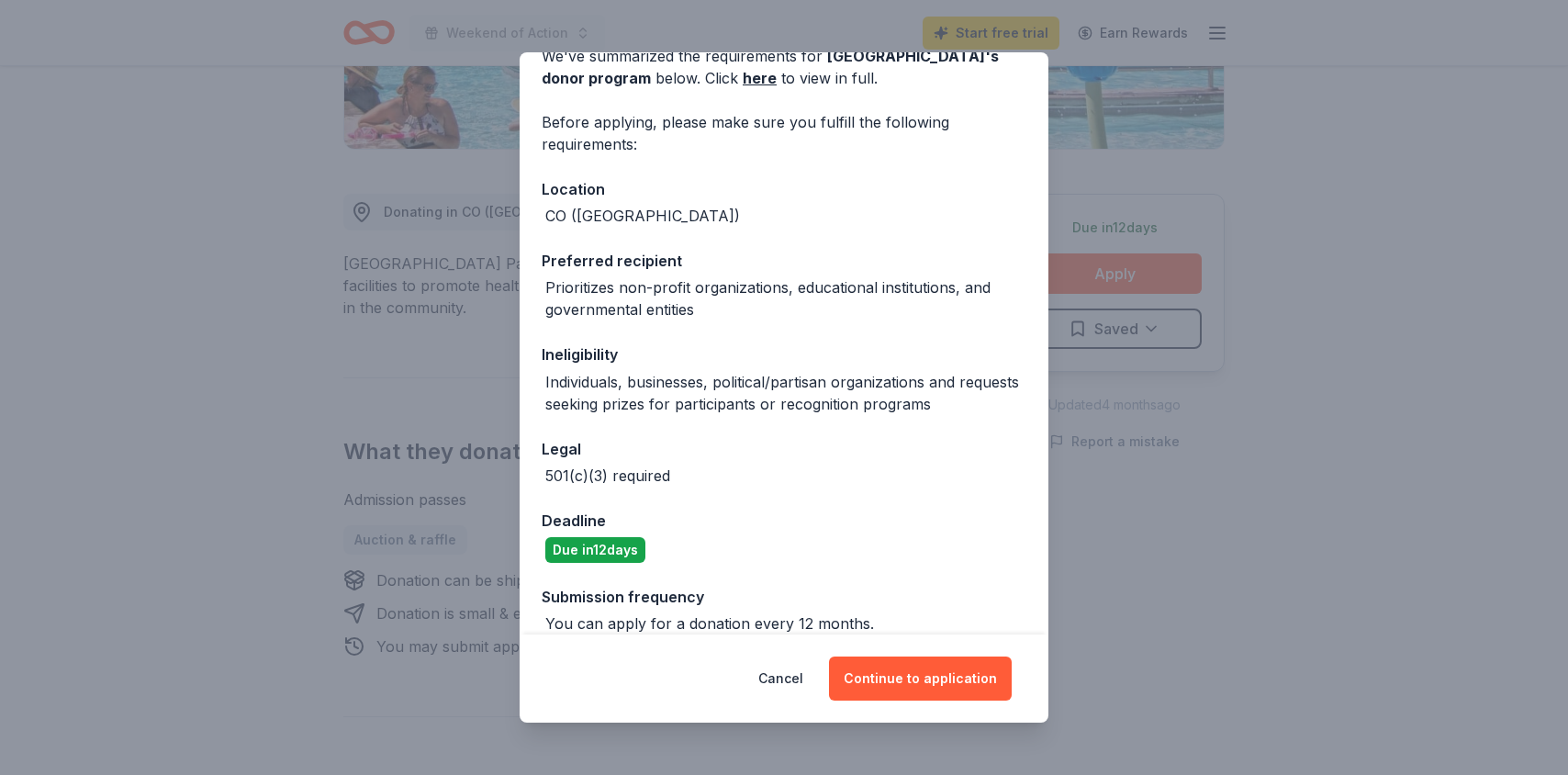
scroll to position [117, 0]
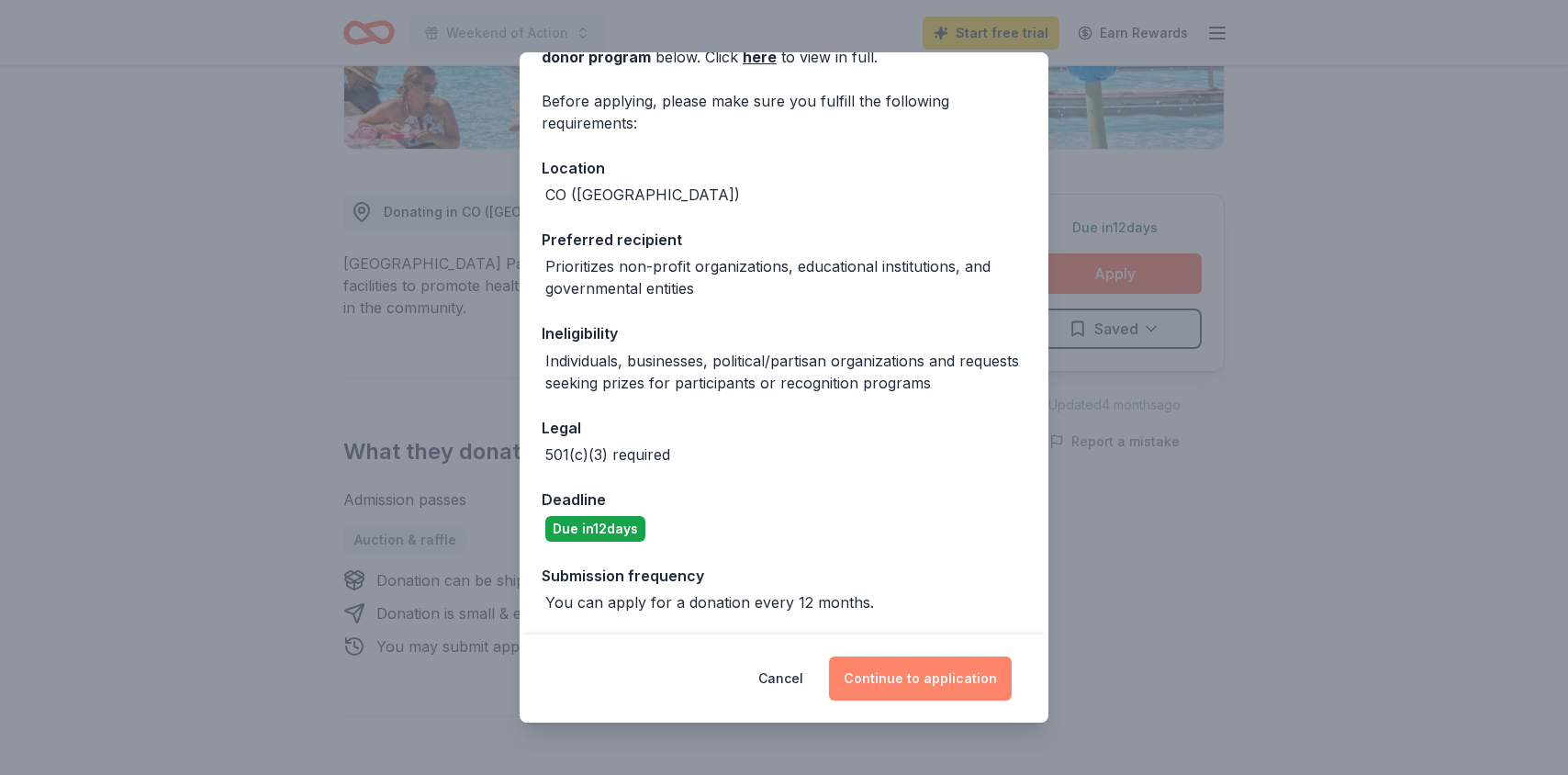
click at [917, 673] on button "Continue to application" at bounding box center [920, 679] width 182 height 44
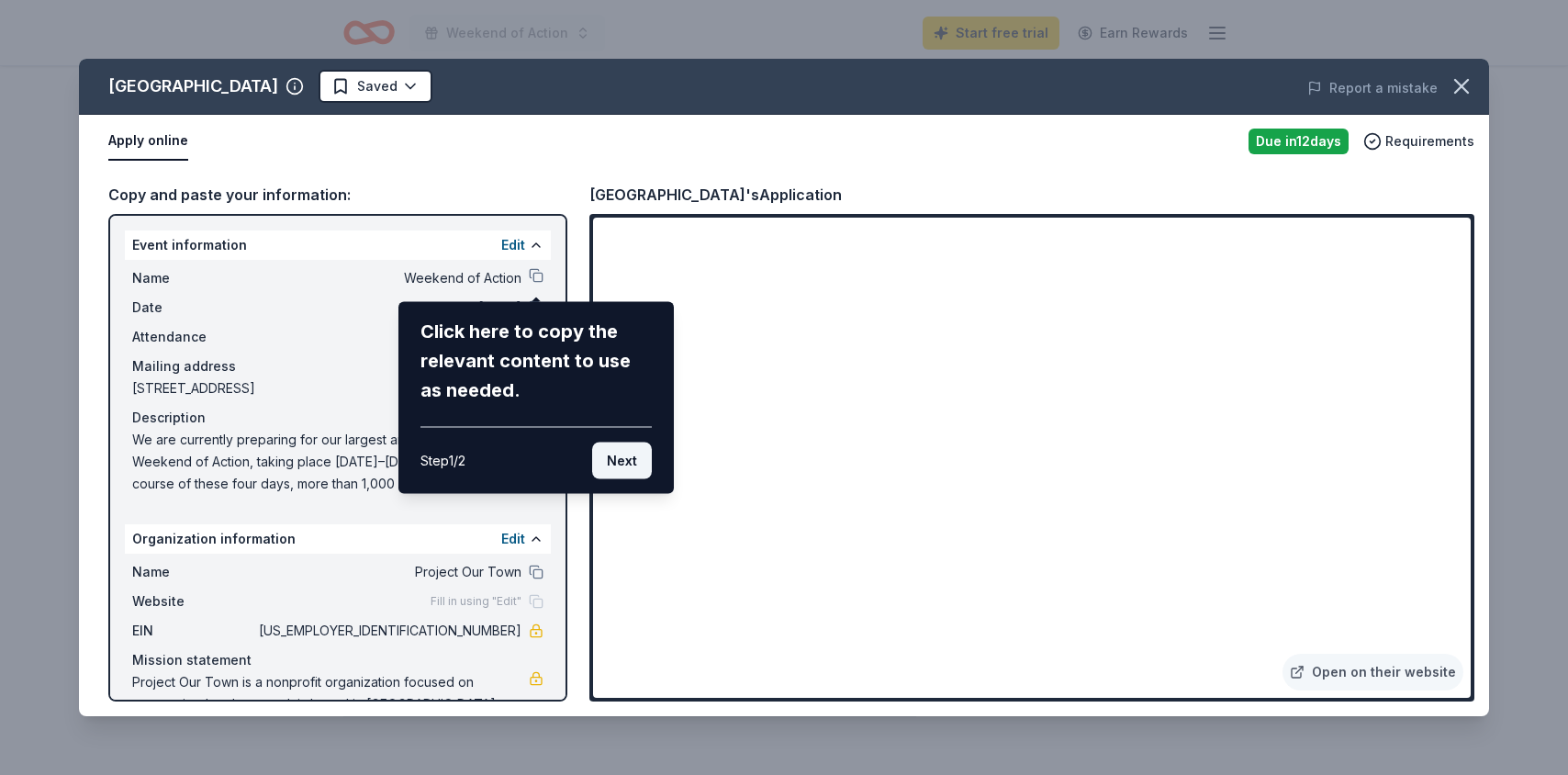
click at [634, 450] on button "Next" at bounding box center [622, 460] width 60 height 37
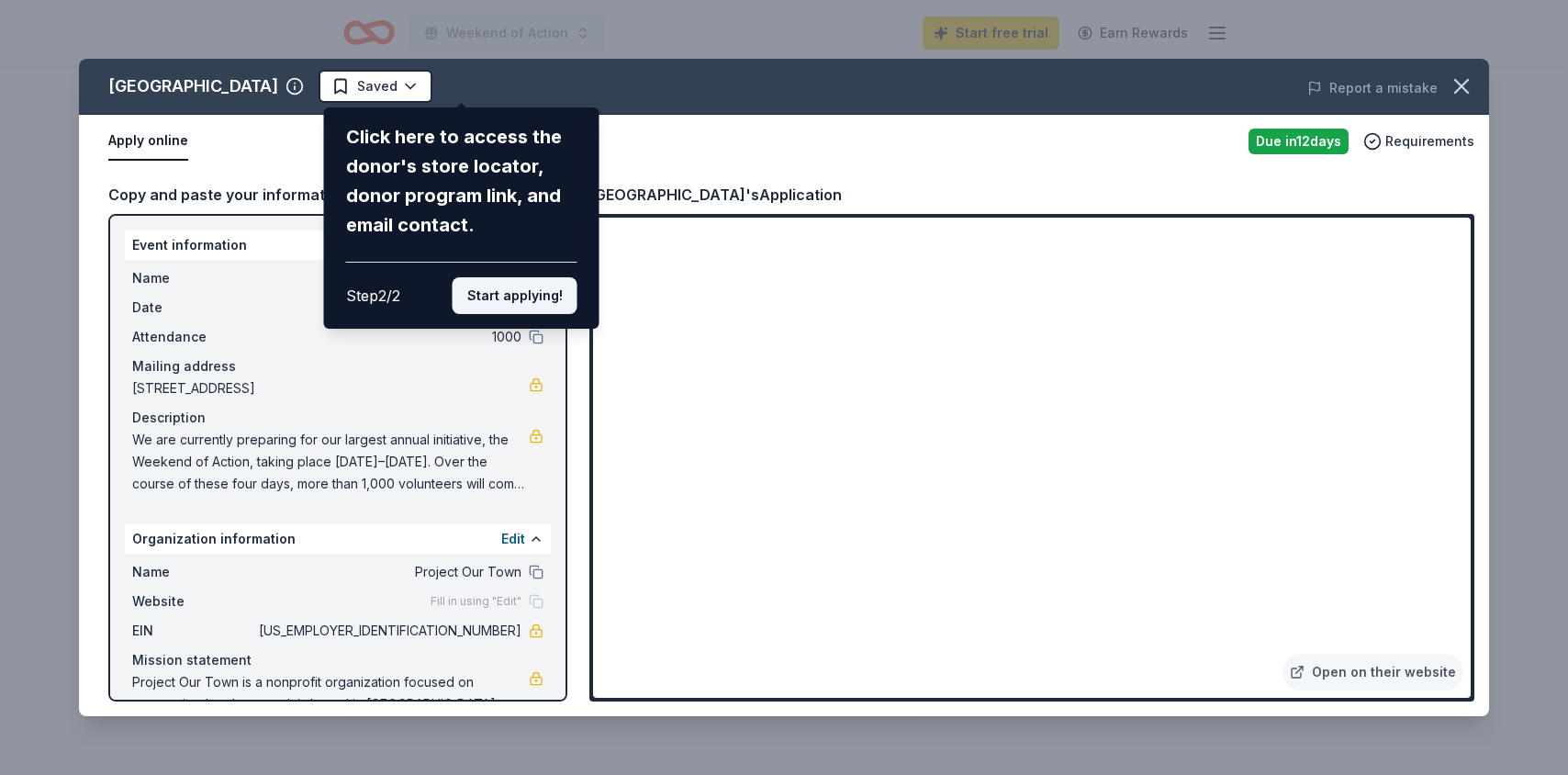
click at [533, 289] on button "Start applying!" at bounding box center [515, 295] width 125 height 37
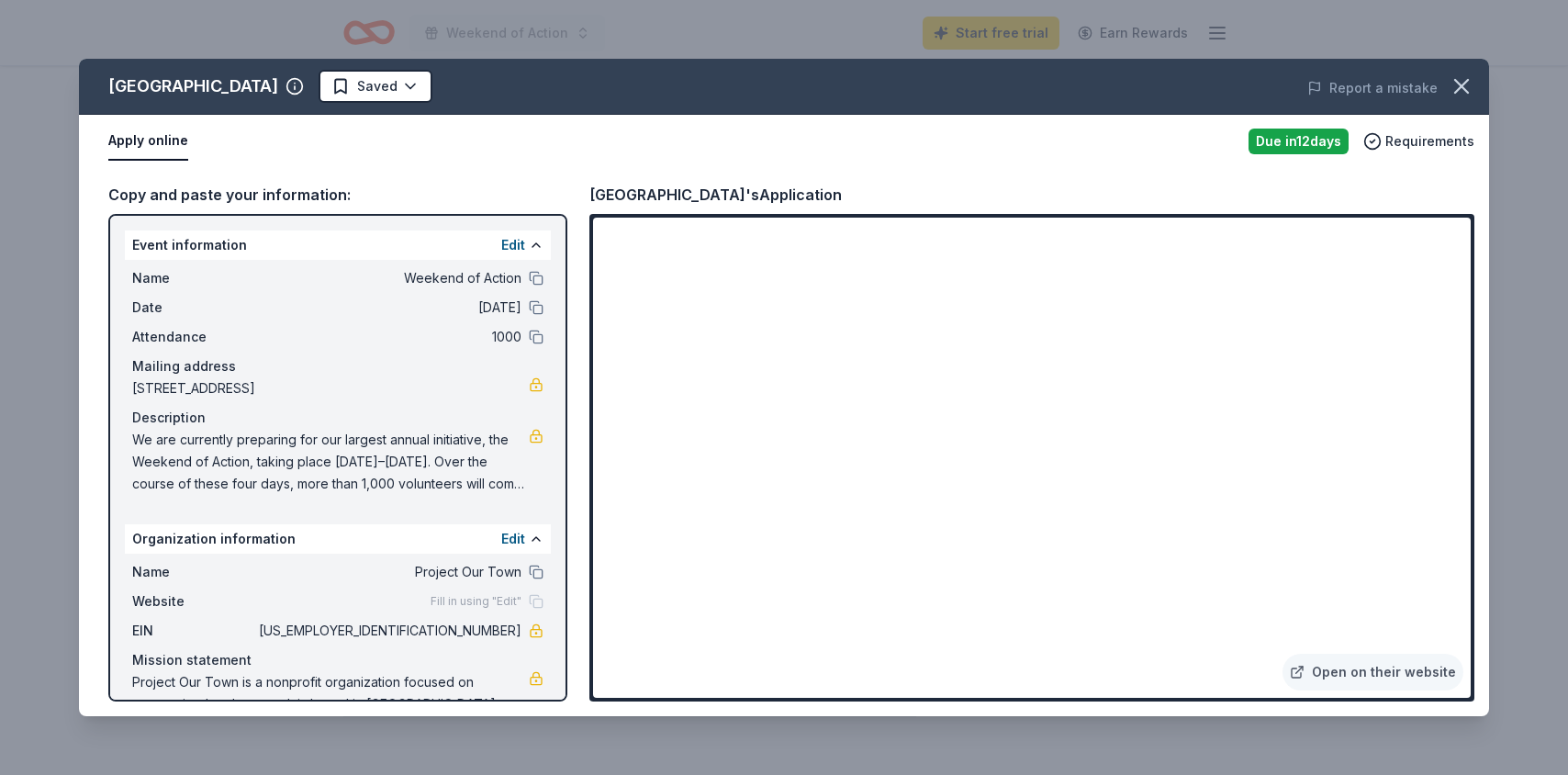
click at [493, 636] on div "South Suburban Park & Recreation District Saved Report a mistake Apply online D…" at bounding box center [784, 388] width 1410 height 658
drag, startPoint x: 446, startPoint y: 652, endPoint x: 530, endPoint y: 650, distance: 84.0
click at [530, 651] on div "South Suburban Park & Recreation District Saved Report a mistake Apply online D…" at bounding box center [784, 388] width 1410 height 658
click at [460, 428] on div "South Suburban Park & Recreation District Saved Report a mistake Apply online D…" at bounding box center [784, 388] width 1410 height 658
drag, startPoint x: 516, startPoint y: 655, endPoint x: 434, endPoint y: 656, distance: 82.0
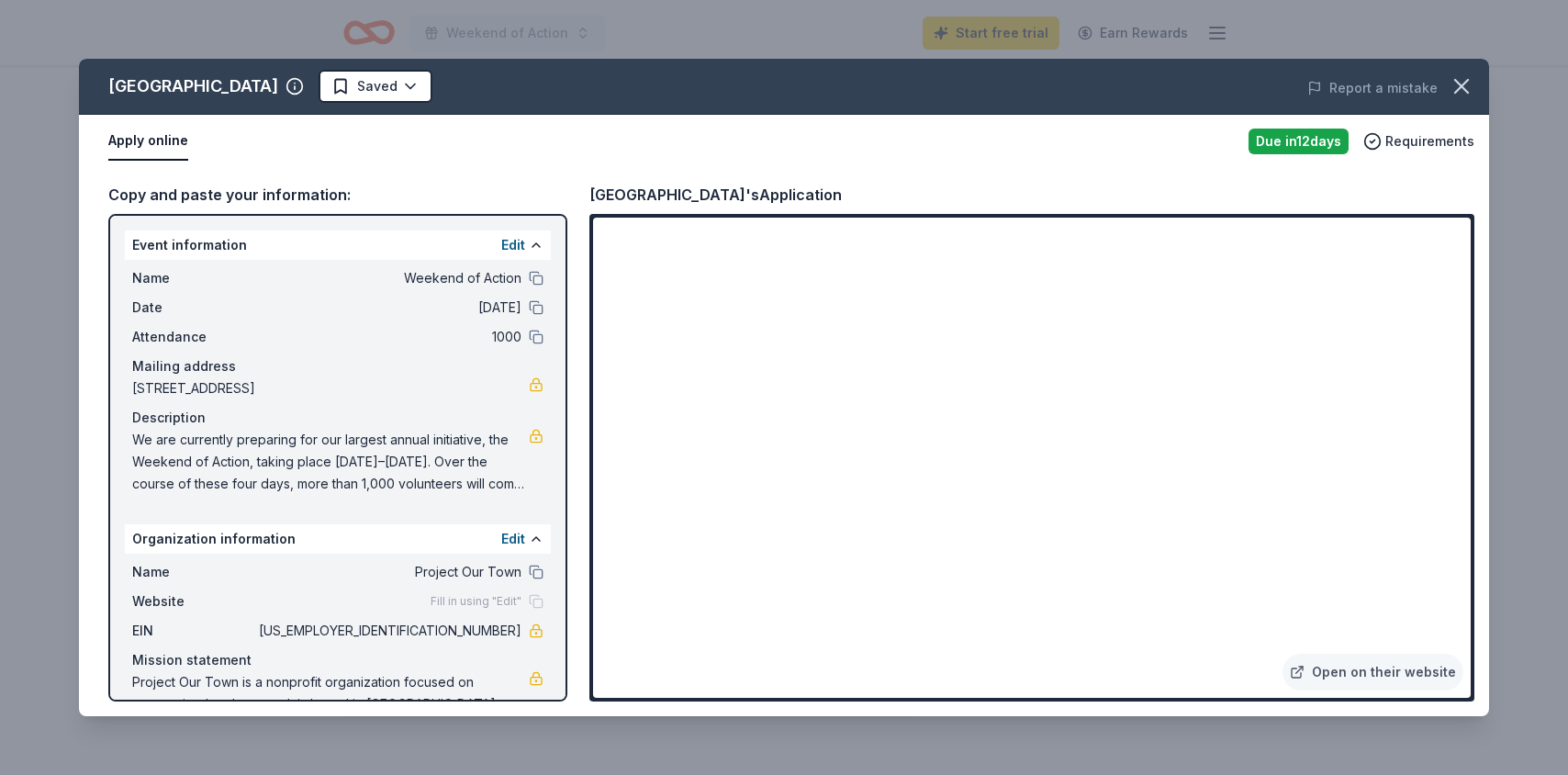
click at [433, 642] on span "83-3043160" at bounding box center [388, 630] width 267 height 22
drag, startPoint x: 449, startPoint y: 656, endPoint x: 533, endPoint y: 656, distance: 84.0
click at [535, 642] on div "EIN 83-3043160" at bounding box center [337, 630] width 411 height 22
click at [1470, 82] on icon "button" at bounding box center [1461, 86] width 26 height 26
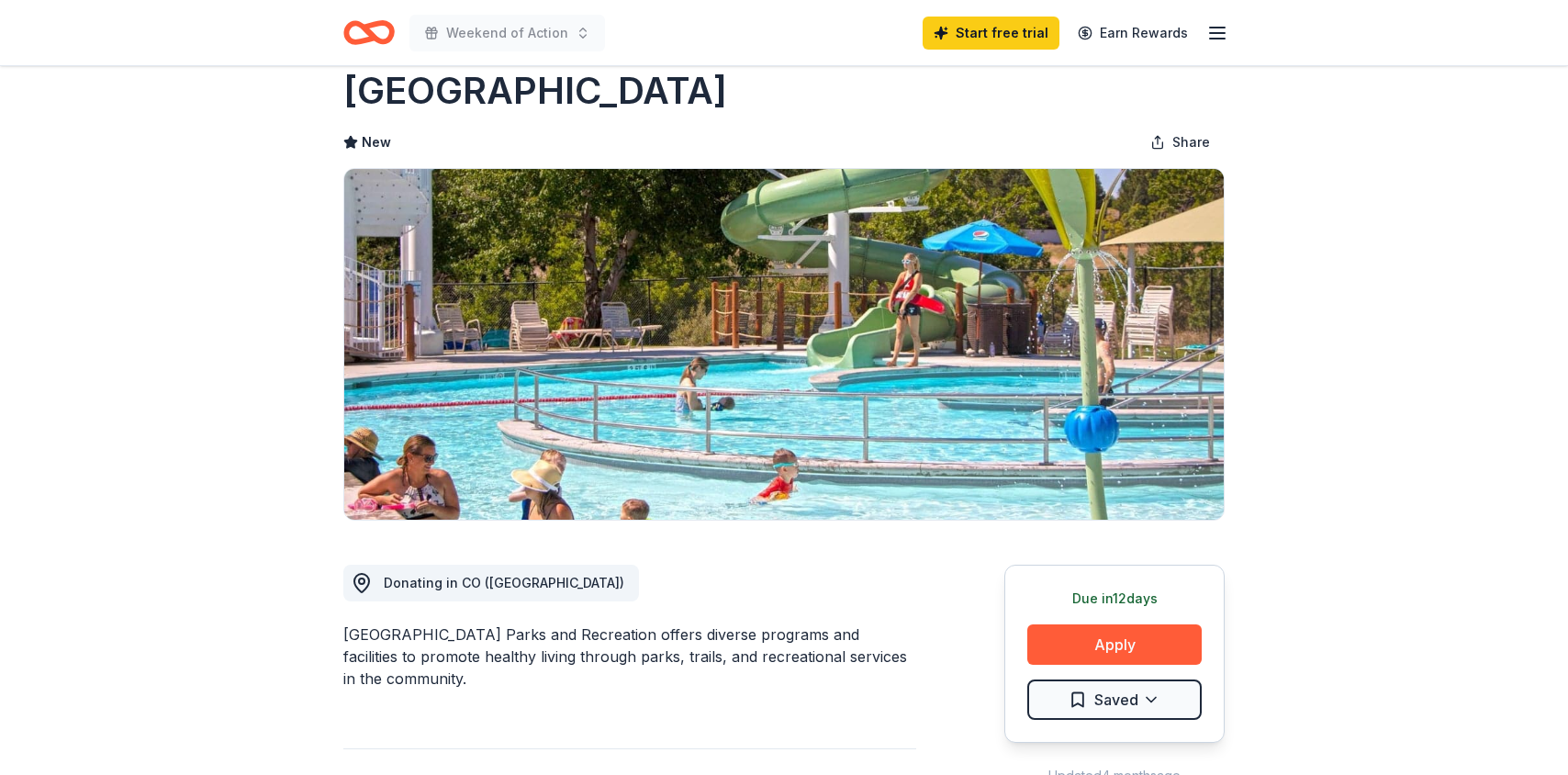
scroll to position [0, 0]
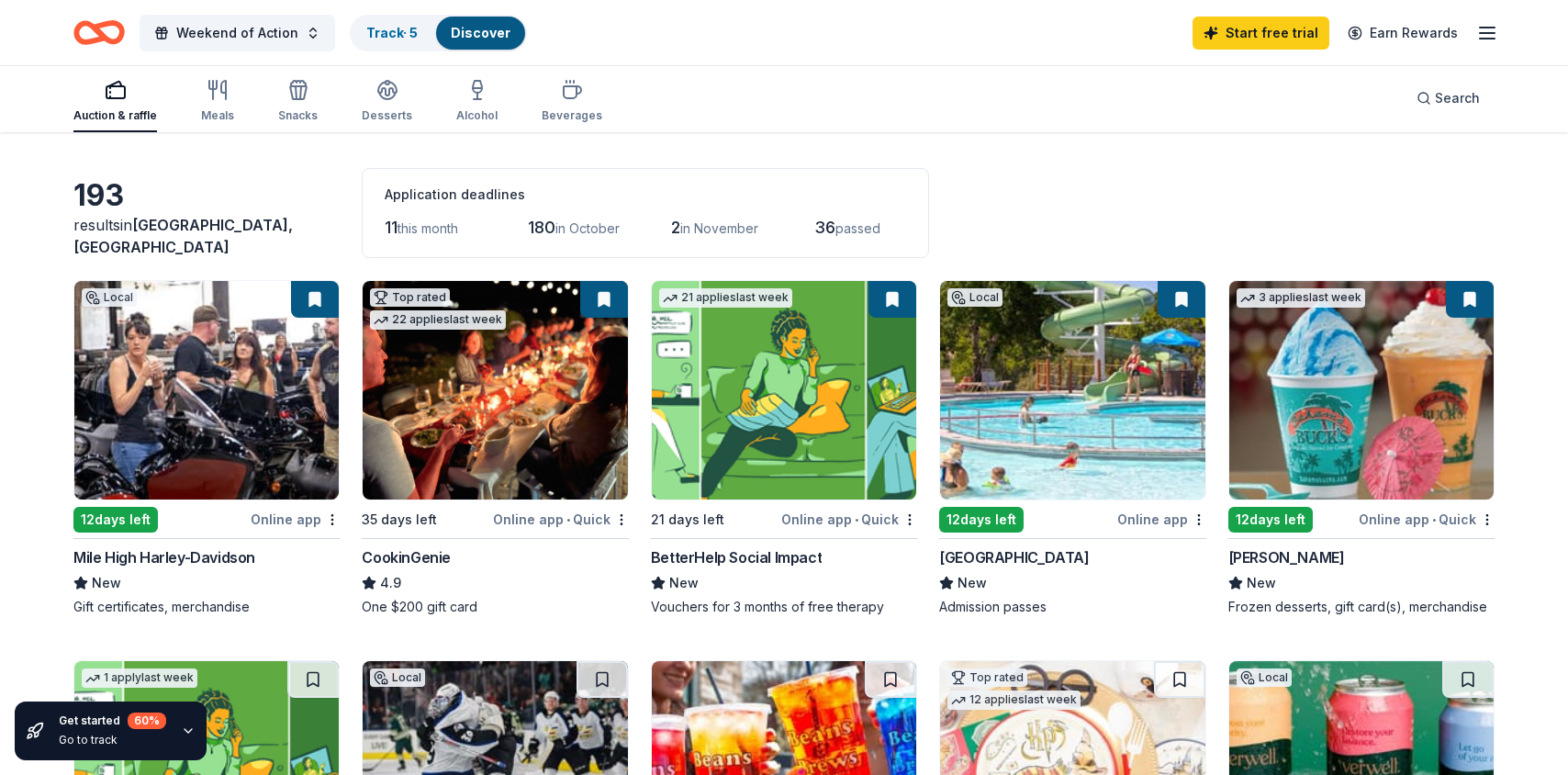
scroll to position [62, 0]
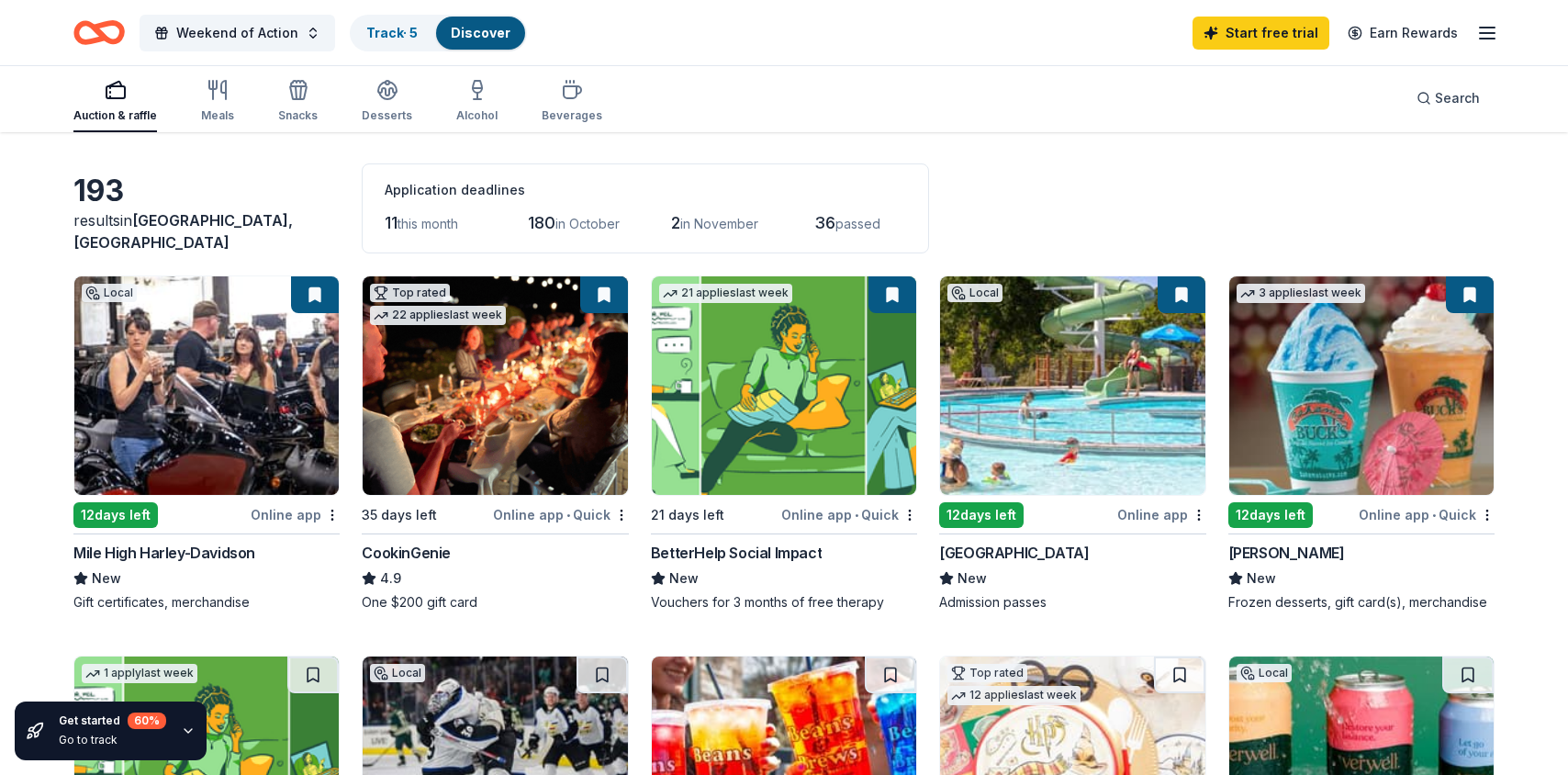
click at [428, 225] on span "this month" at bounding box center [428, 223] width 60 height 16
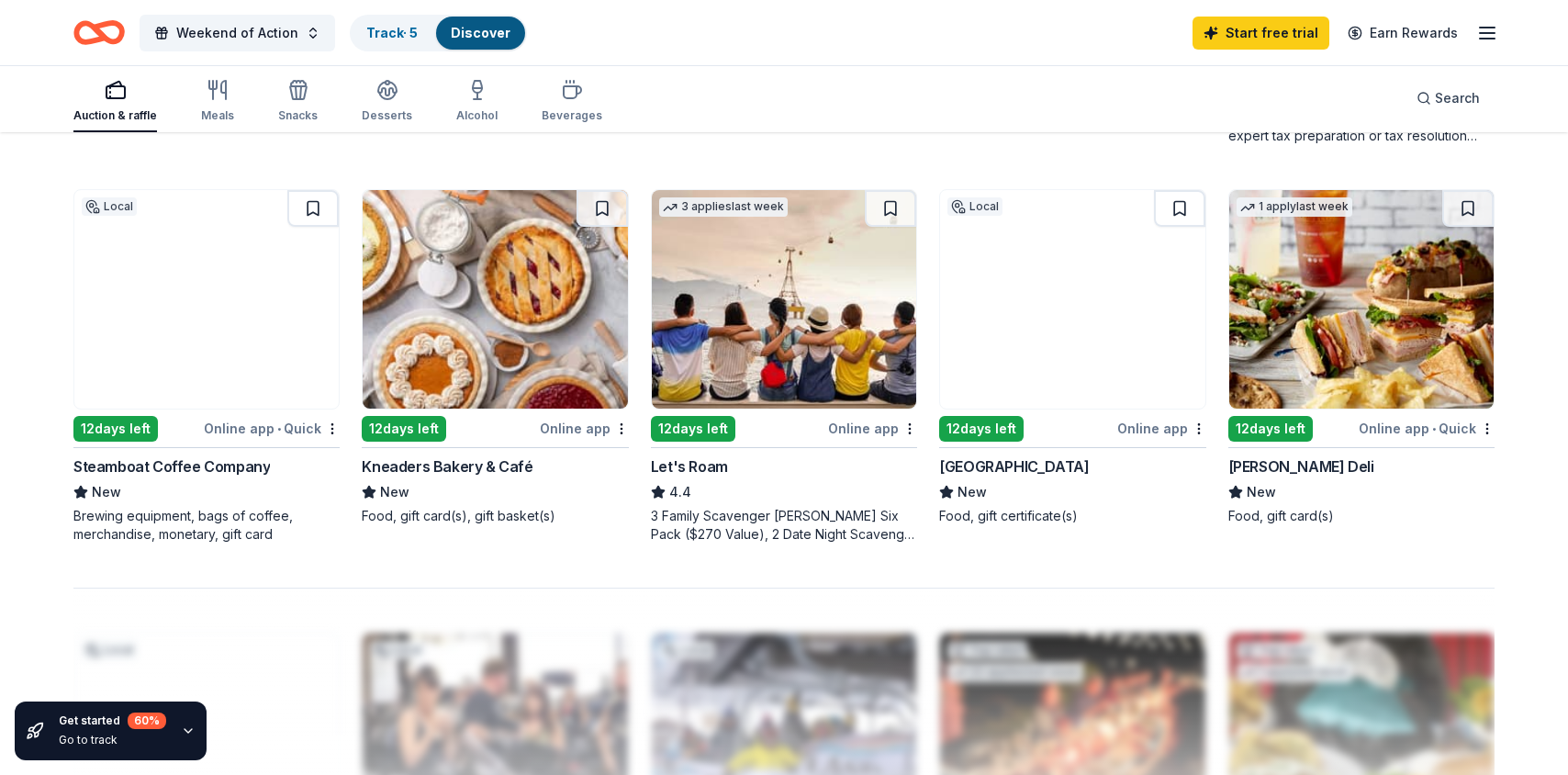
scroll to position [1312, 0]
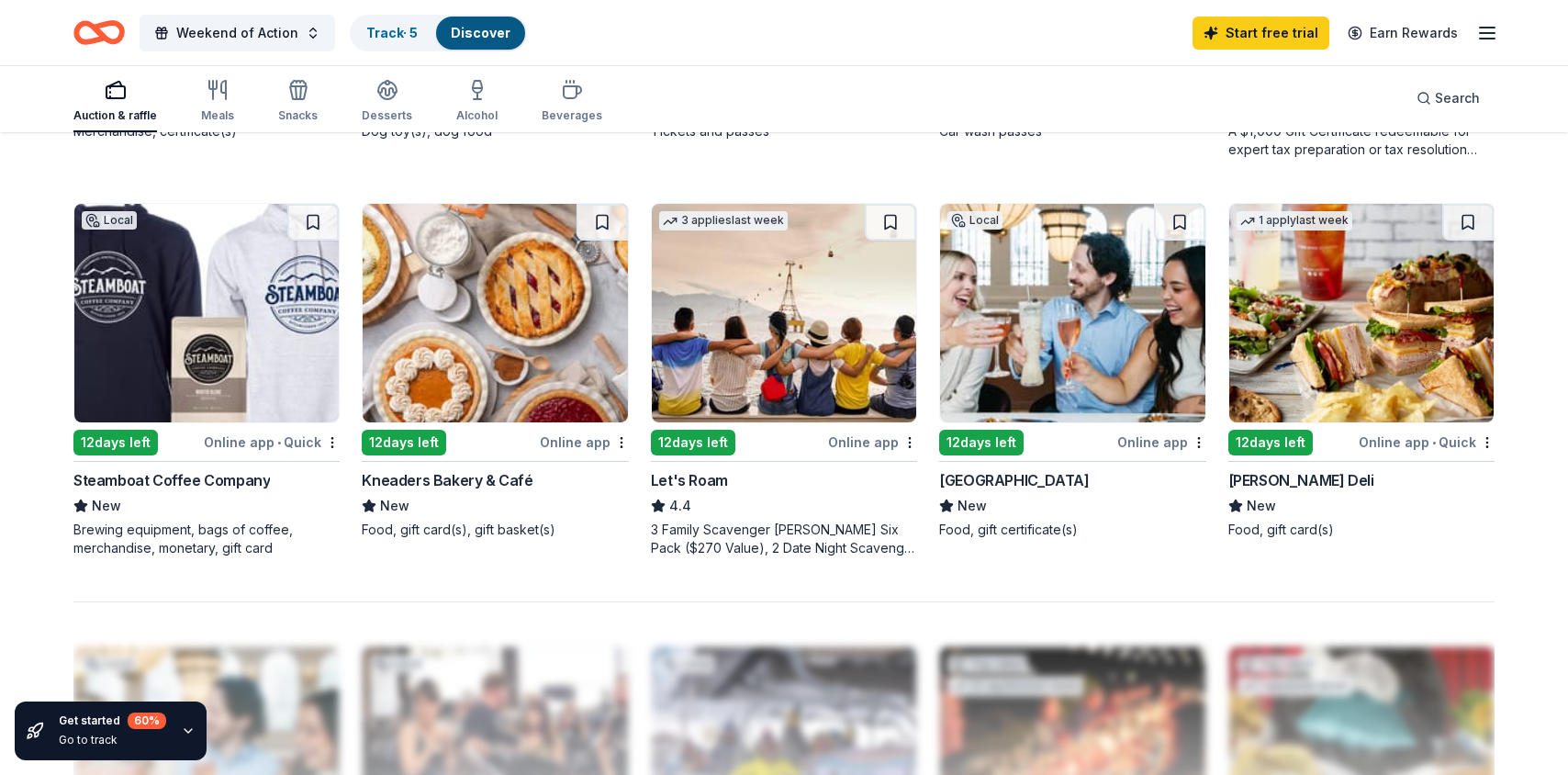
click at [696, 478] on div "Let's Roam" at bounding box center [690, 479] width 78 height 22
click at [256, 473] on div "Steamboat Coffee Company" at bounding box center [172, 479] width 197 height 22
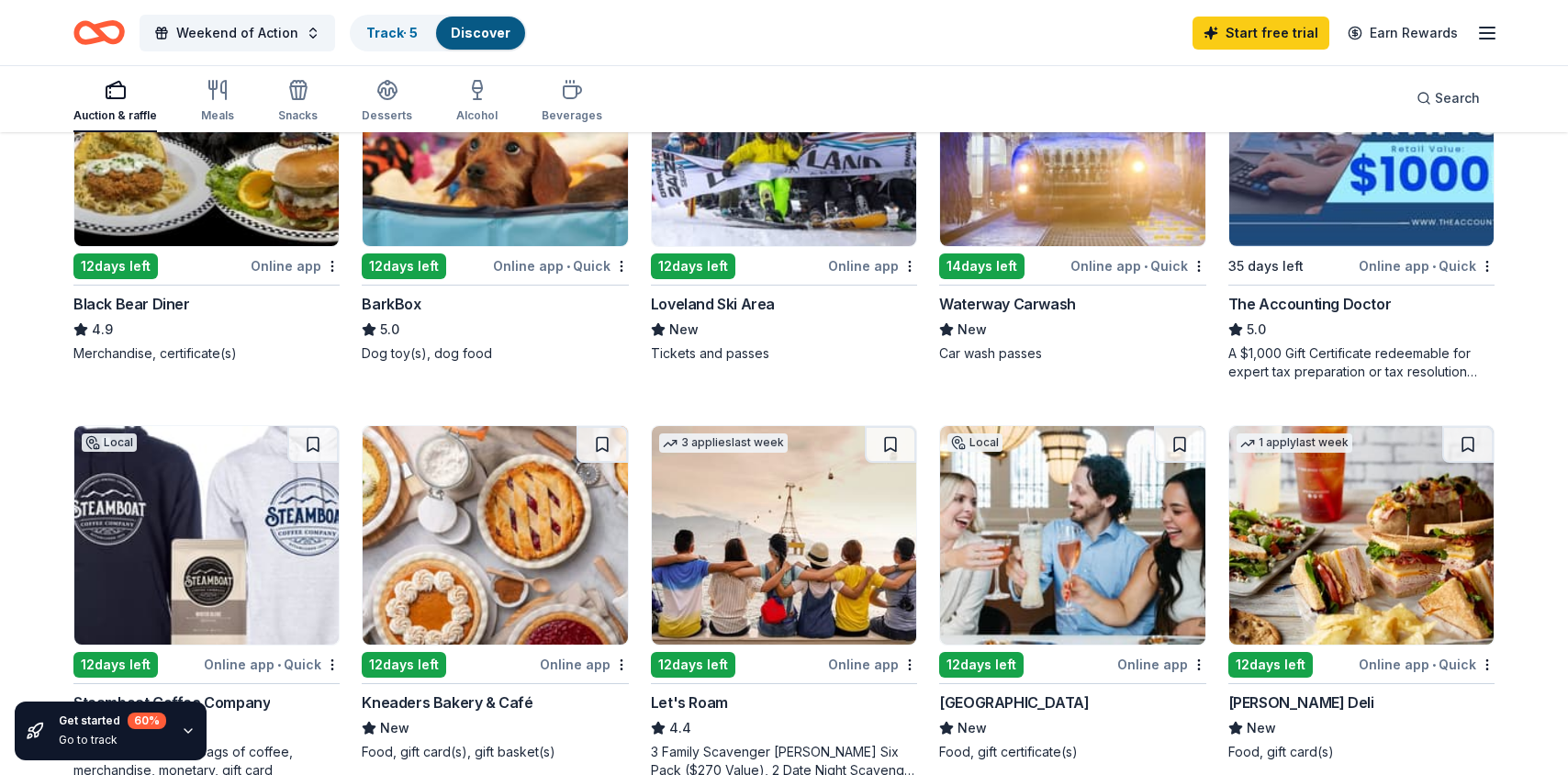
scroll to position [955, 0]
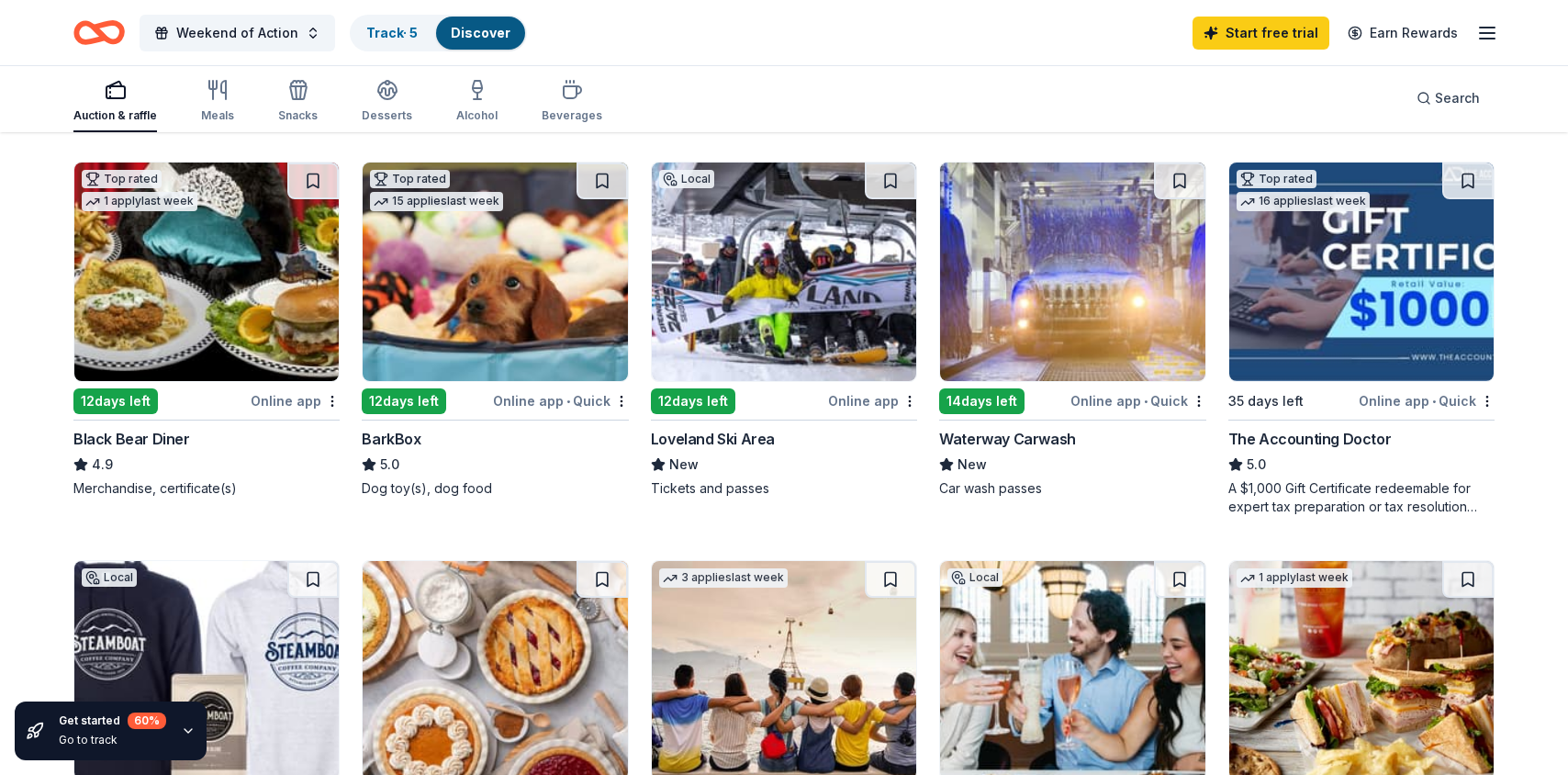
click at [1296, 435] on div "The Accounting Doctor" at bounding box center [1310, 439] width 164 height 22
click at [726, 435] on div "Loveland Ski Area" at bounding box center [713, 439] width 124 height 22
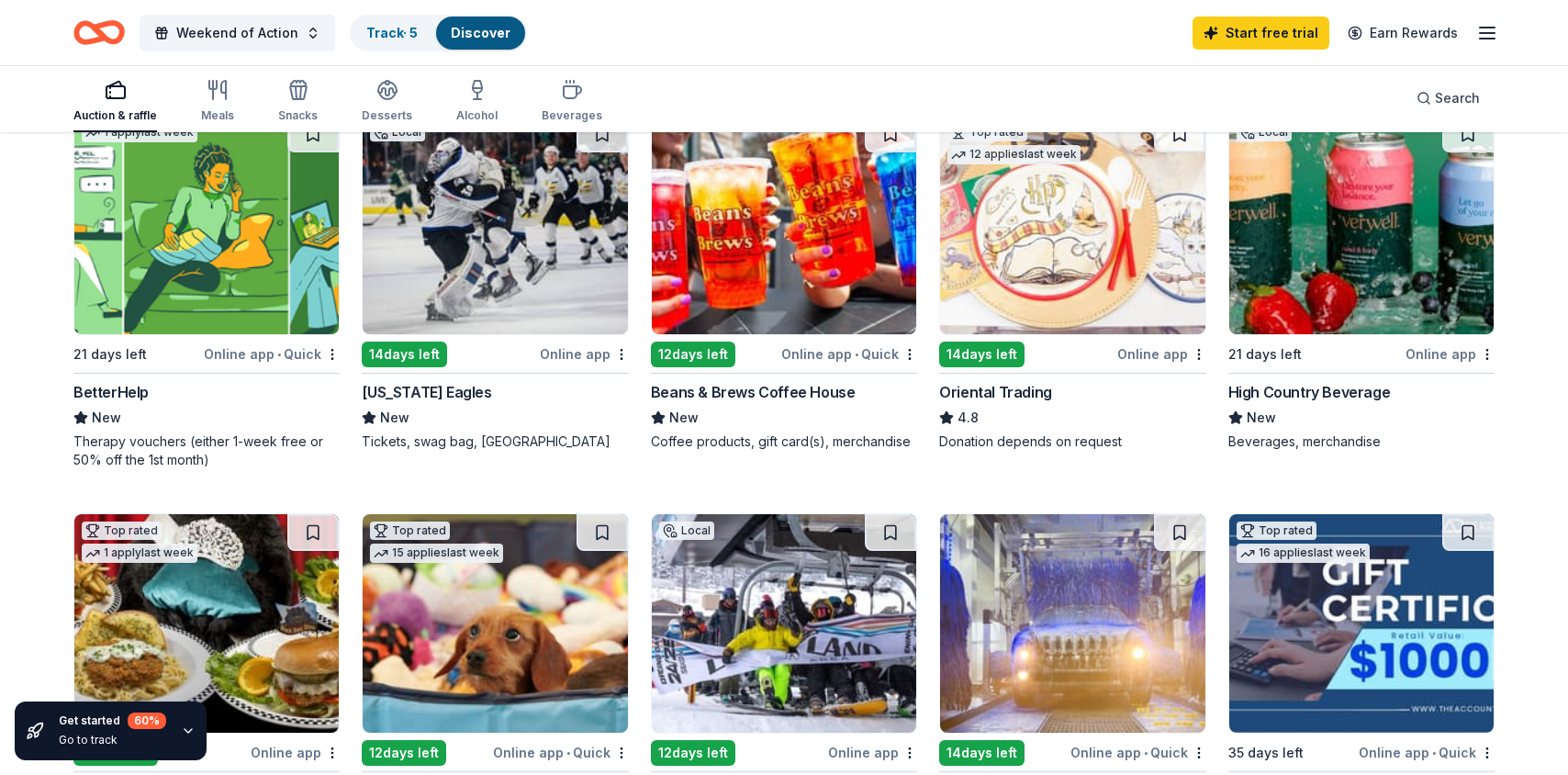
scroll to position [596, 0]
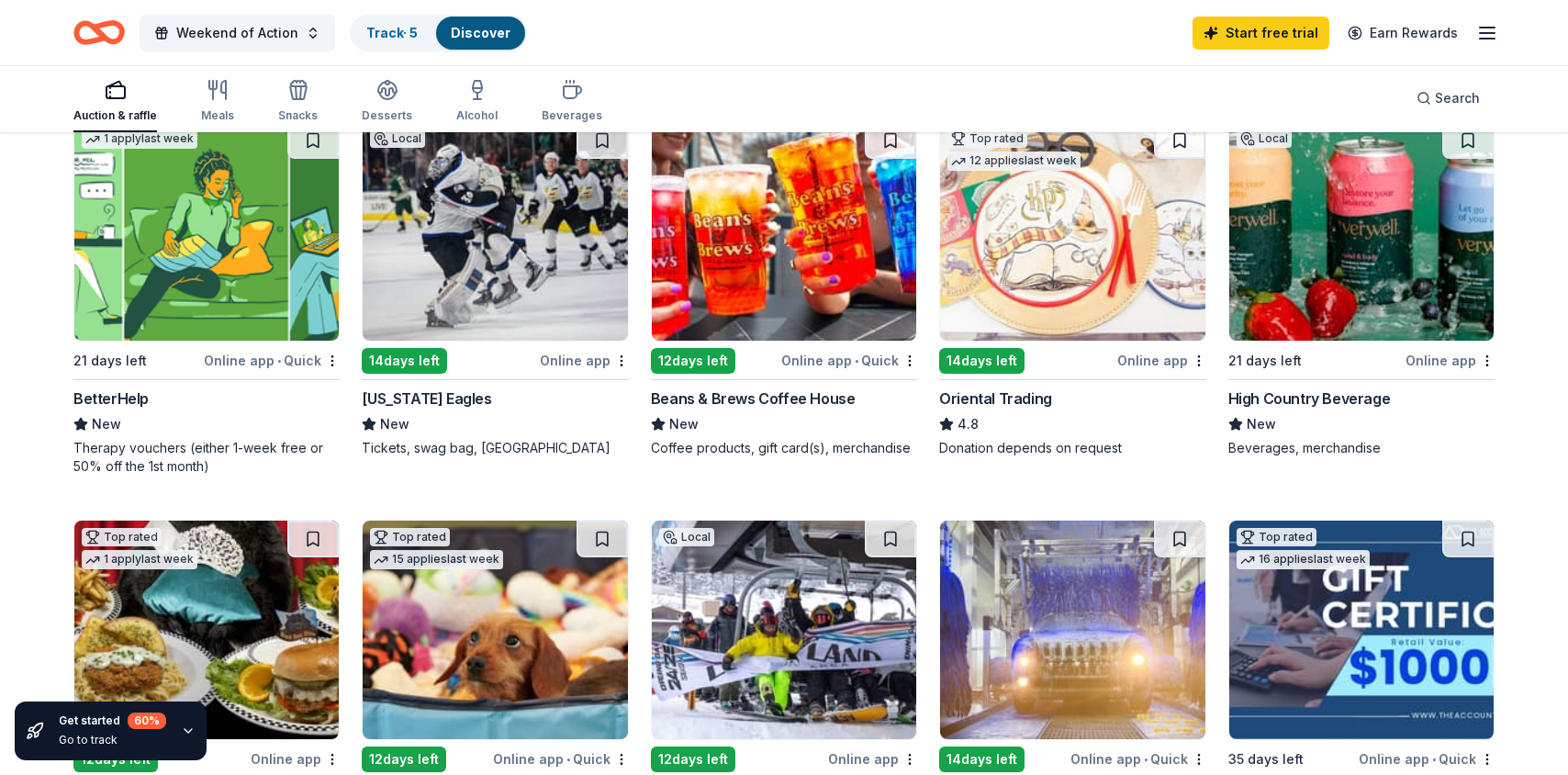
click at [1264, 399] on div "High Country Beverage" at bounding box center [1310, 398] width 163 height 22
click at [785, 403] on div "Beans & Brews Coffee House" at bounding box center [753, 398] width 205 height 22
click at [415, 398] on div "Colorado Eagles" at bounding box center [426, 398] width 129 height 22
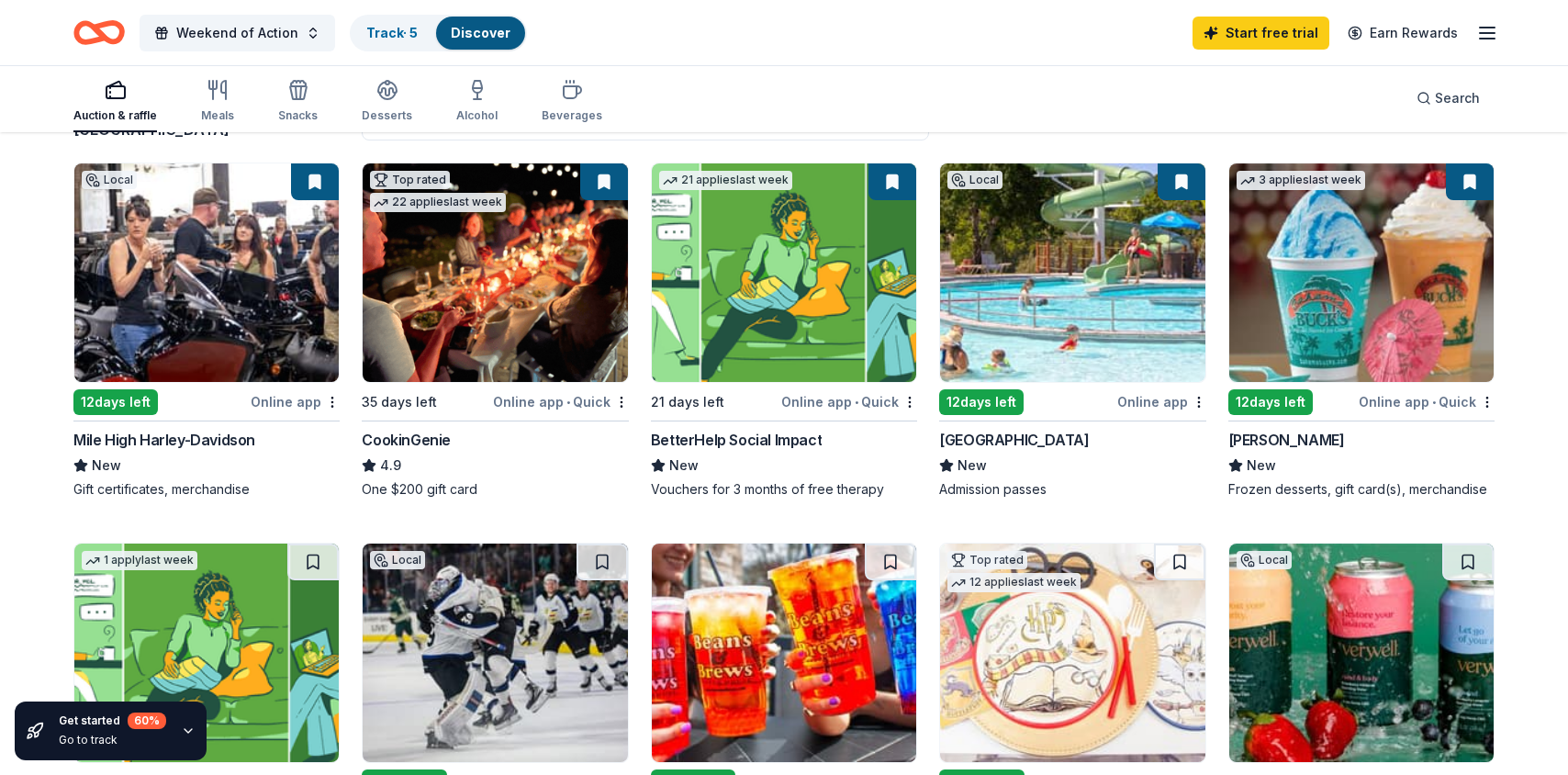
scroll to position [182, 0]
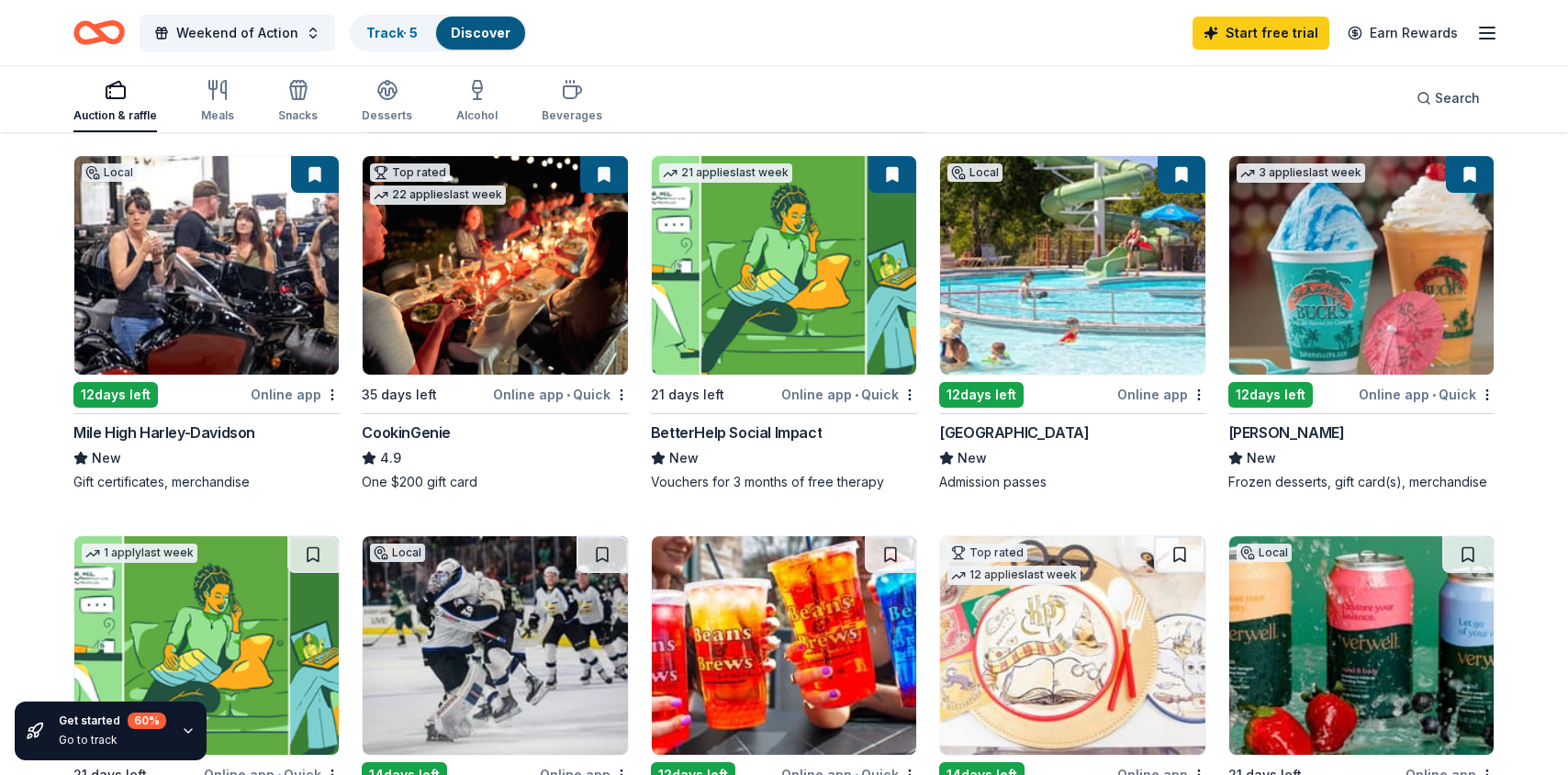
click at [769, 433] on div "BetterHelp Social Impact" at bounding box center [736, 432] width 171 height 22
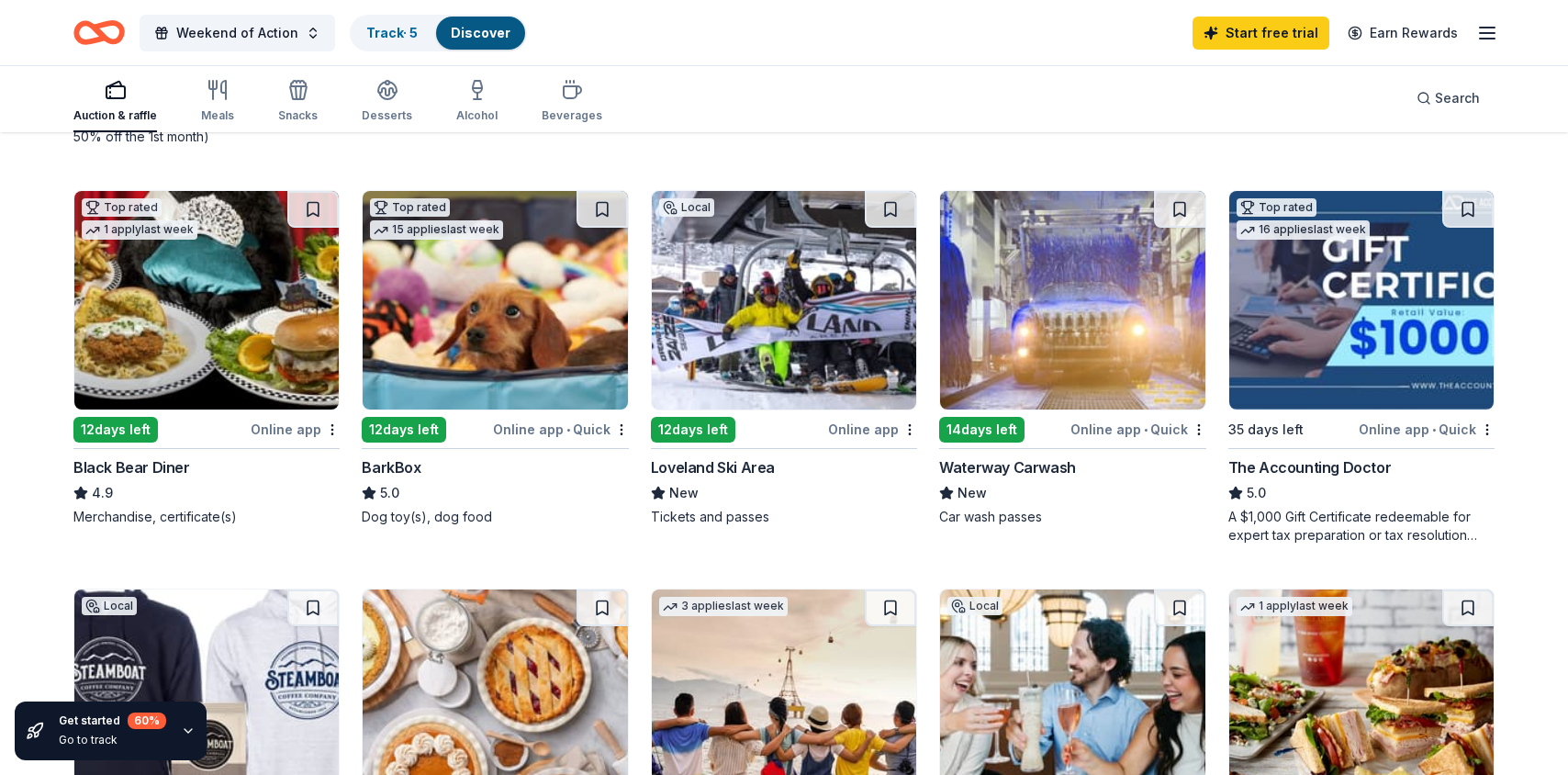
scroll to position [1113, 0]
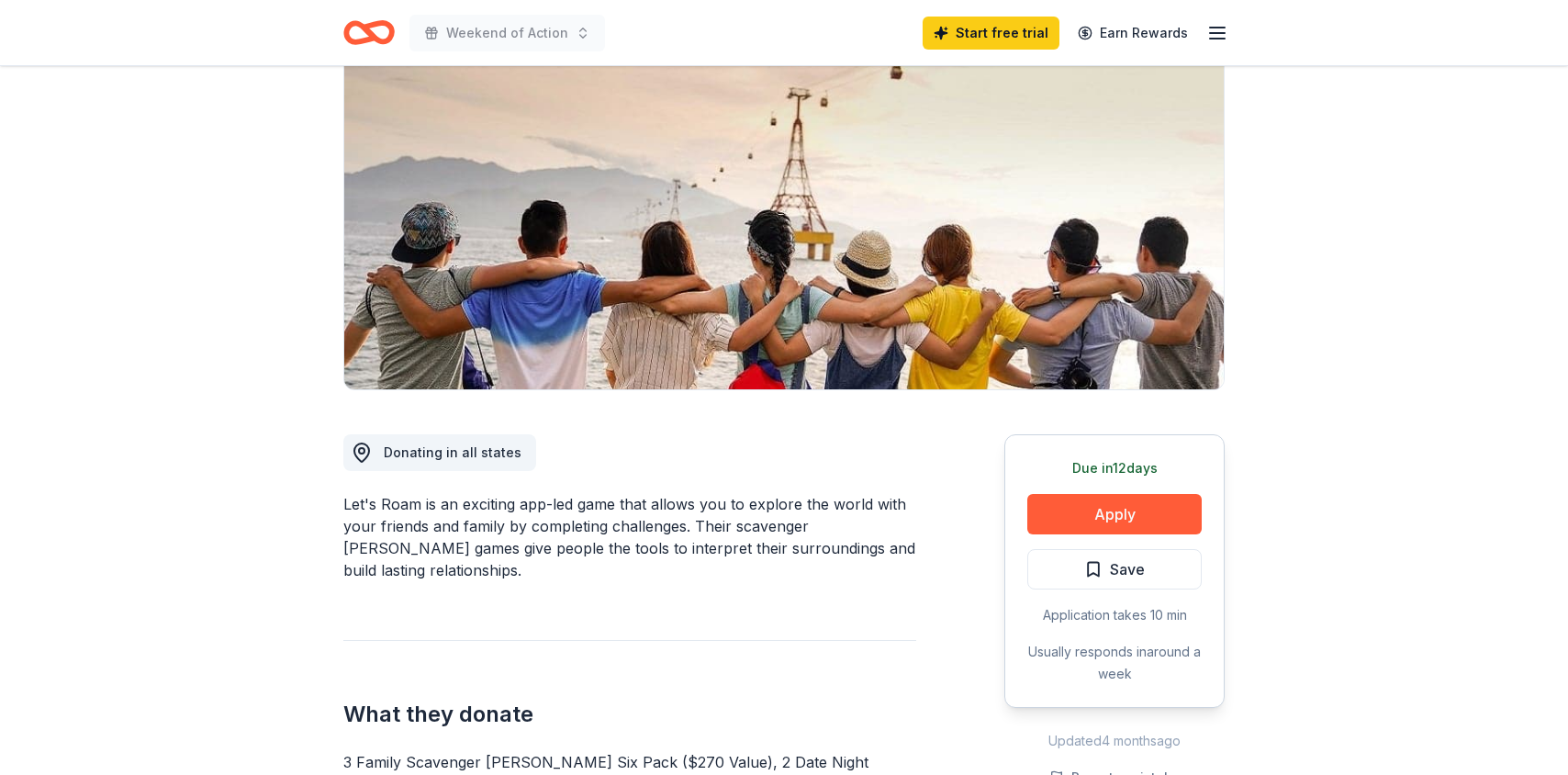
scroll to position [155, 0]
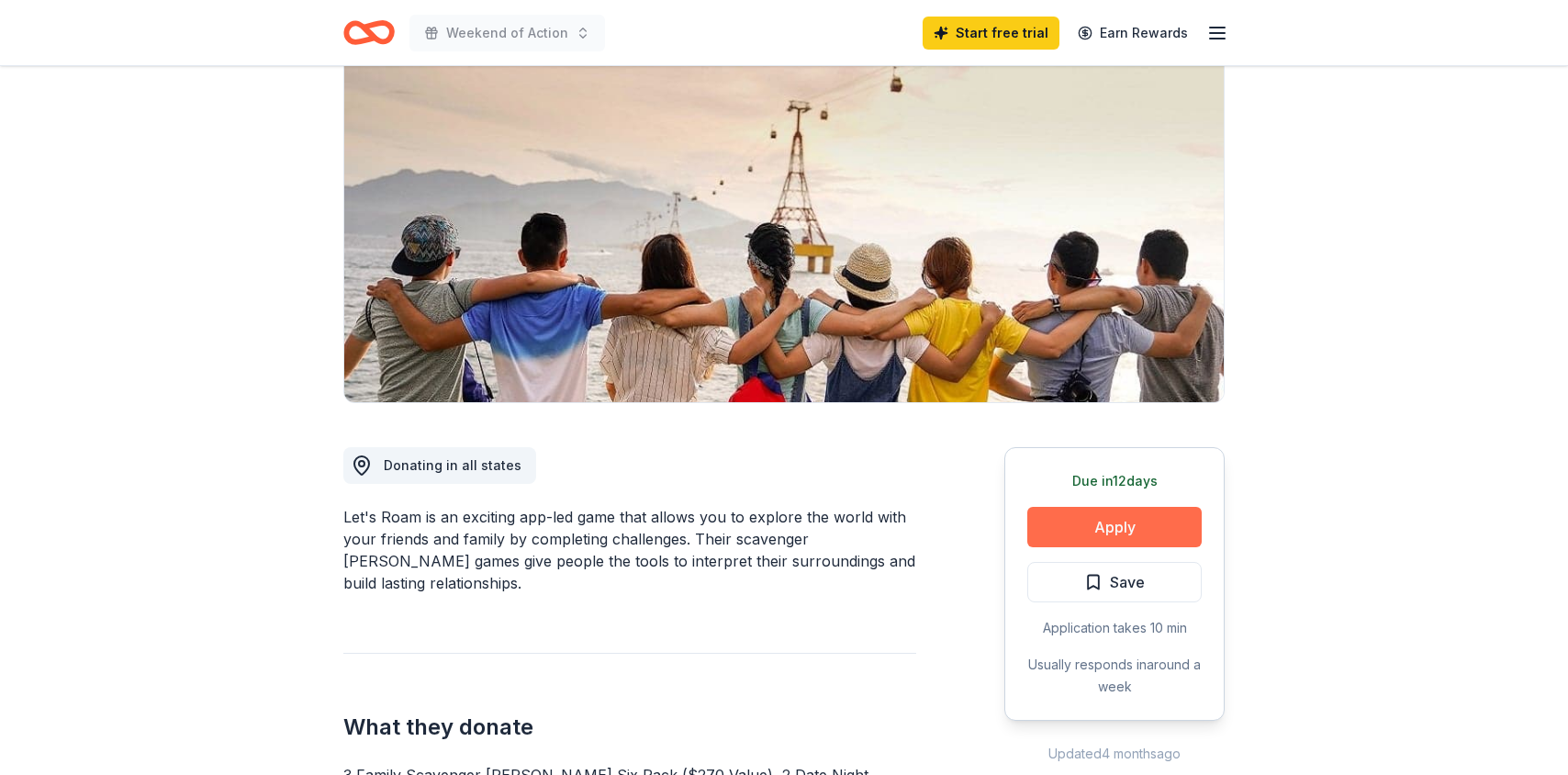
click at [1139, 517] on button "Apply" at bounding box center [1114, 526] width 175 height 41
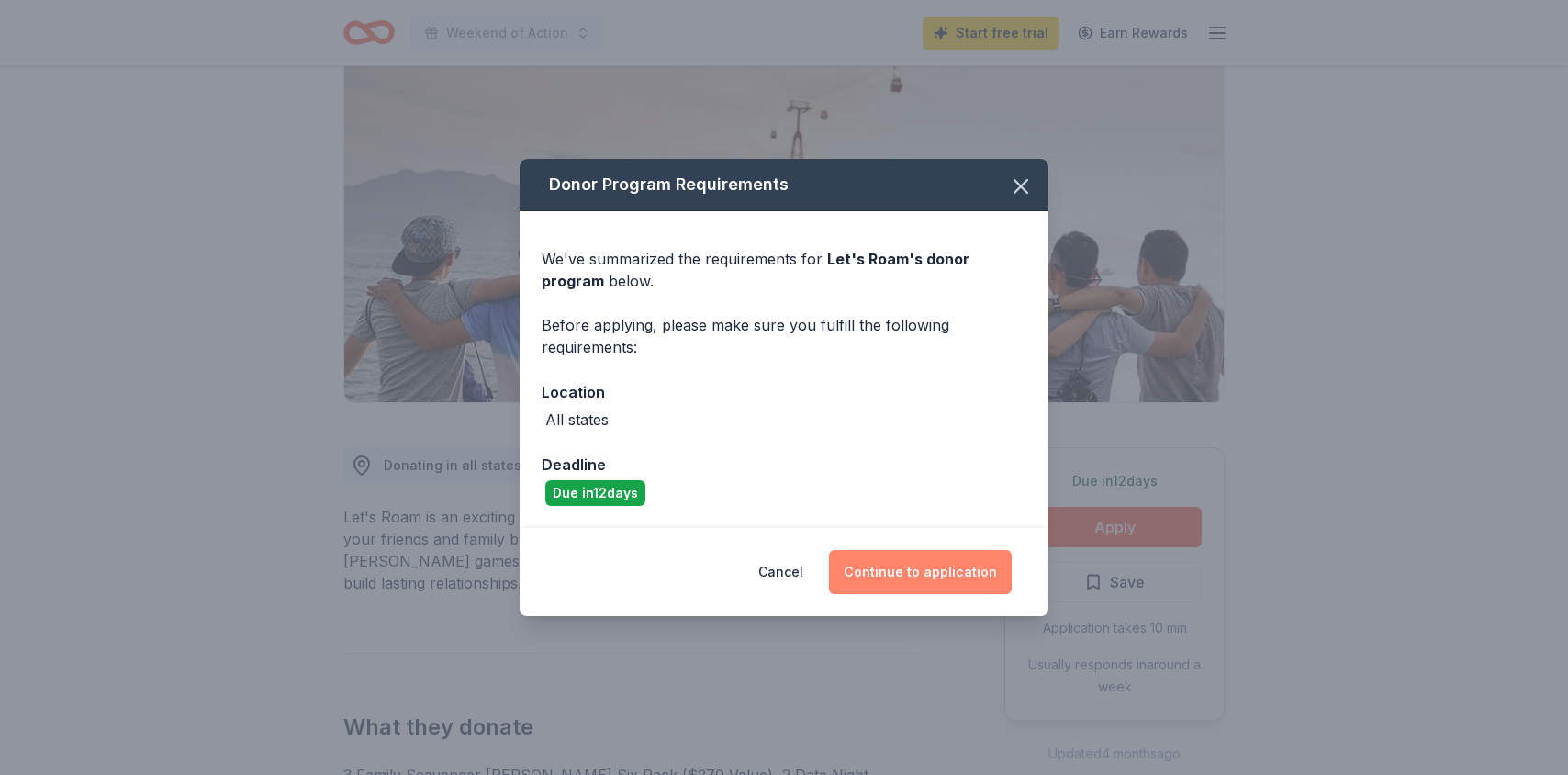
click at [897, 575] on button "Continue to application" at bounding box center [920, 572] width 182 height 44
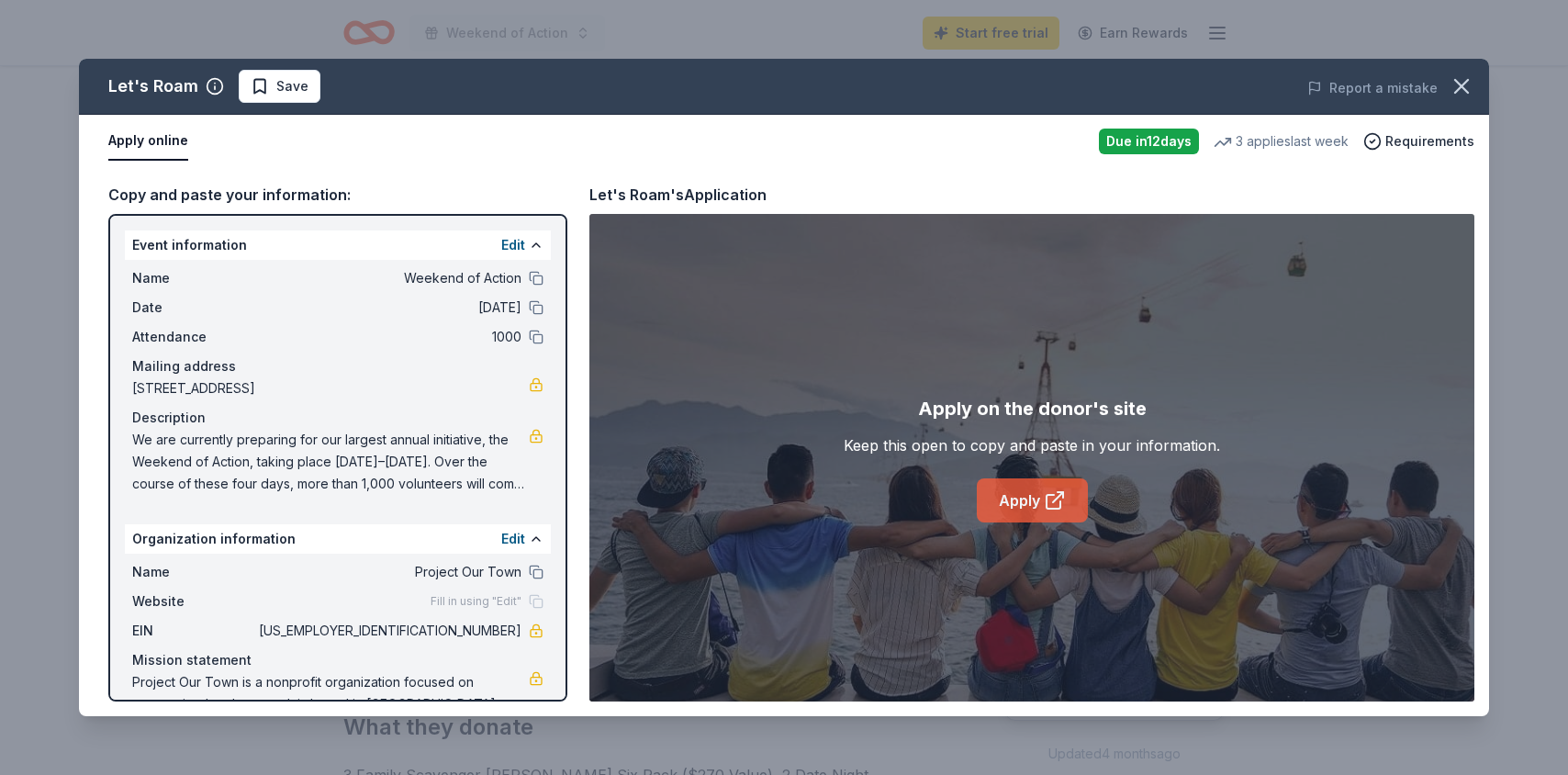
click at [1017, 485] on link "Apply" at bounding box center [1033, 500] width 112 height 44
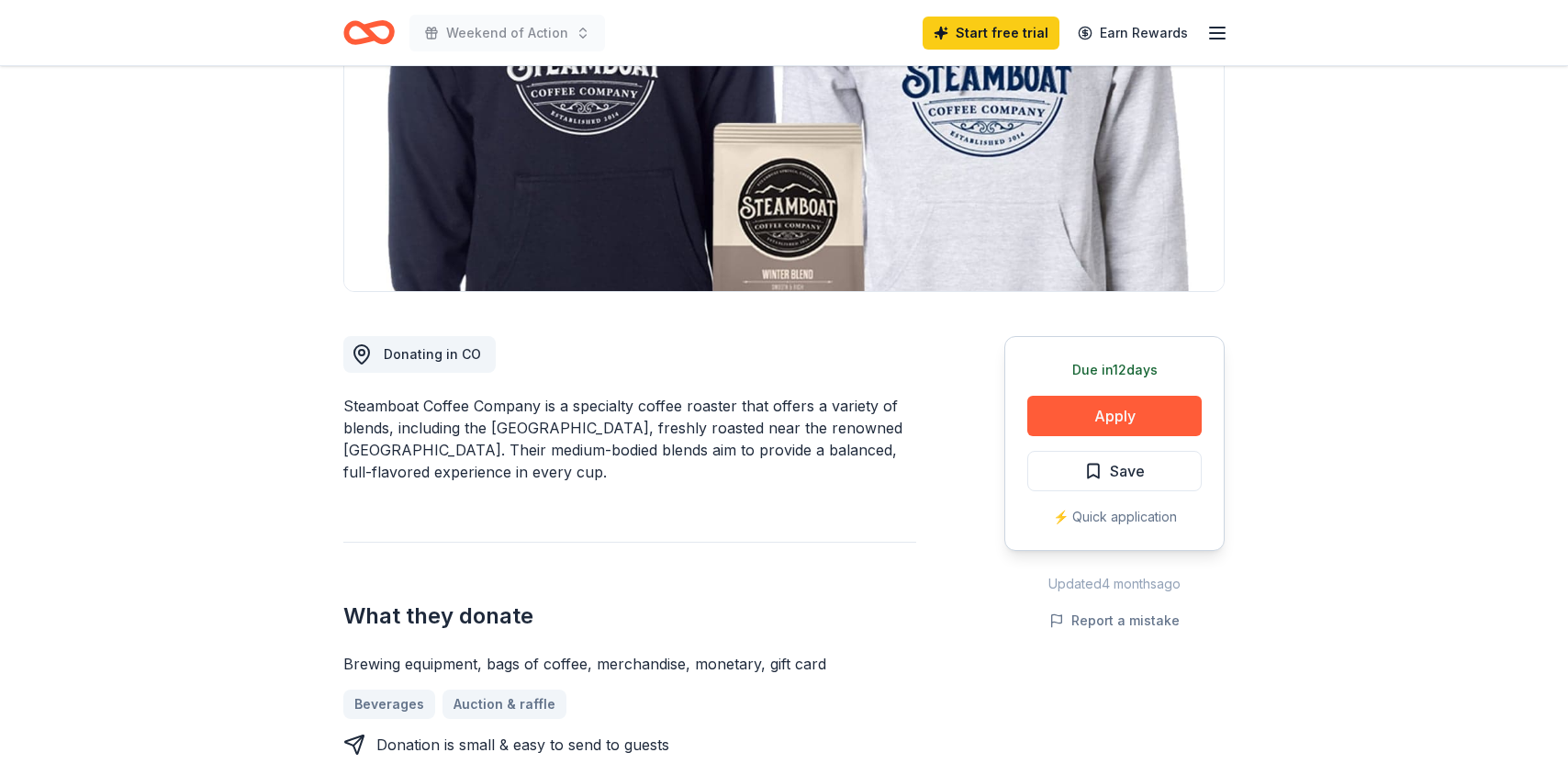
scroll to position [270, 0]
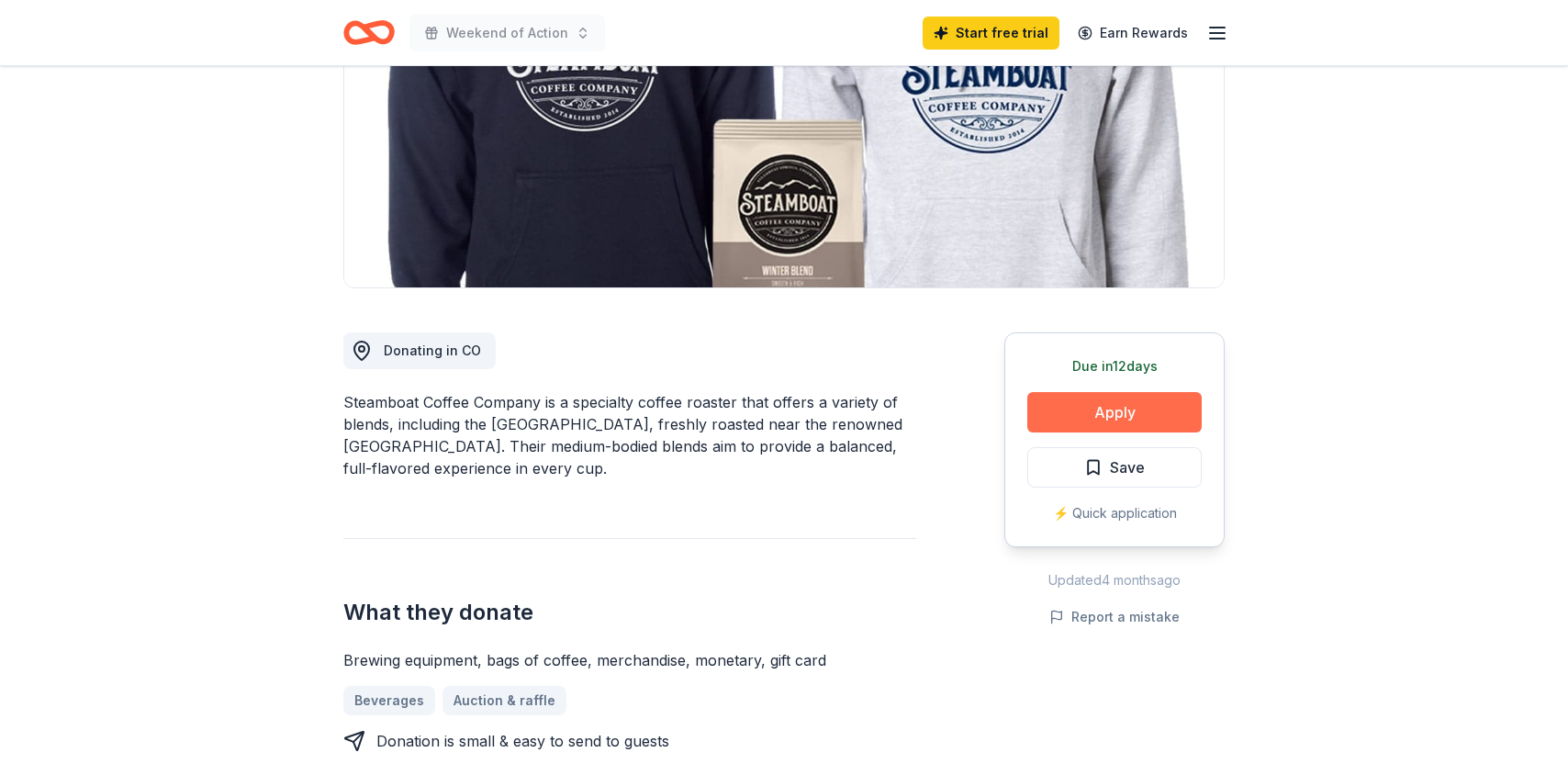
click at [1077, 420] on button "Apply" at bounding box center [1114, 412] width 175 height 41
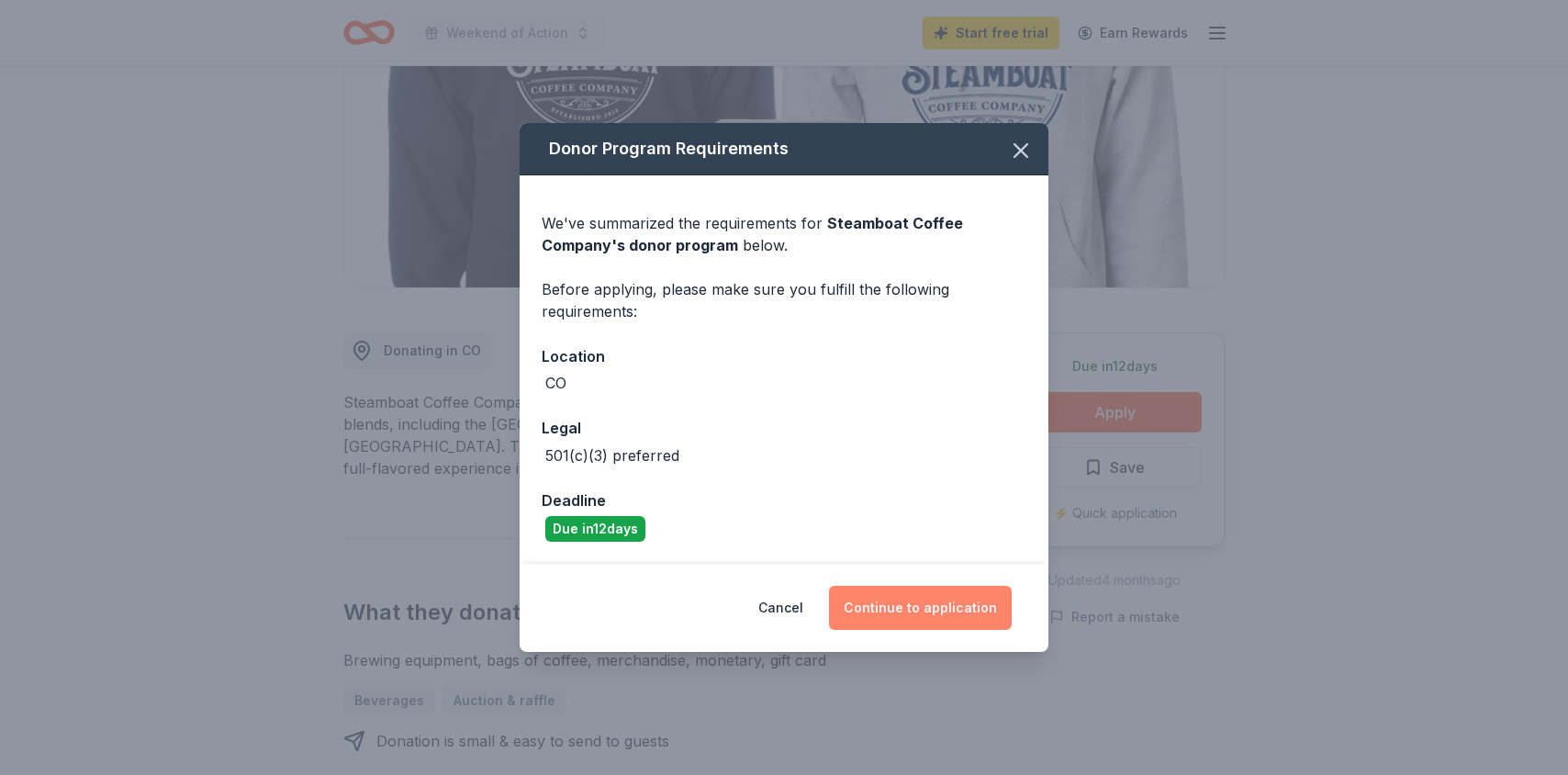
click at [949, 606] on button "Continue to application" at bounding box center [920, 608] width 182 height 44
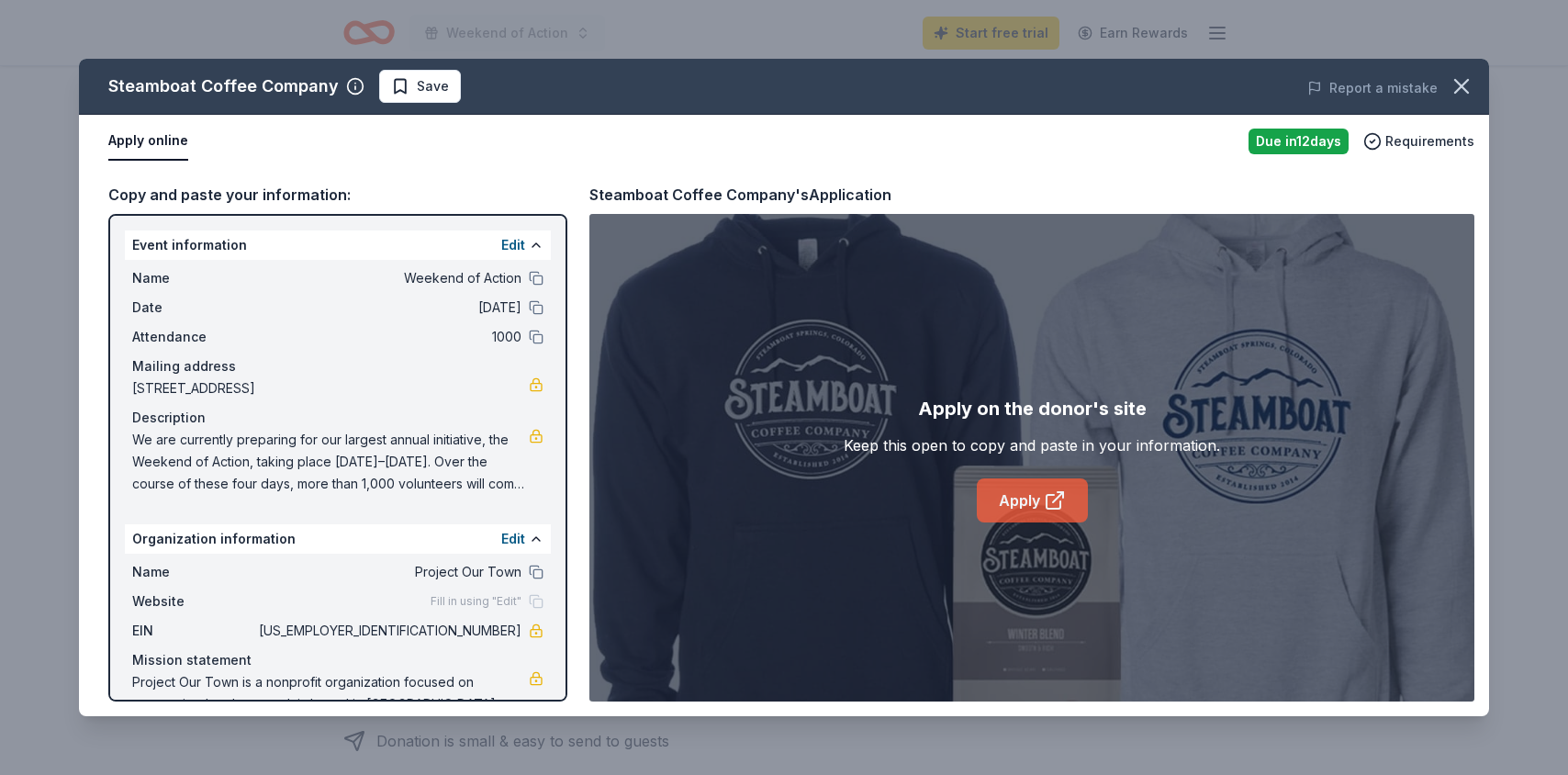
click at [1010, 493] on link "Apply" at bounding box center [1033, 500] width 112 height 44
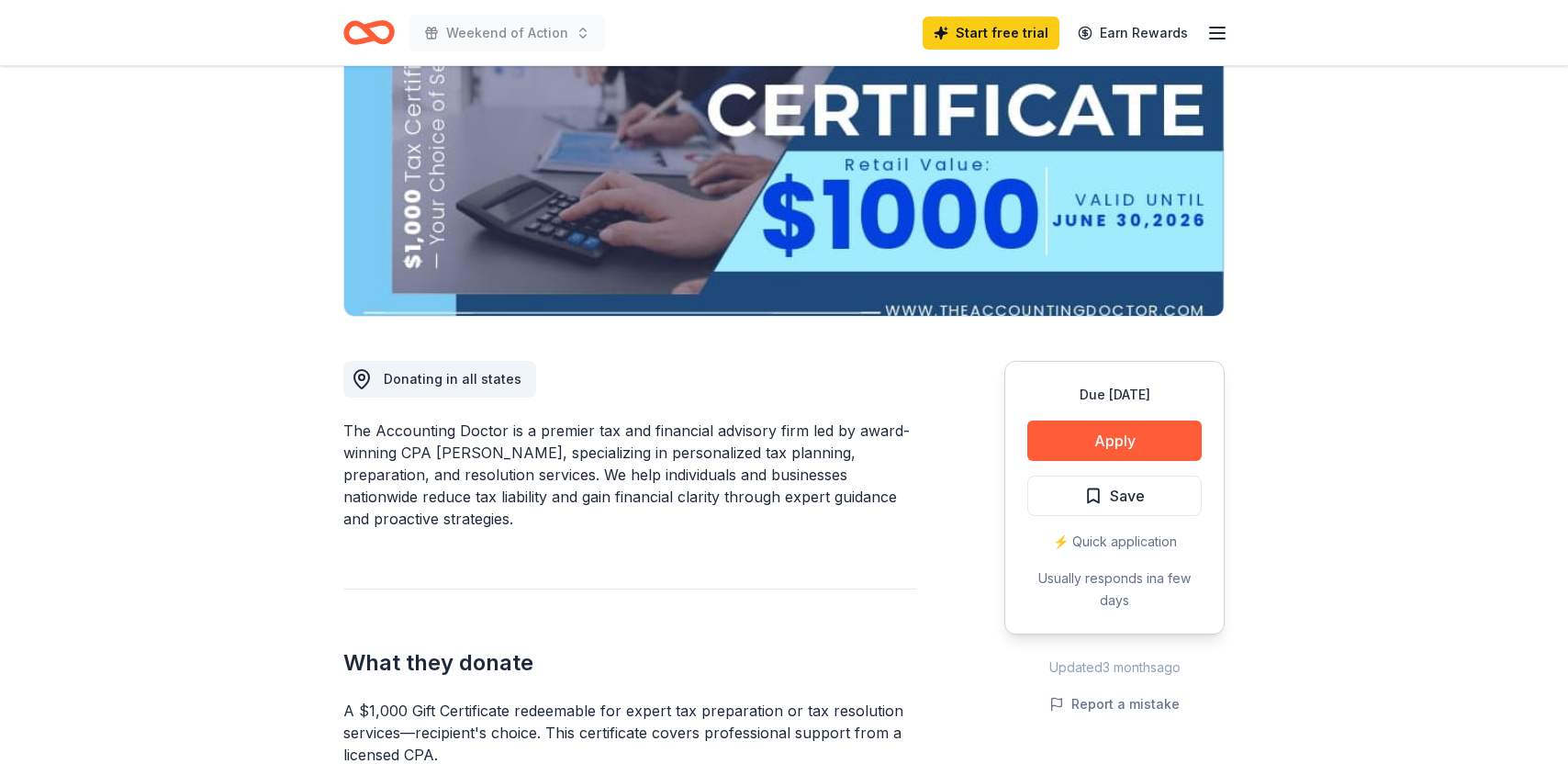
scroll to position [420, 0]
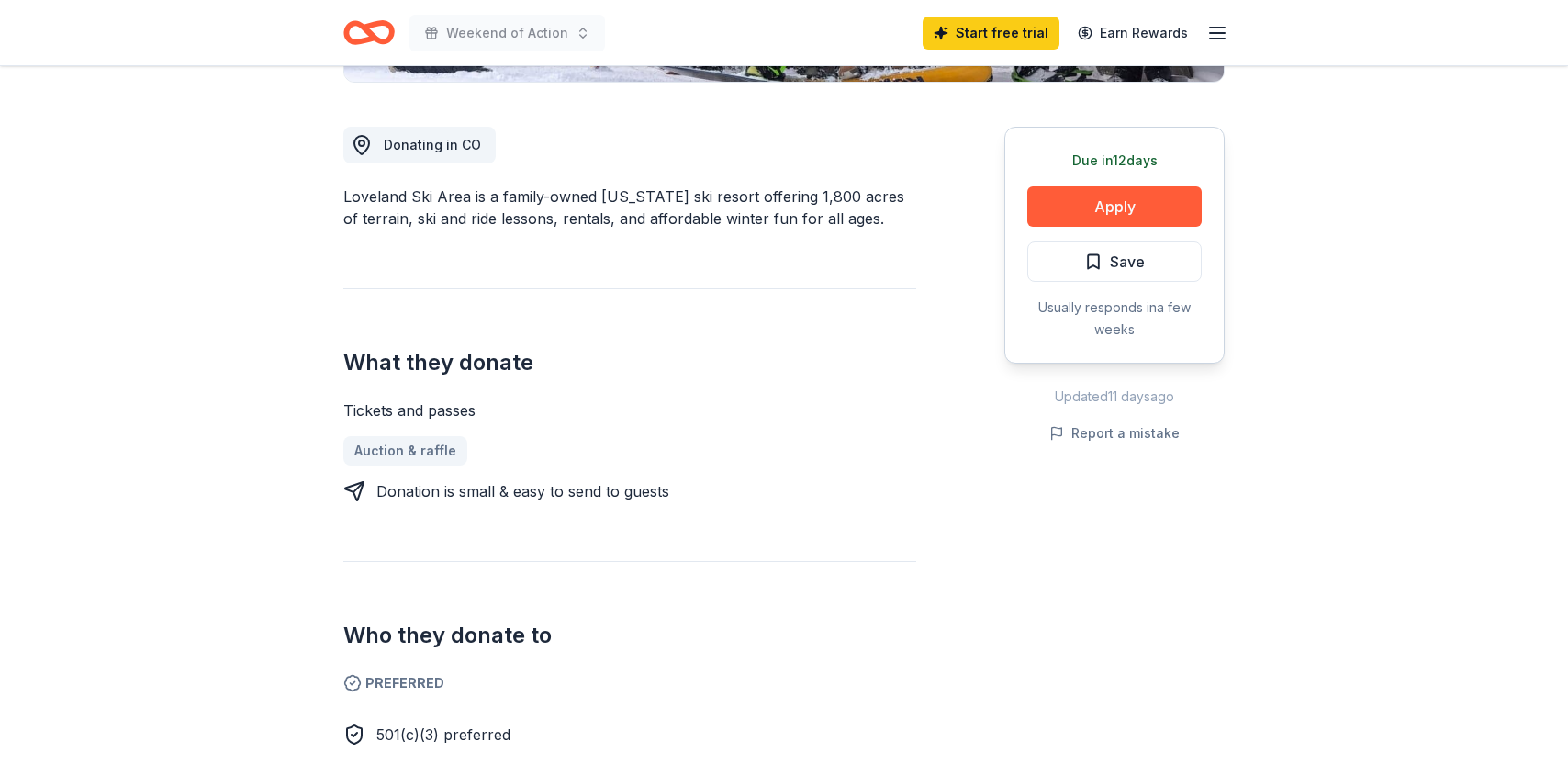
scroll to position [469, 0]
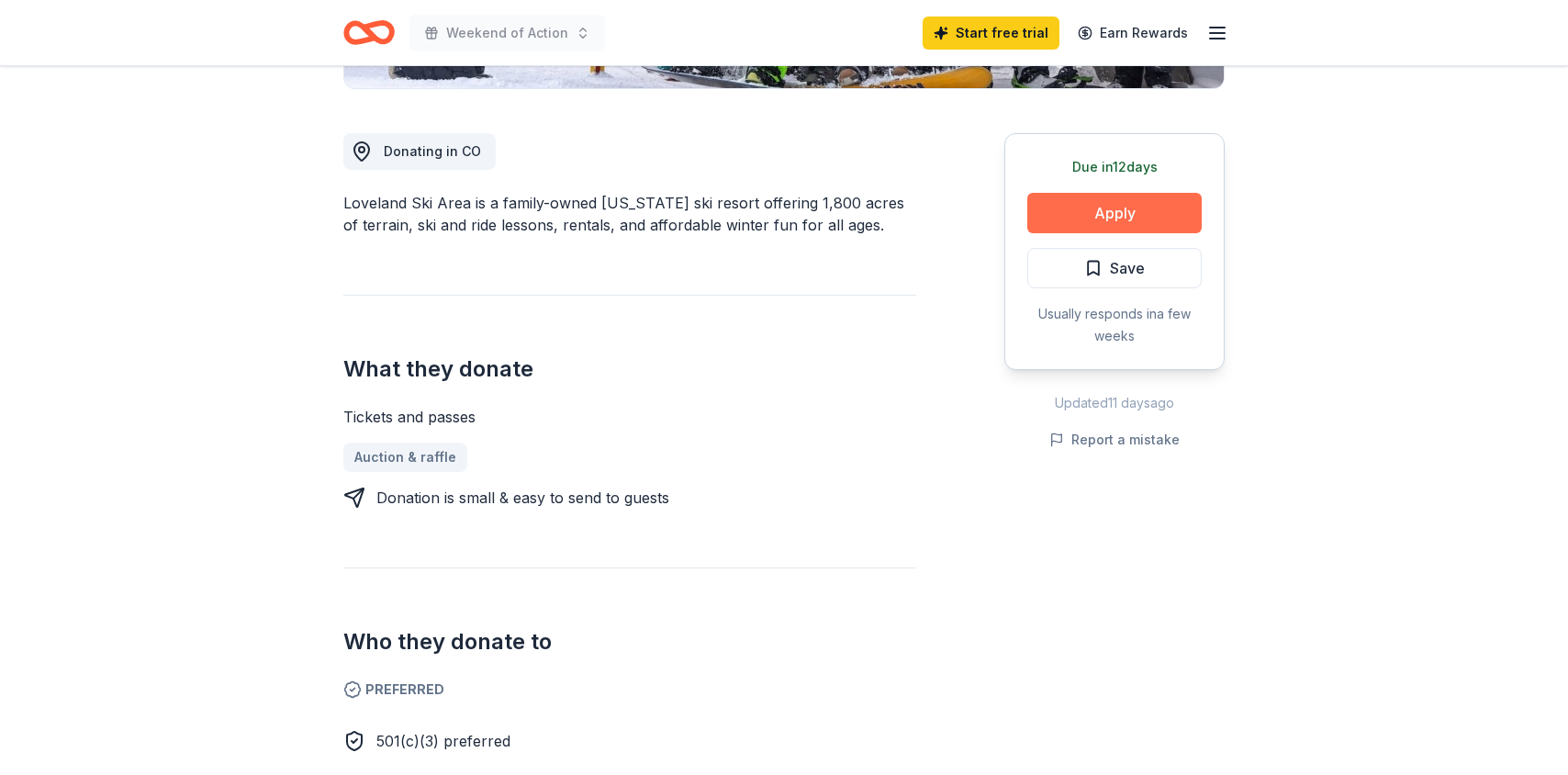
click at [1088, 218] on button "Apply" at bounding box center [1114, 213] width 175 height 41
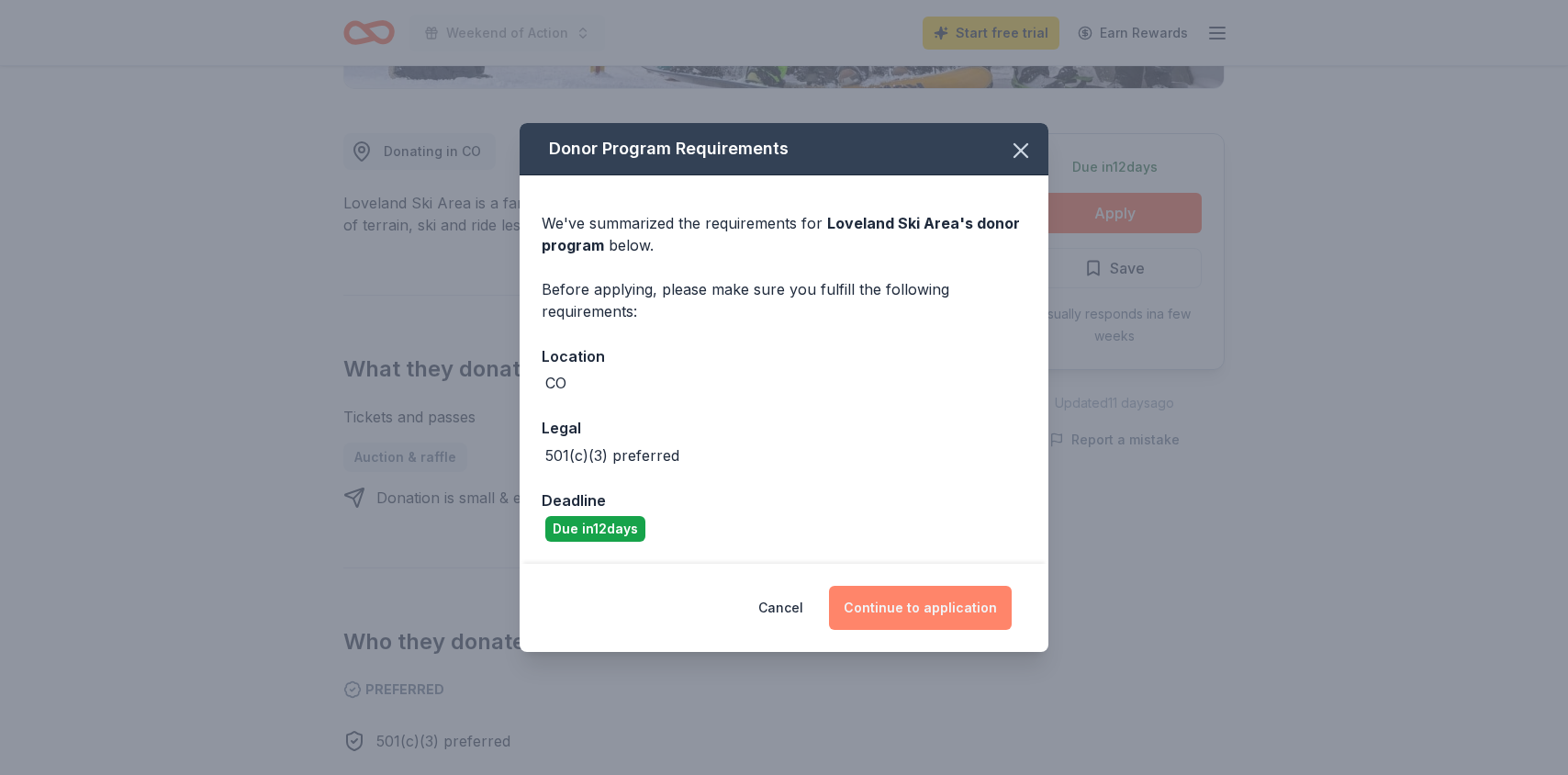
click at [939, 605] on button "Continue to application" at bounding box center [920, 608] width 182 height 44
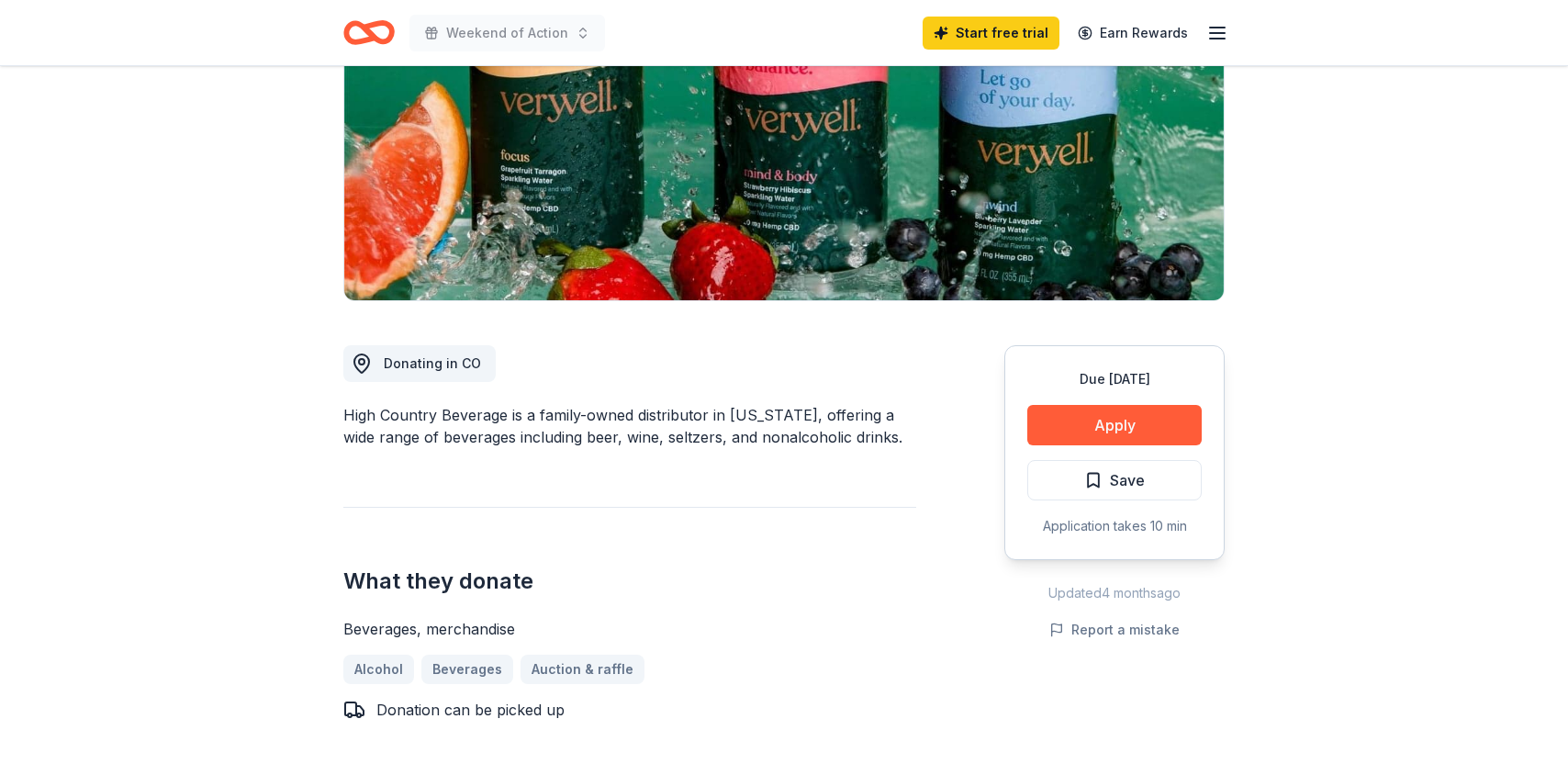
scroll to position [304, 0]
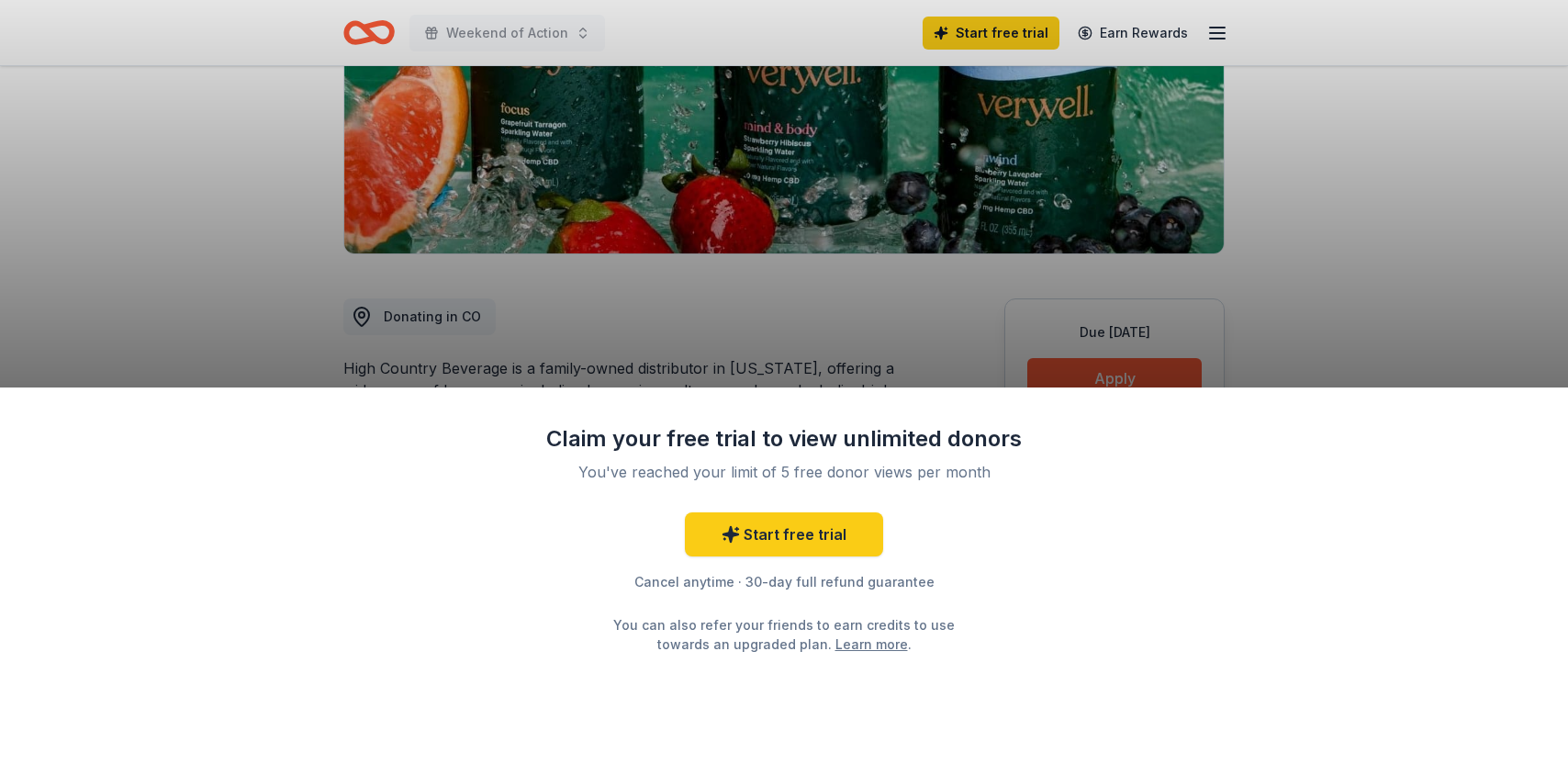
click at [1071, 388] on div "Claim your free trial to view unlimited donors You've reached your limit of 5 f…" at bounding box center [784, 581] width 1568 height 388
click at [923, 340] on div "Claim your free trial to view unlimited donors You've reached your limit of 5 f…" at bounding box center [784, 388] width 1568 height 775
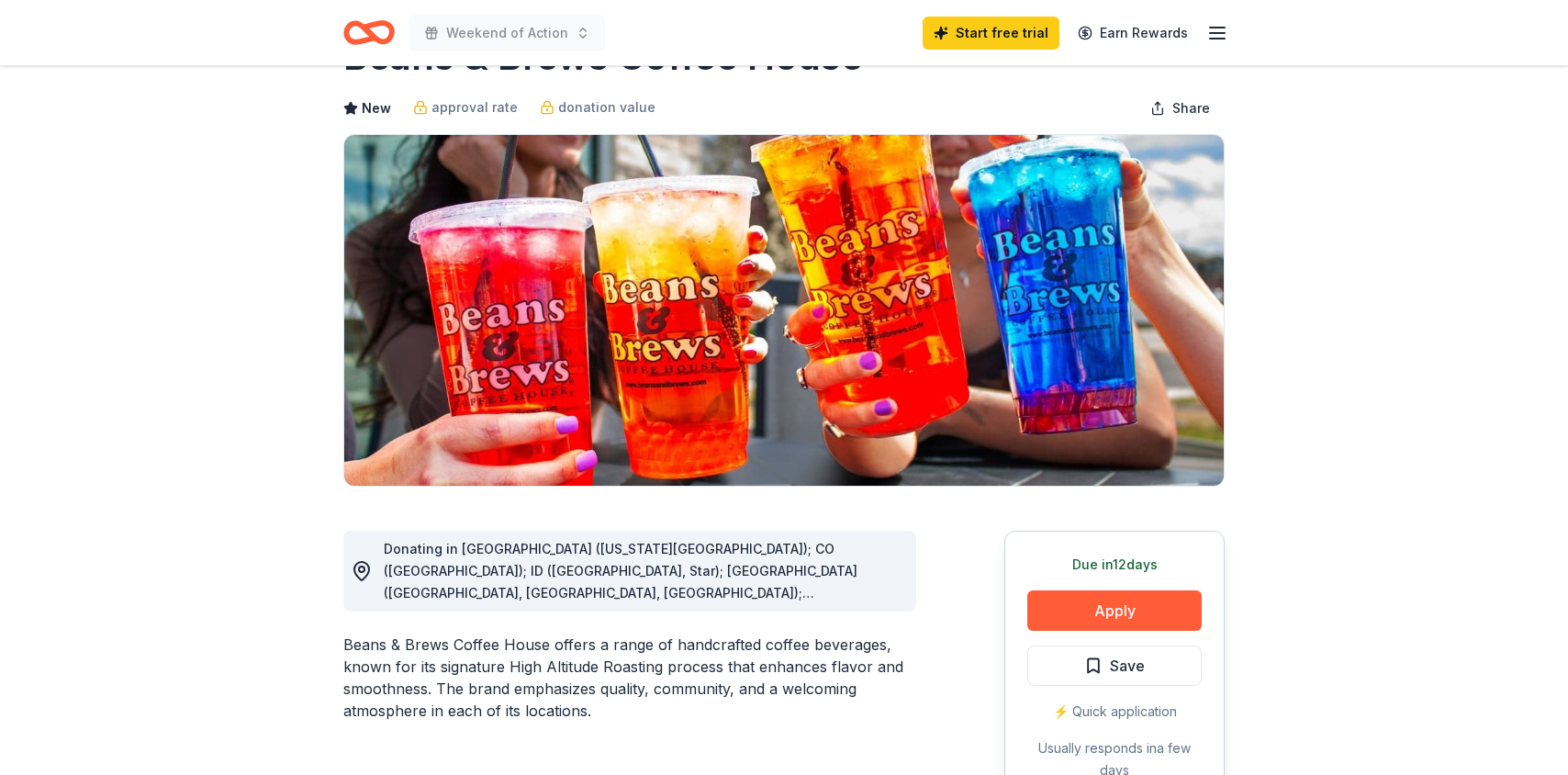
scroll to position [171, 0]
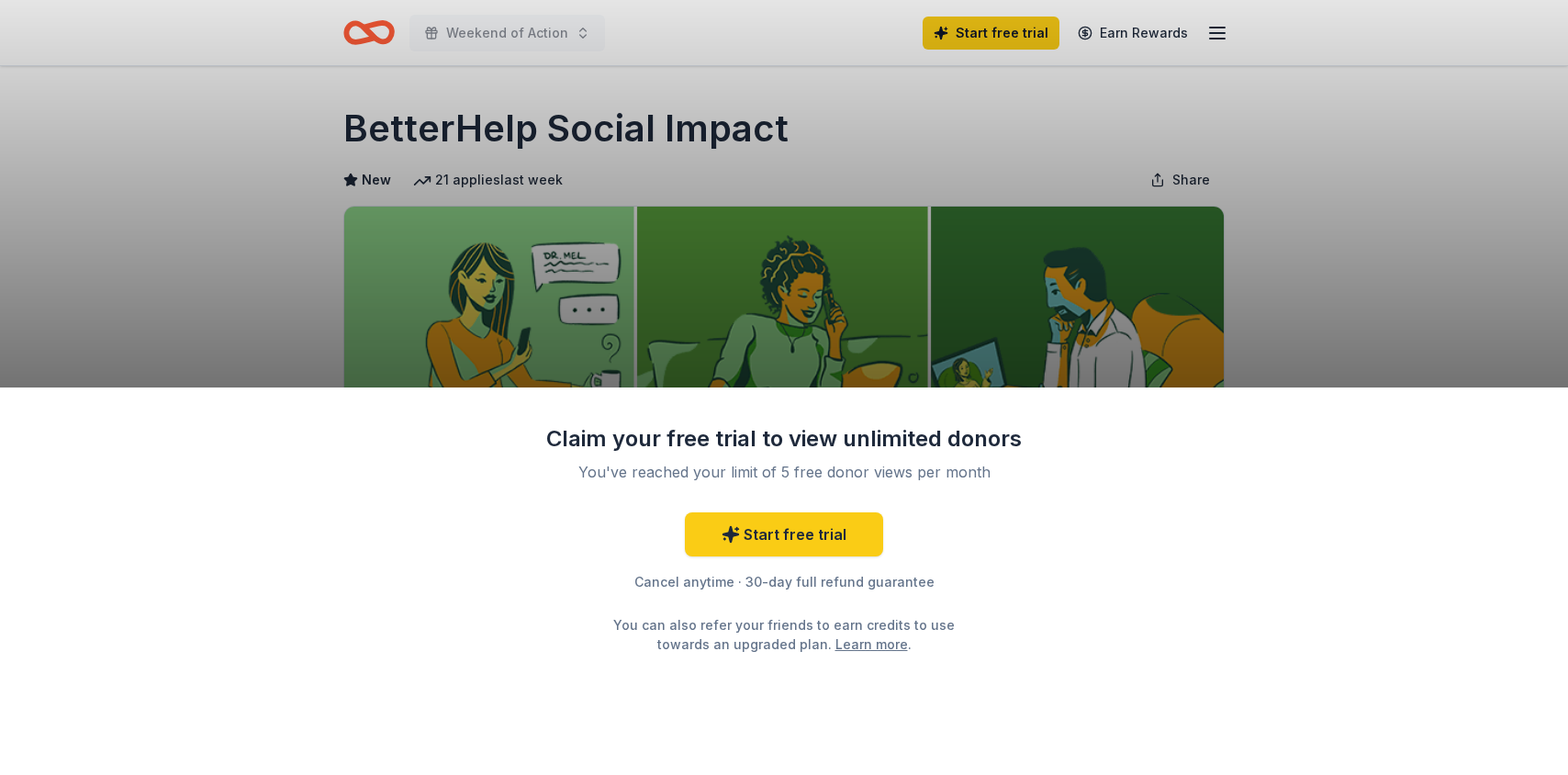
click at [782, 137] on div "Claim your free trial to view unlimited donors You've reached your limit of 5 f…" at bounding box center [784, 388] width 1568 height 775
drag, startPoint x: 782, startPoint y: 137, endPoint x: 350, endPoint y: 112, distance: 432.7
click at [348, 113] on div "Claim your free trial to view unlimited donors You've reached your limit of 5 f…" at bounding box center [784, 388] width 1568 height 775
